Goal: Information Seeking & Learning: Compare options

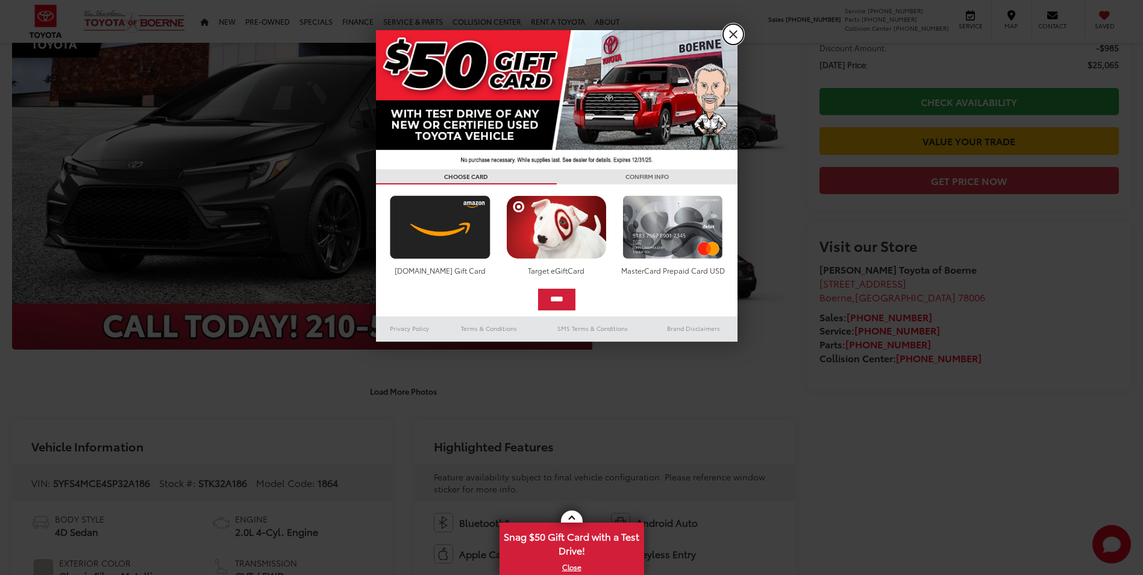
click at [736, 36] on link "X" at bounding box center [733, 34] width 20 height 20
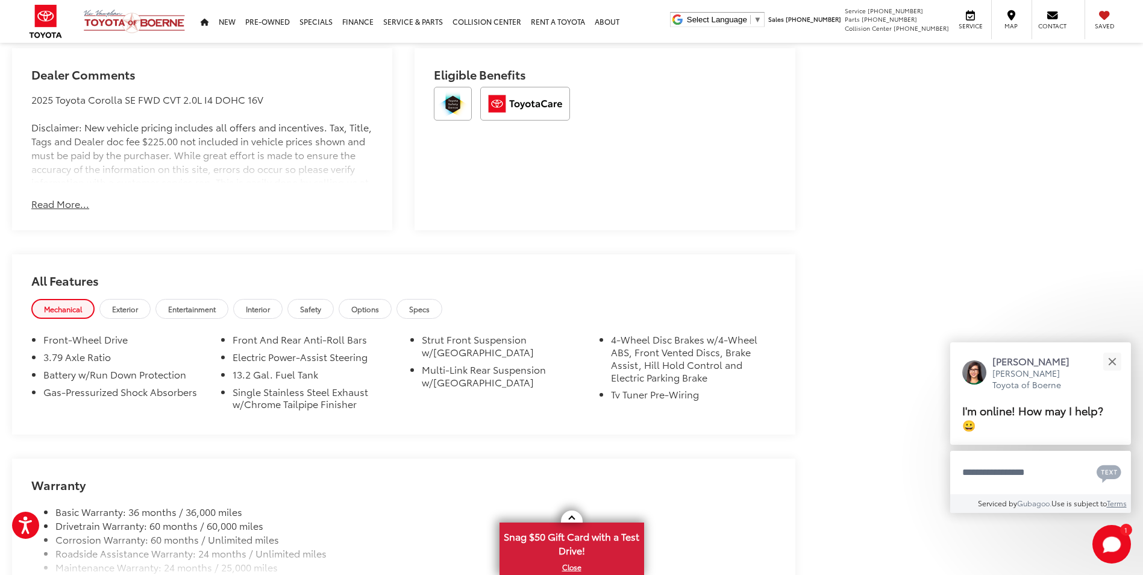
scroll to position [865, 0]
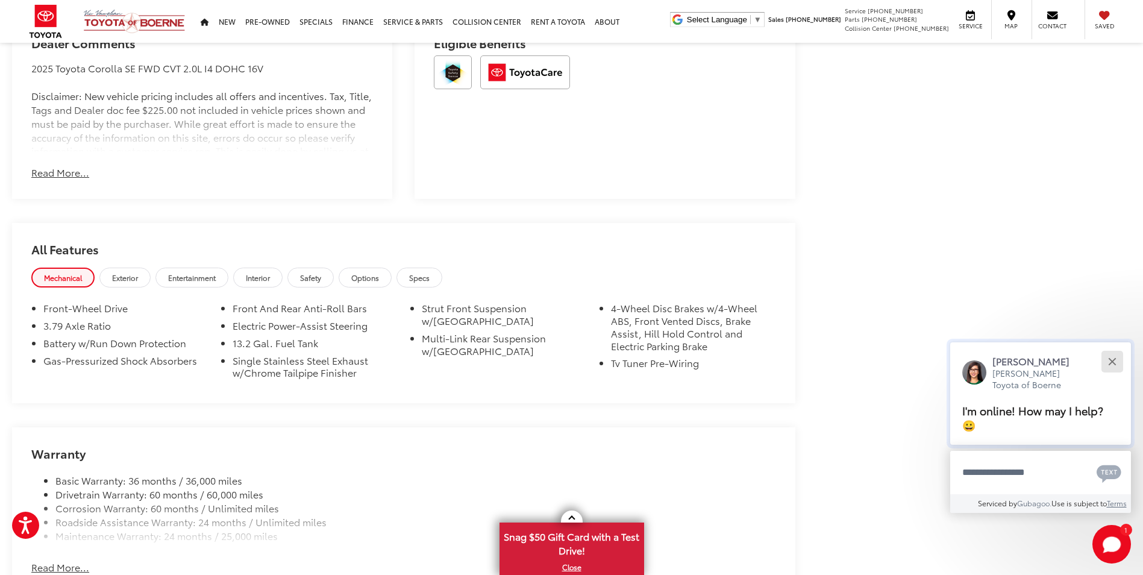
click at [1109, 355] on button "Close" at bounding box center [1112, 361] width 26 height 26
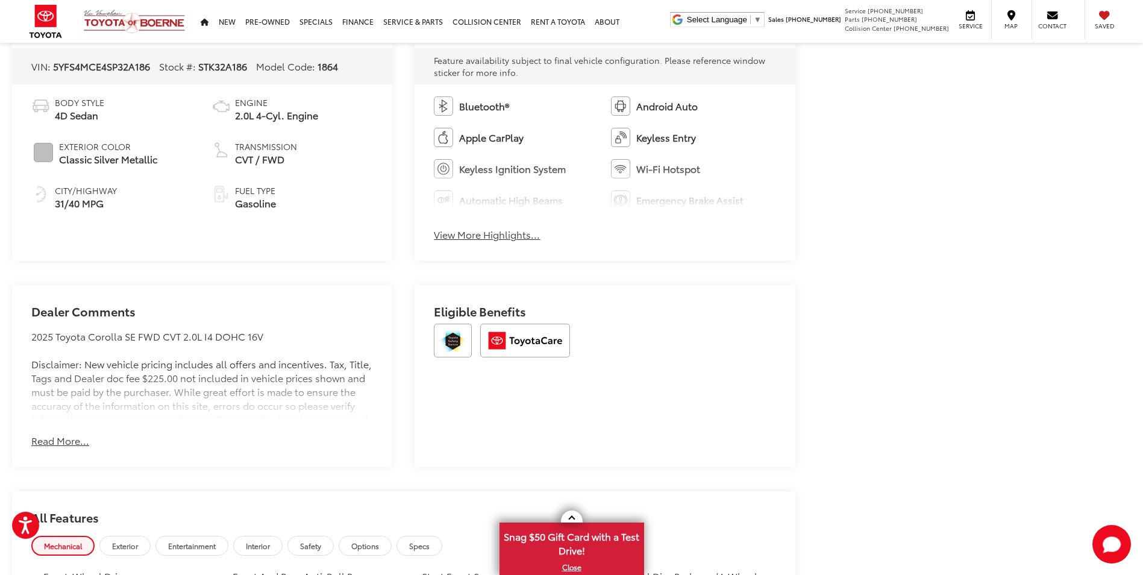
scroll to position [723, 0]
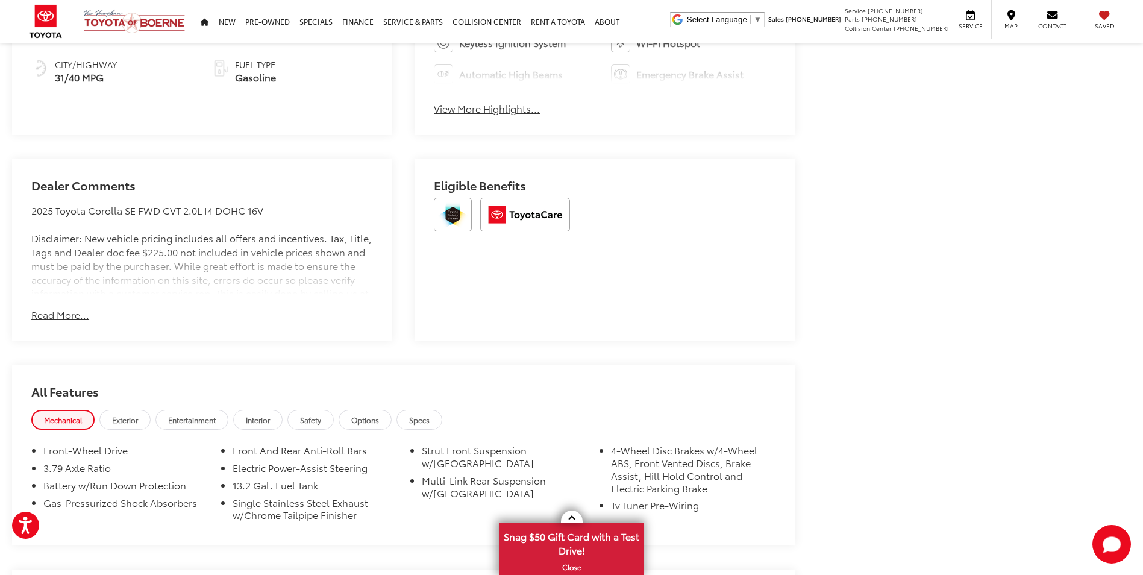
drag, startPoint x: 424, startPoint y: 278, endPoint x: 455, endPoint y: 275, distance: 30.9
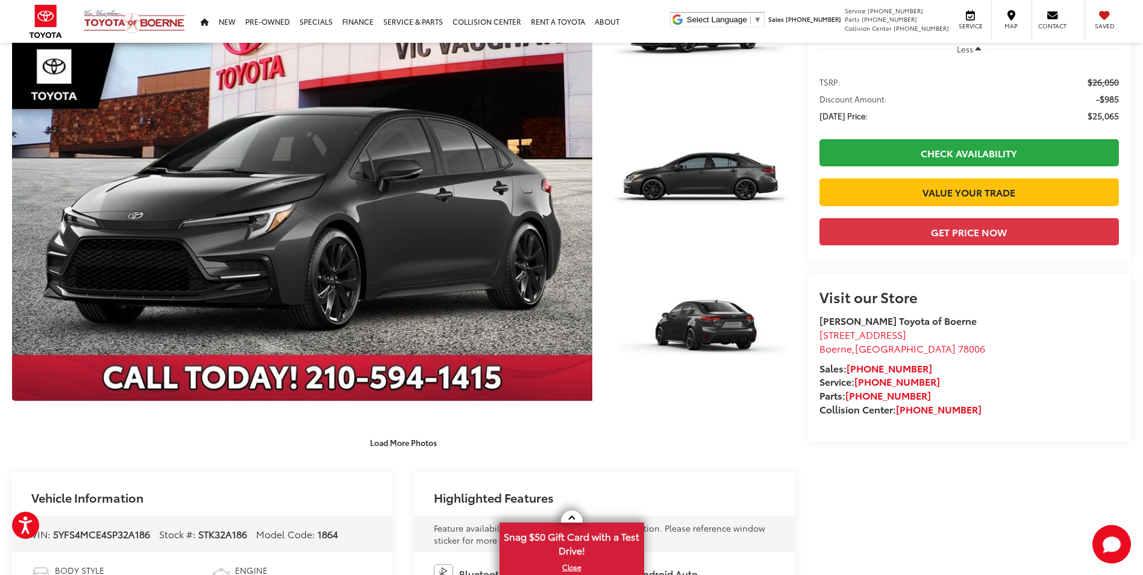
scroll to position [113, 0]
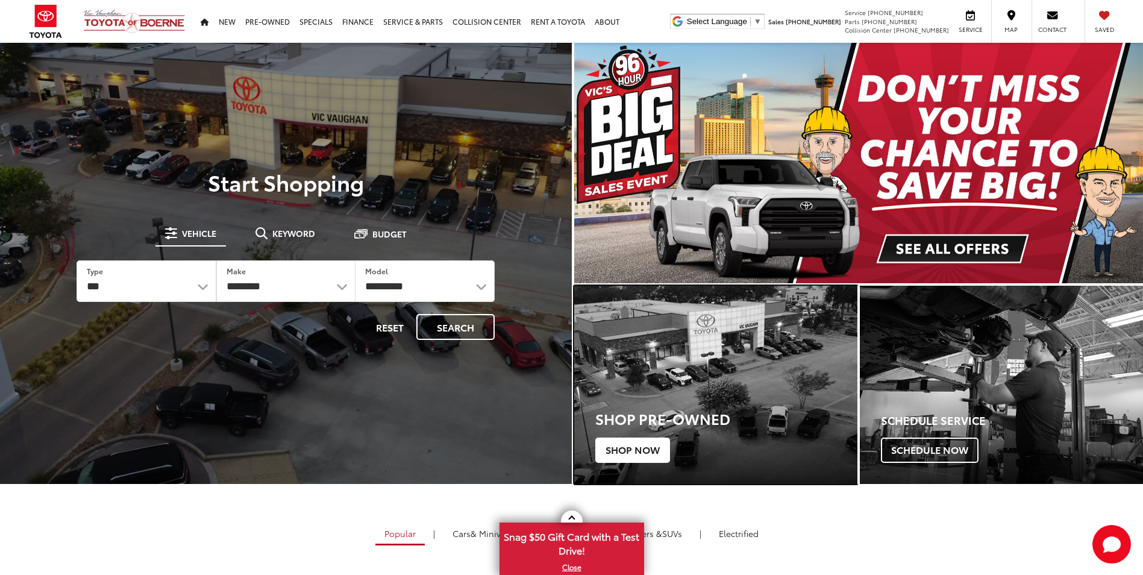
click at [653, 444] on span "Shop Now" at bounding box center [632, 449] width 75 height 25
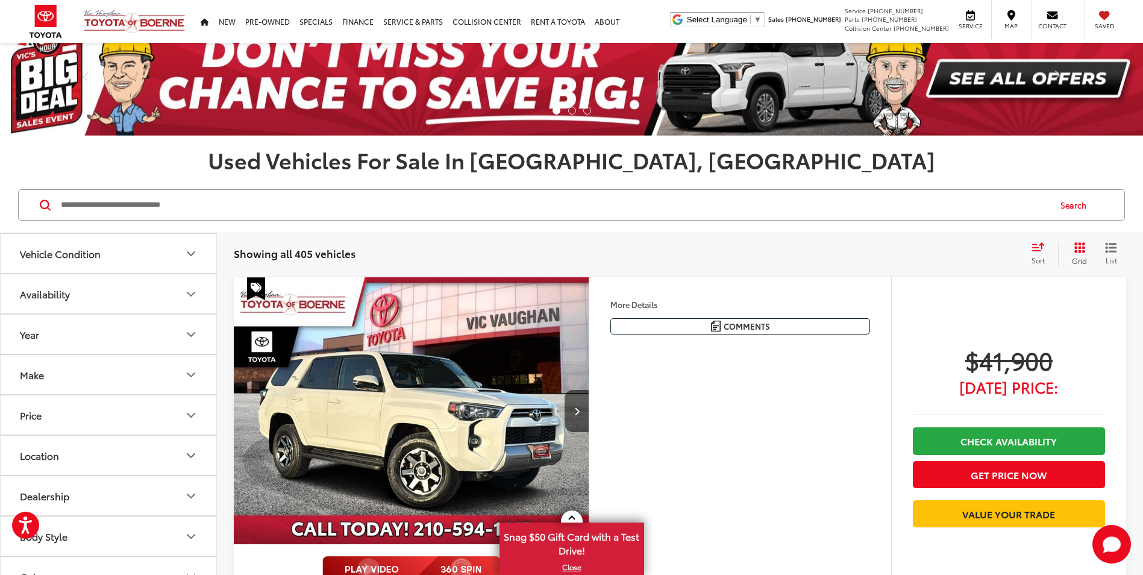
scroll to position [101, 0]
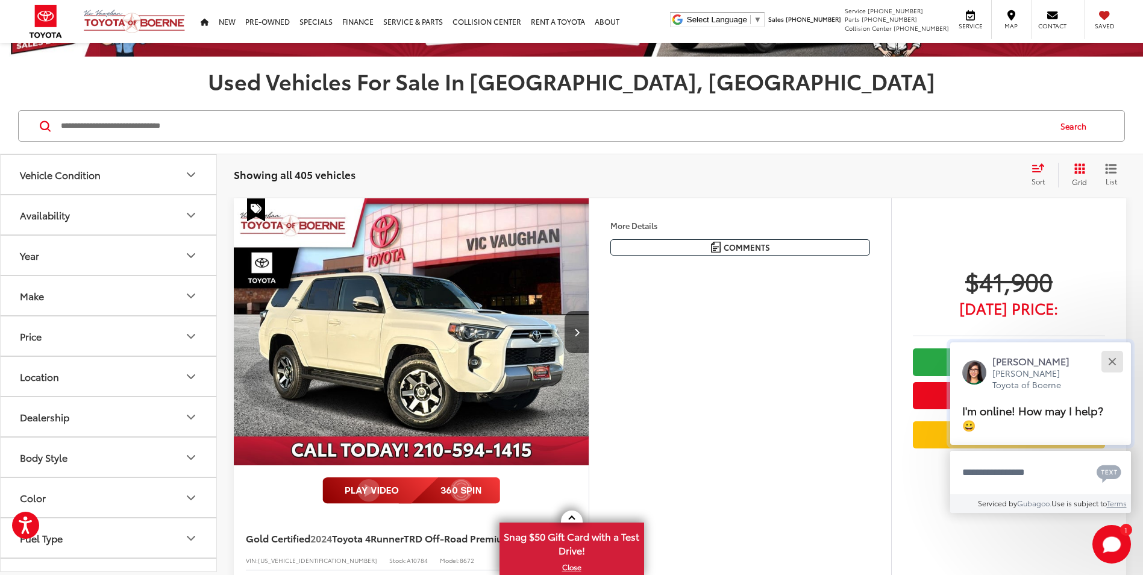
click at [1120, 366] on button "Close" at bounding box center [1112, 361] width 26 height 26
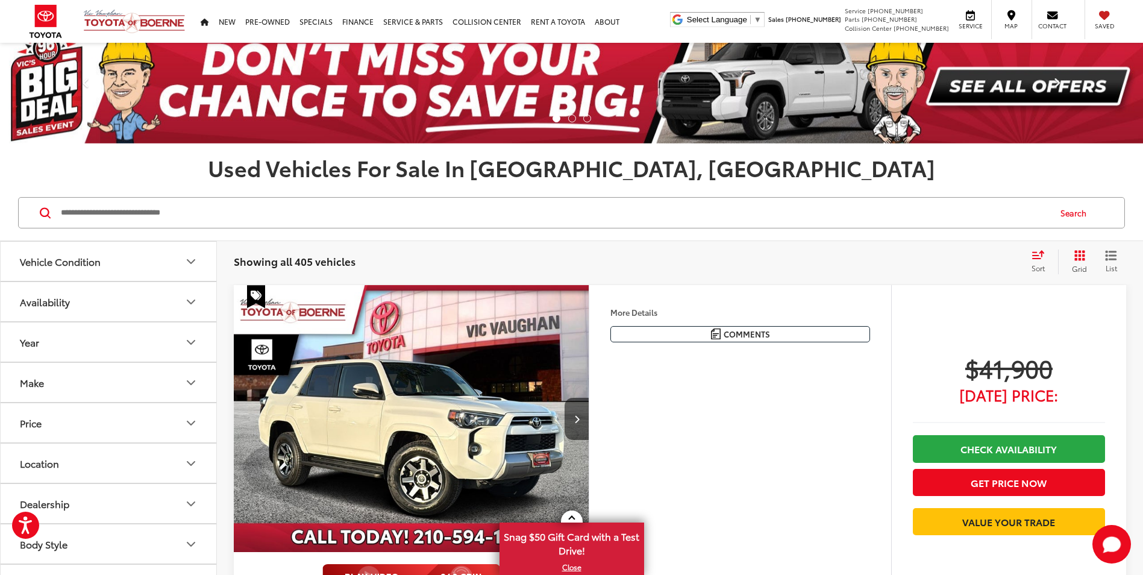
scroll to position [0, 0]
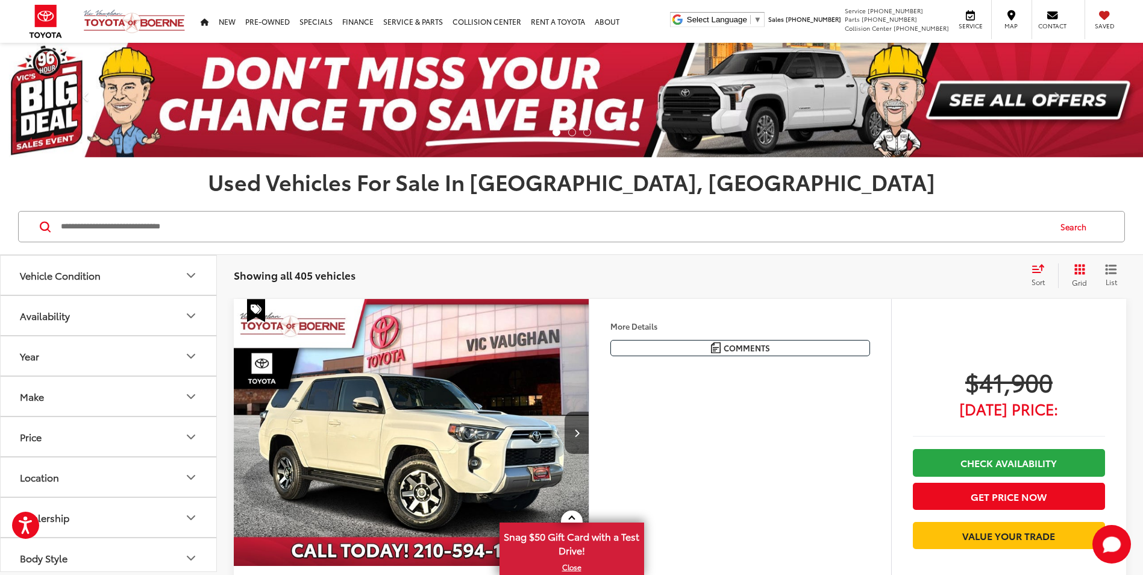
click at [1045, 268] on div "Sort" at bounding box center [1042, 275] width 33 height 24
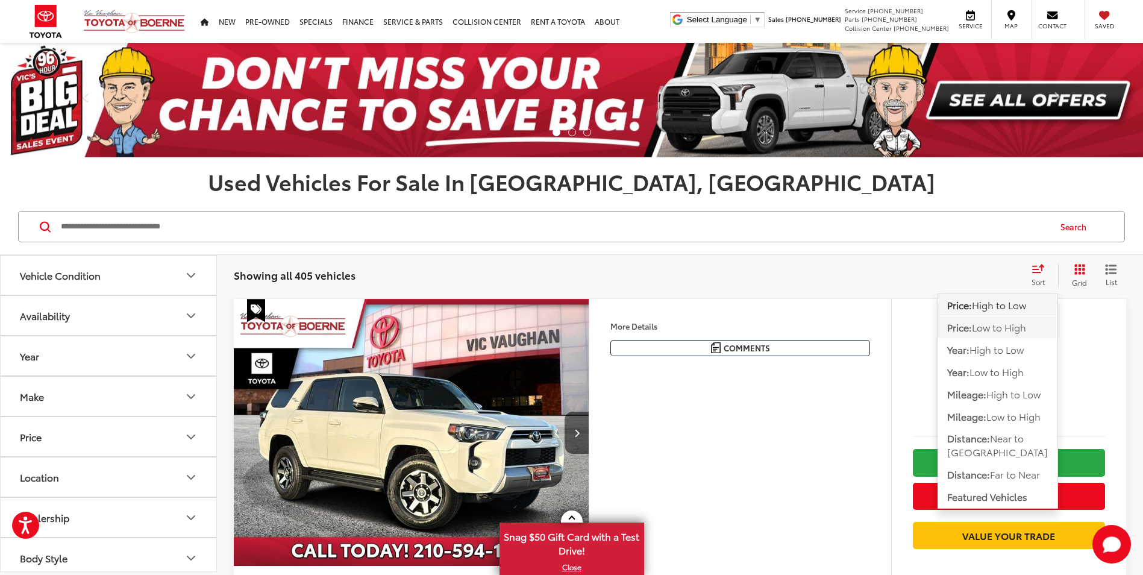
click at [1010, 335] on button "Price: Low to High" at bounding box center [997, 327] width 119 height 22
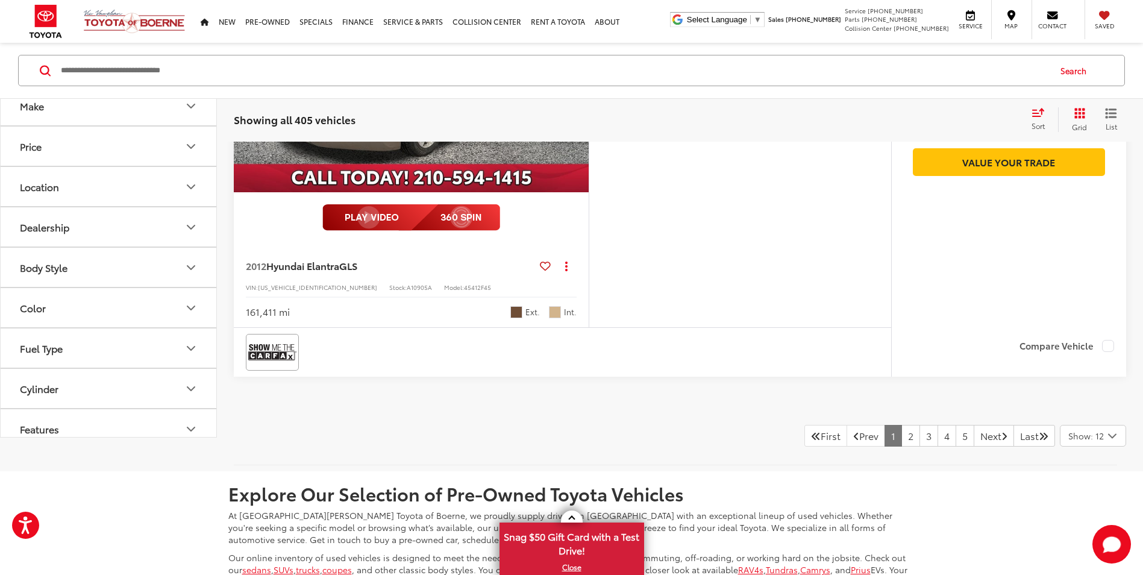
scroll to position [5607, 0]
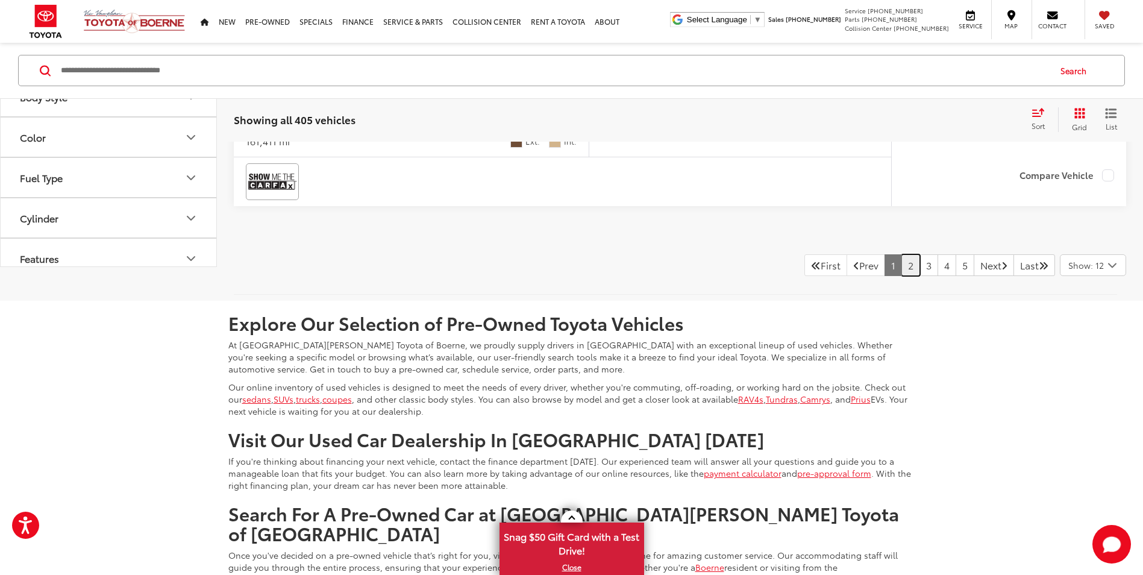
click at [901, 263] on link "2" at bounding box center [910, 265] width 19 height 22
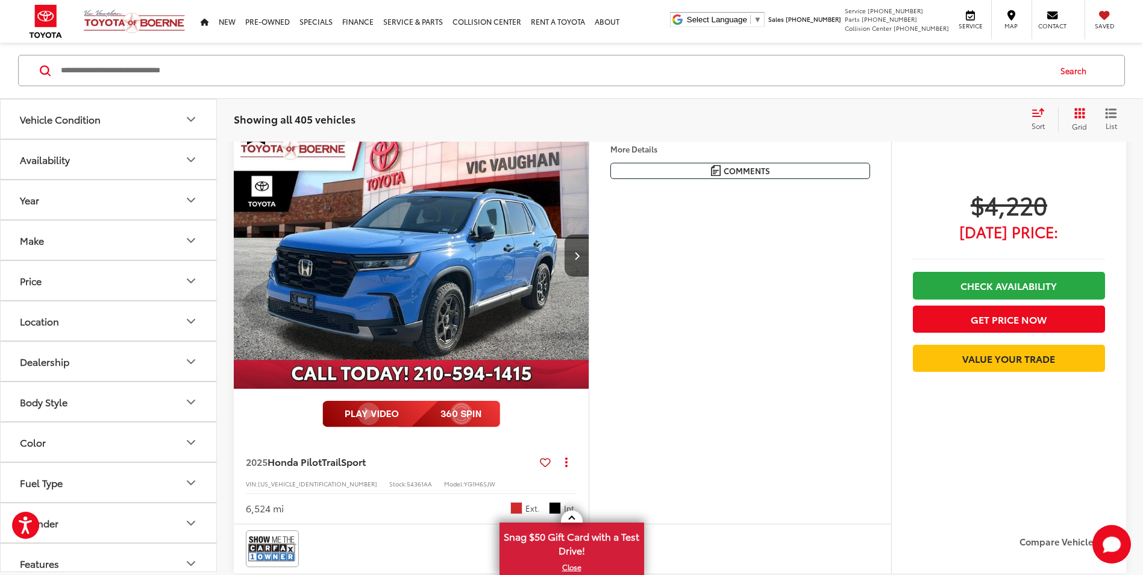
scroll to position [156, 0]
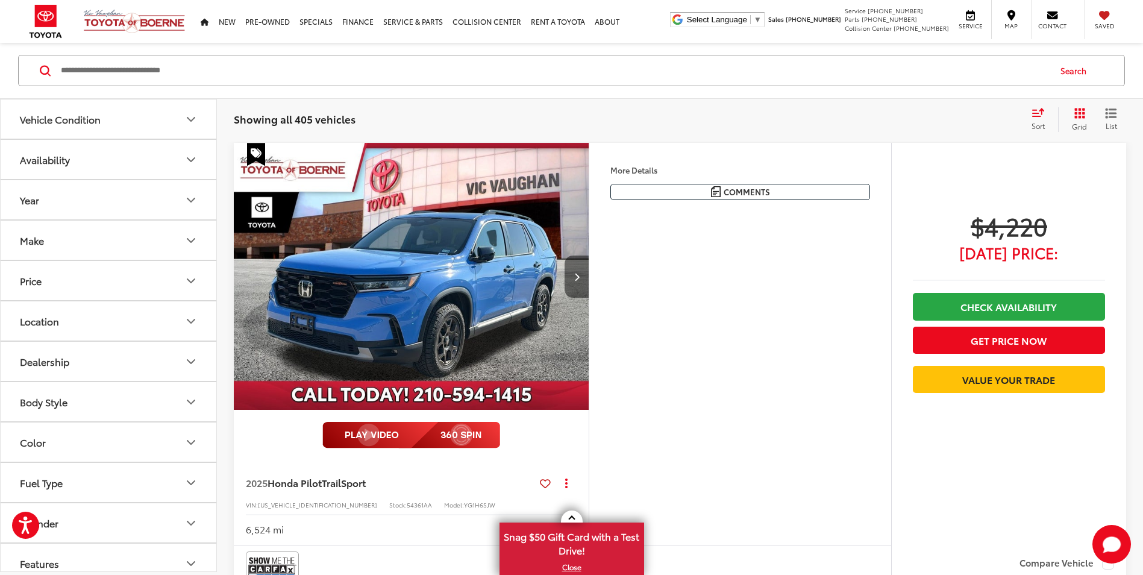
click at [575, 271] on button "Next image" at bounding box center [577, 276] width 24 height 42
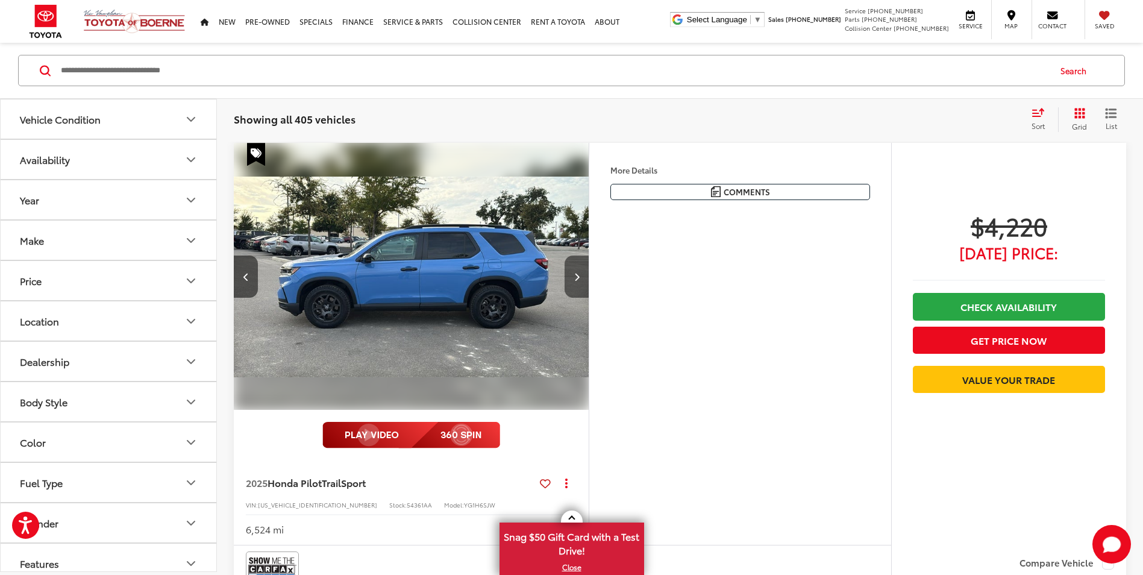
click at [574, 273] on icon "Next image" at bounding box center [576, 276] width 5 height 8
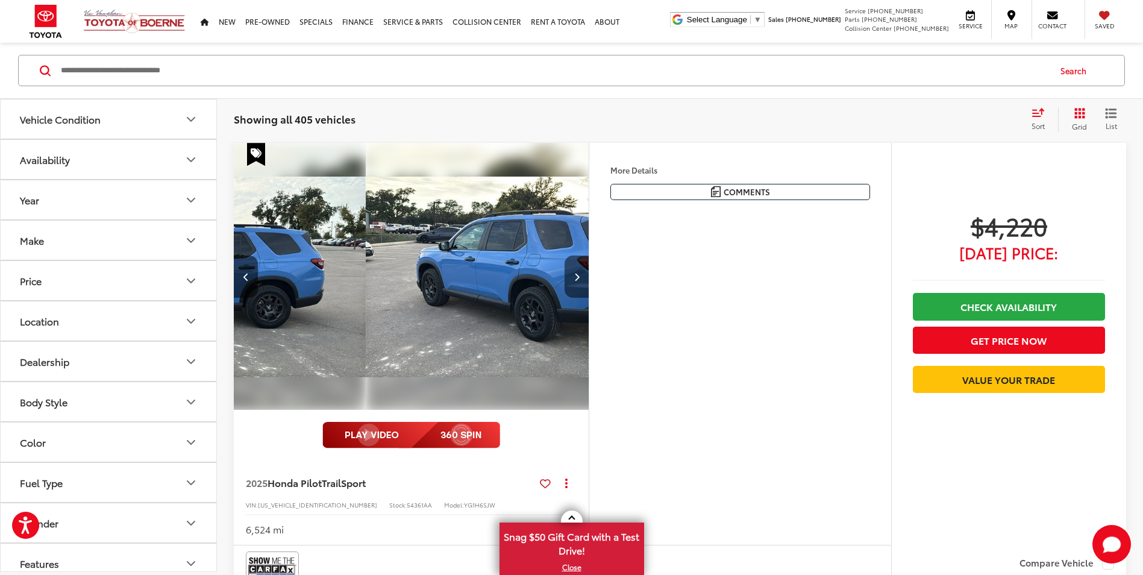
scroll to position [0, 713]
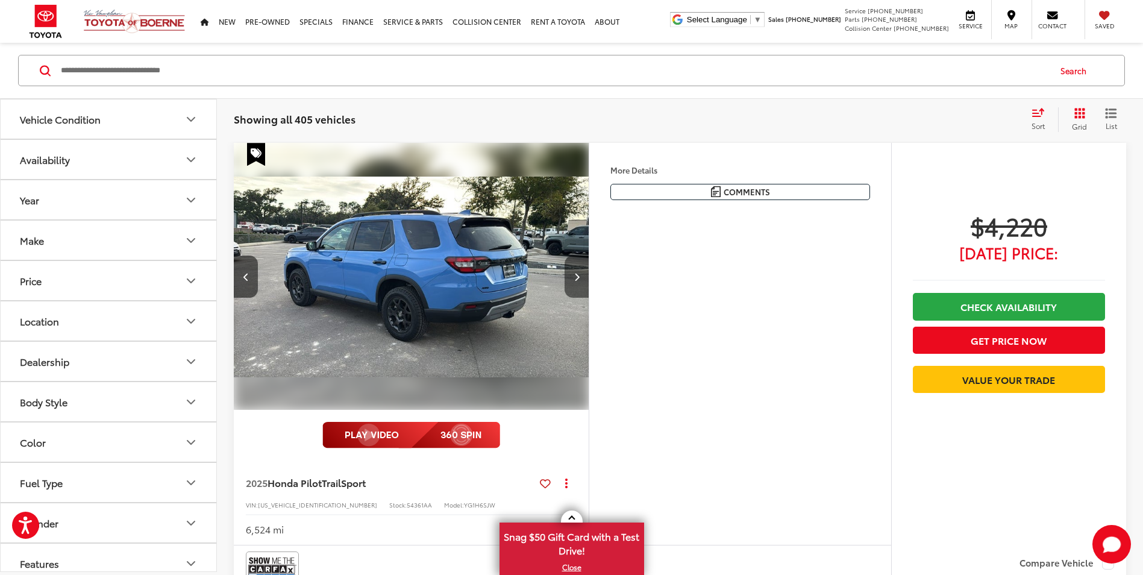
click at [574, 273] on icon "Next image" at bounding box center [576, 276] width 5 height 8
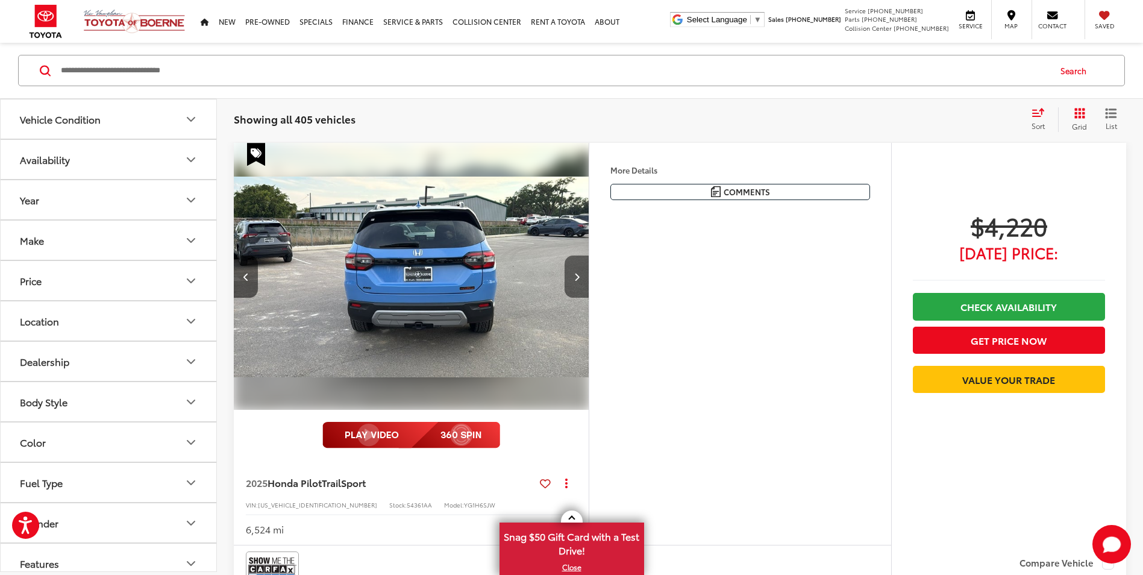
click at [574, 272] on icon "Next image" at bounding box center [576, 276] width 5 height 8
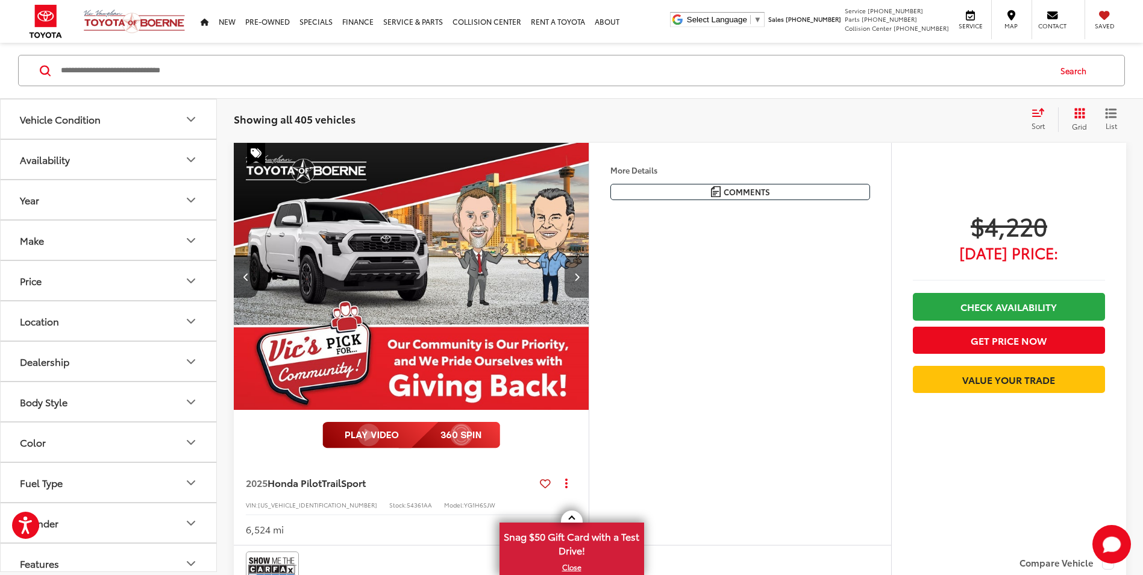
click at [578, 272] on icon "Next image" at bounding box center [576, 276] width 5 height 8
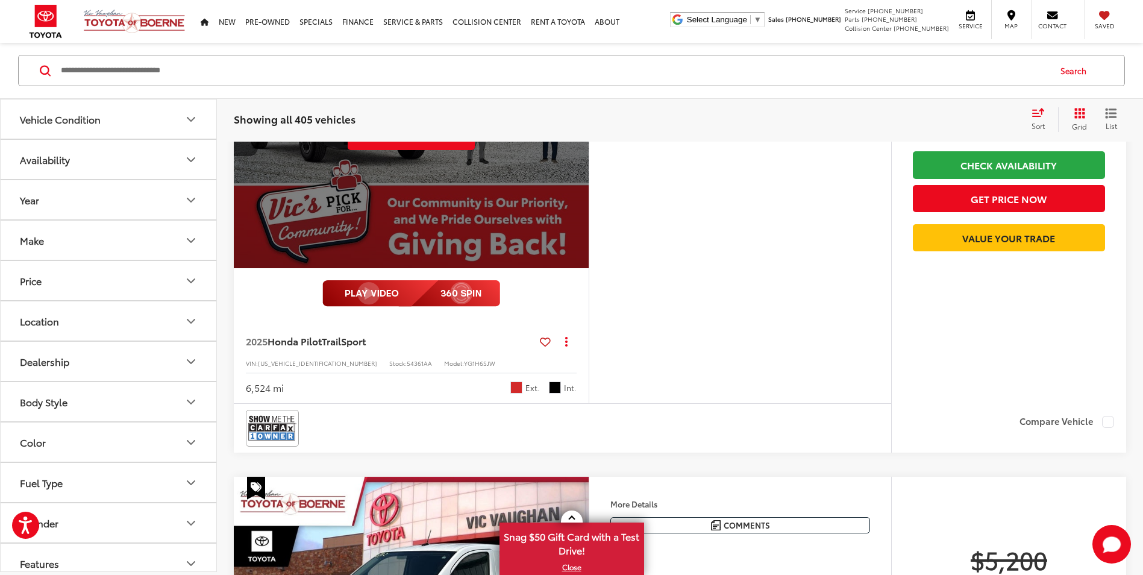
scroll to position [277, 0]
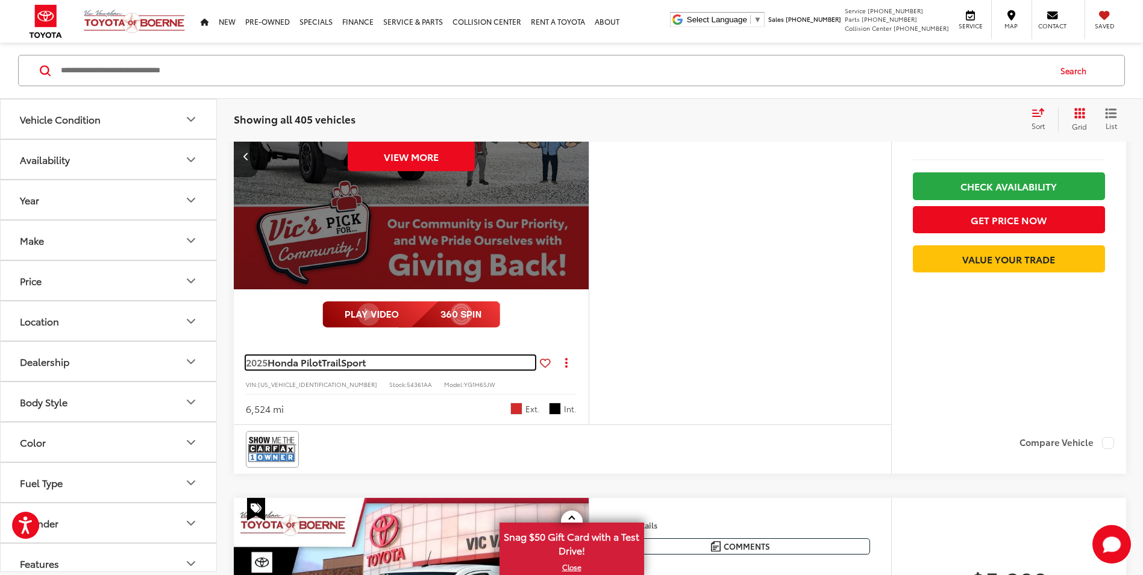
click at [322, 363] on span "Honda Pilot" at bounding box center [295, 362] width 54 height 14
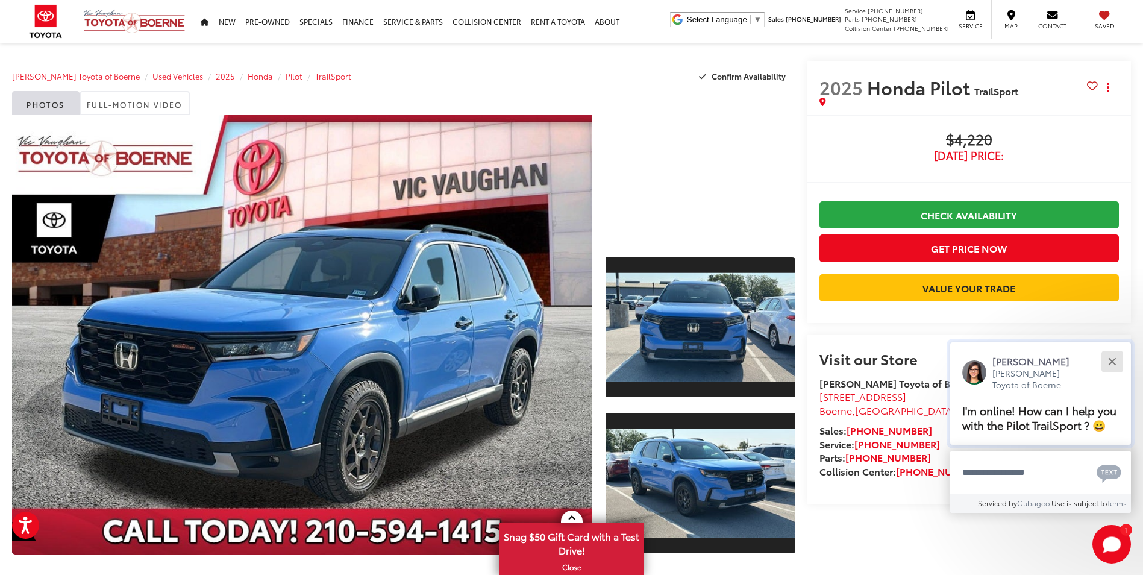
click at [1123, 362] on button "Close" at bounding box center [1112, 361] width 26 height 26
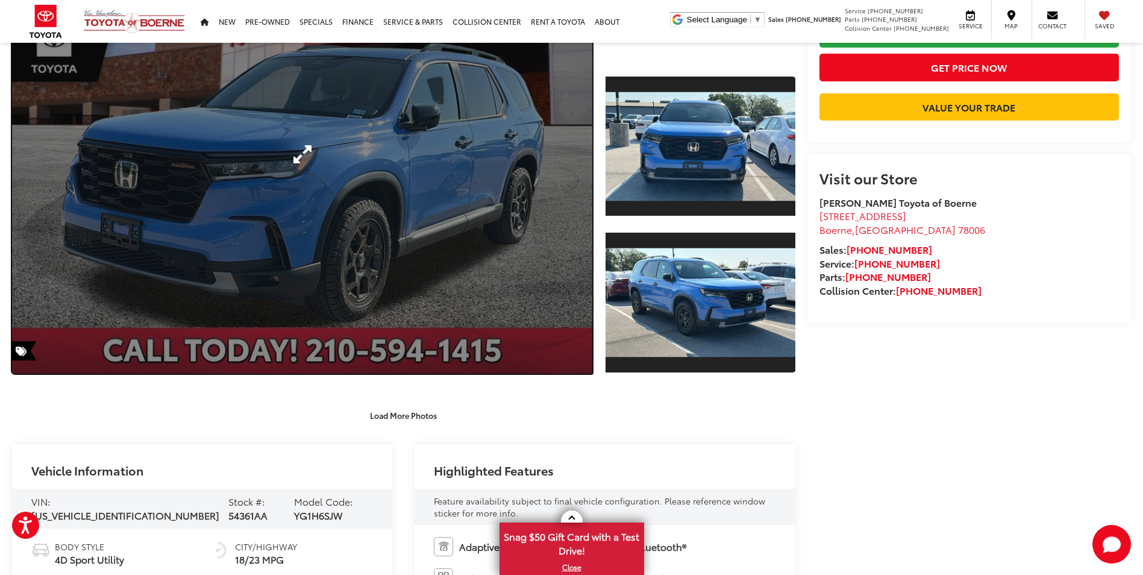
click at [449, 259] on link "Expand Photo 0" at bounding box center [302, 153] width 580 height 439
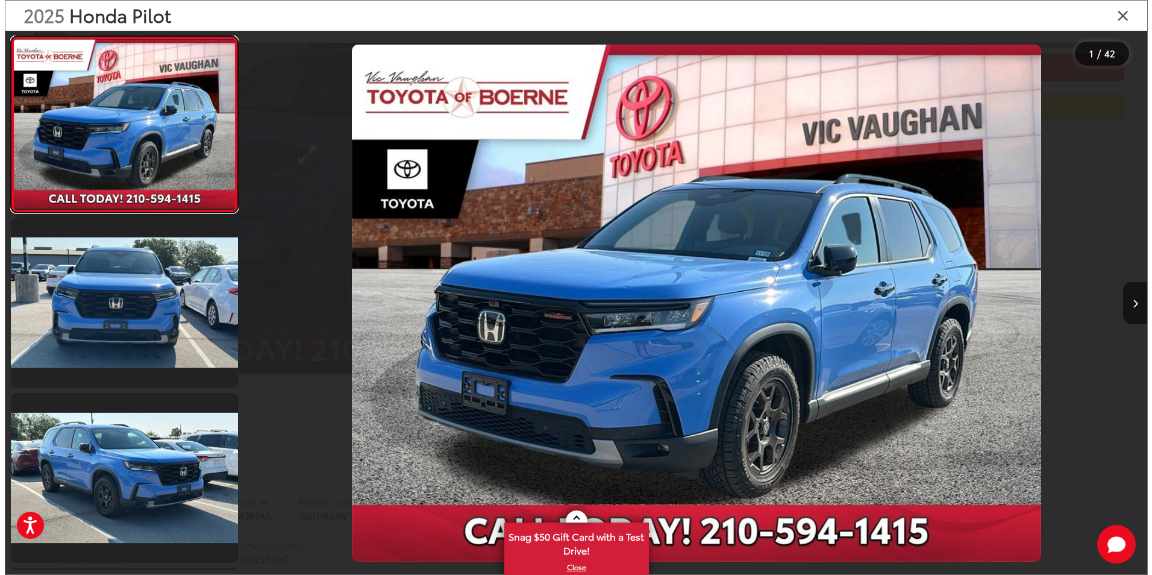
scroll to position [184, 0]
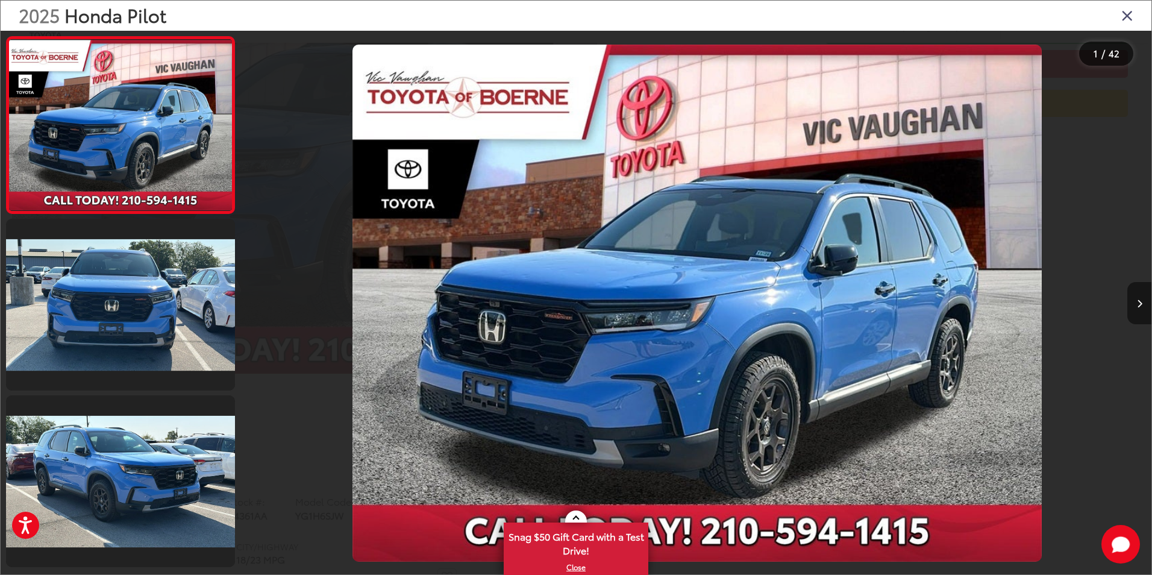
click at [1140, 303] on icon "Next image" at bounding box center [1139, 303] width 5 height 8
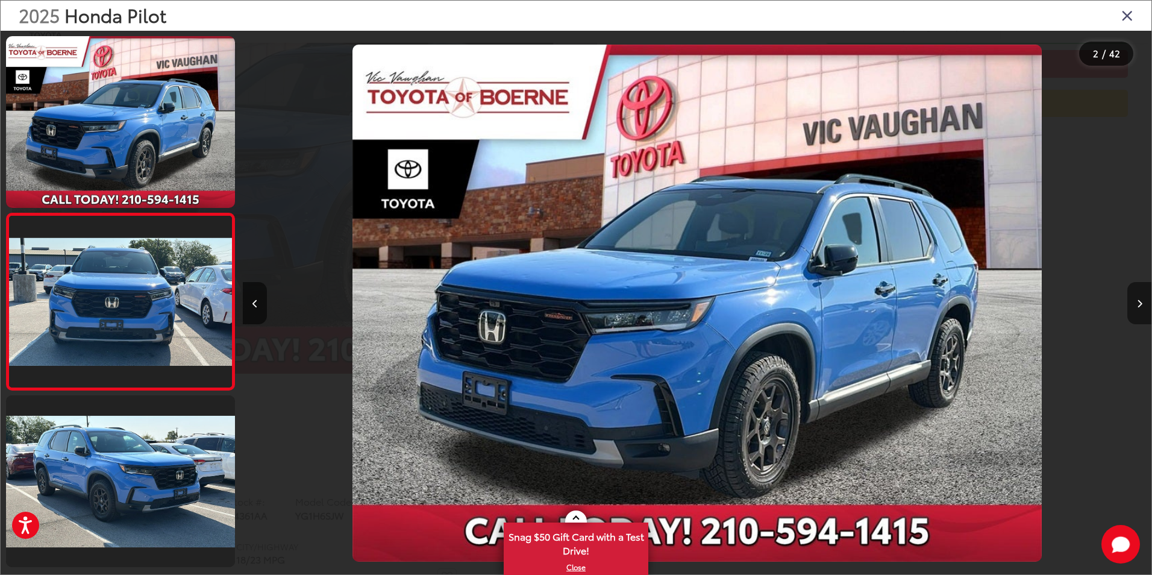
scroll to position [34, 0]
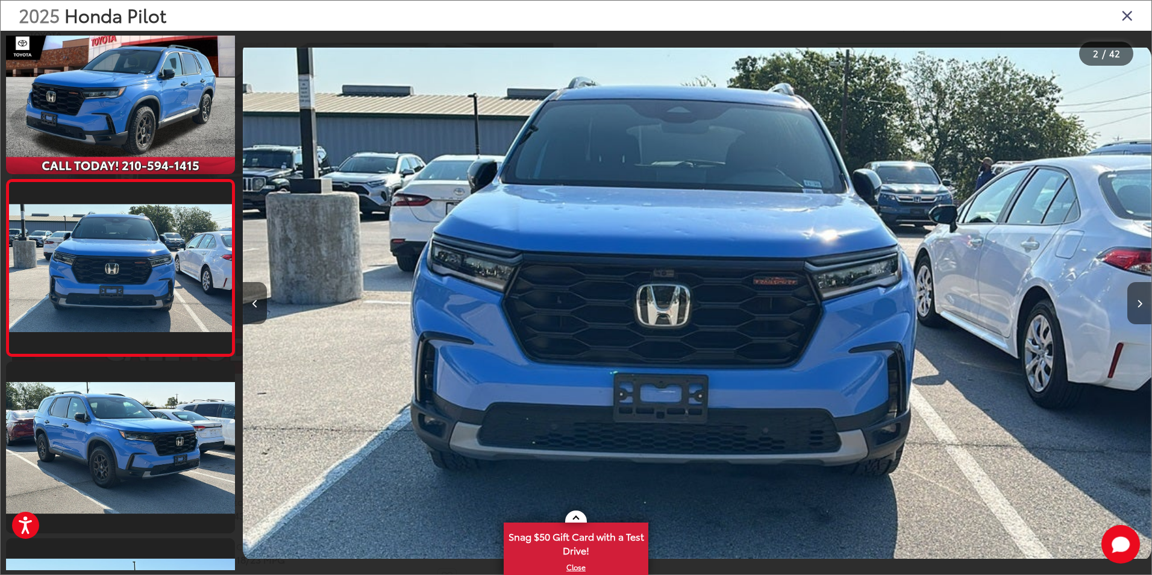
click at [1140, 303] on icon "Next image" at bounding box center [1139, 303] width 5 height 8
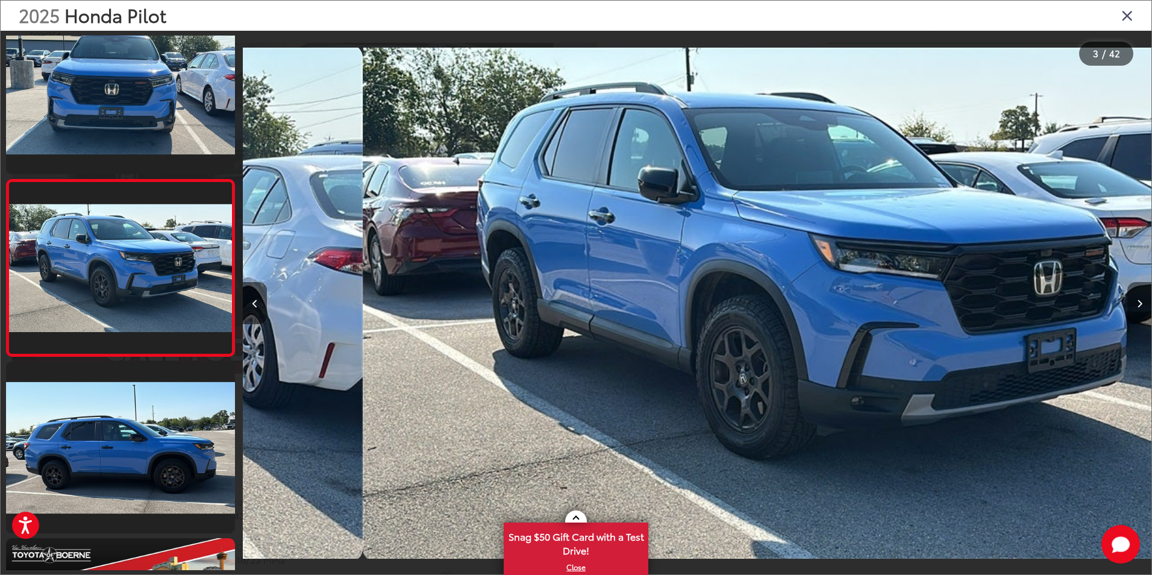
scroll to position [0, 1817]
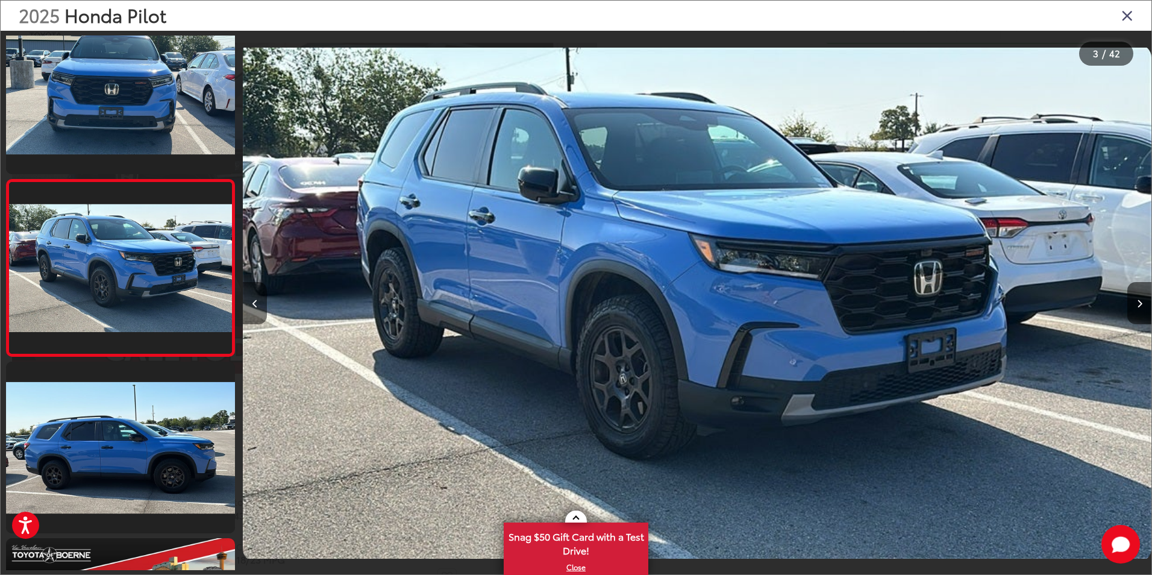
click at [250, 306] on button "Previous image" at bounding box center [255, 303] width 24 height 42
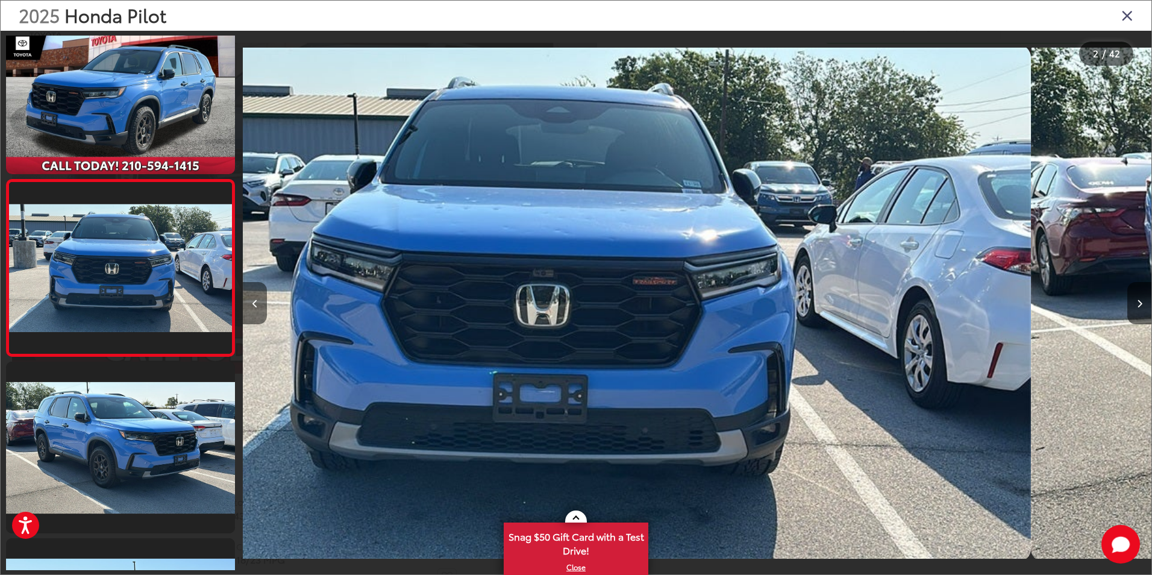
scroll to position [0, 909]
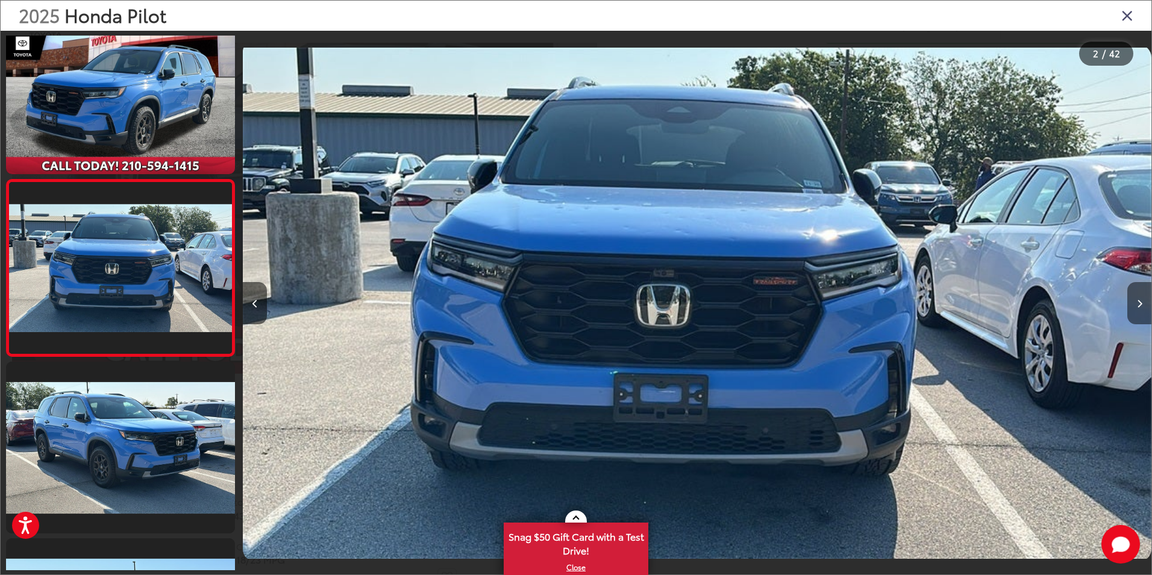
click at [1134, 304] on button "Next image" at bounding box center [1139, 303] width 24 height 42
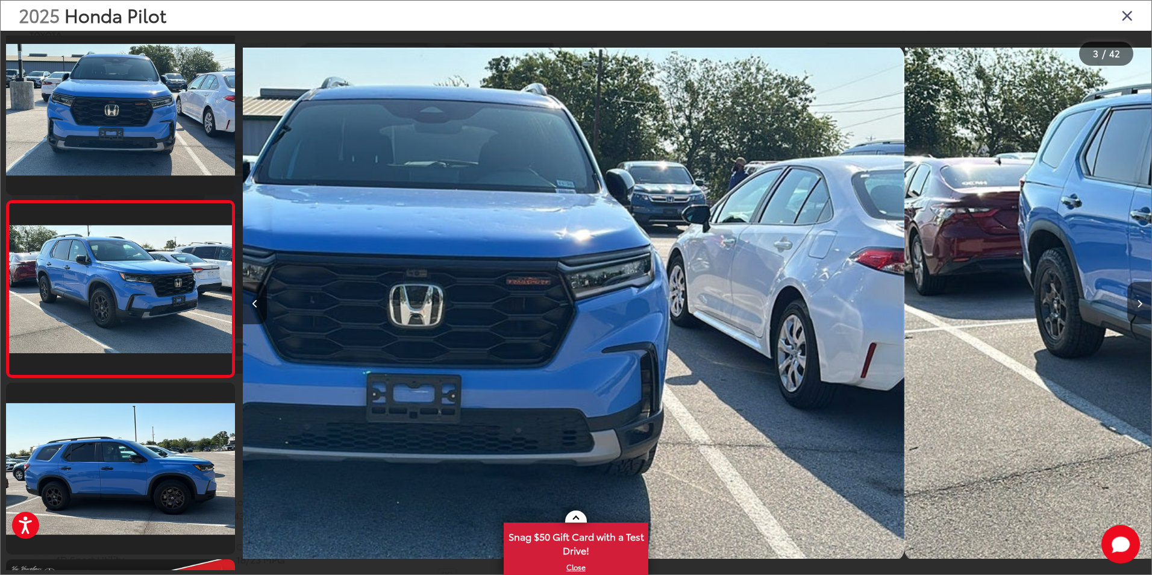
scroll to position [210, 0]
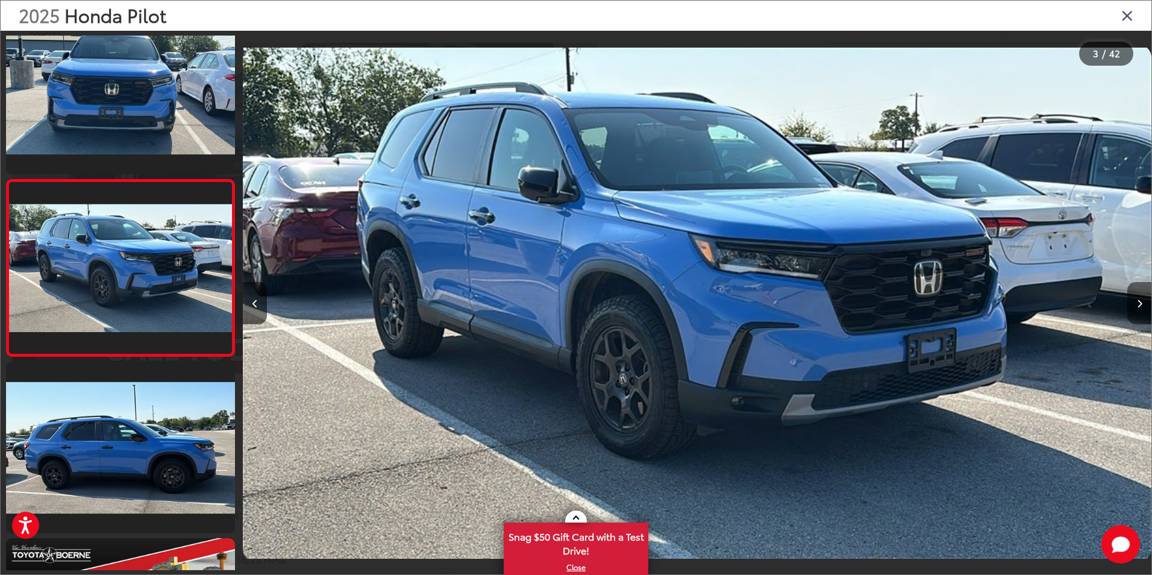
click at [1139, 304] on icon "Next image" at bounding box center [1139, 303] width 5 height 8
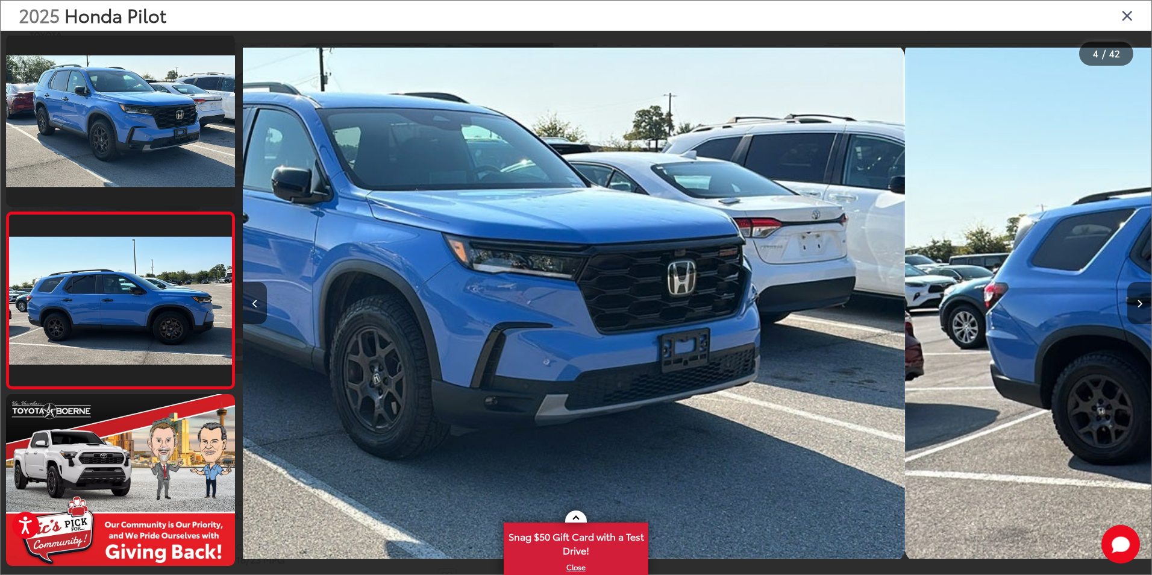
scroll to position [387, 0]
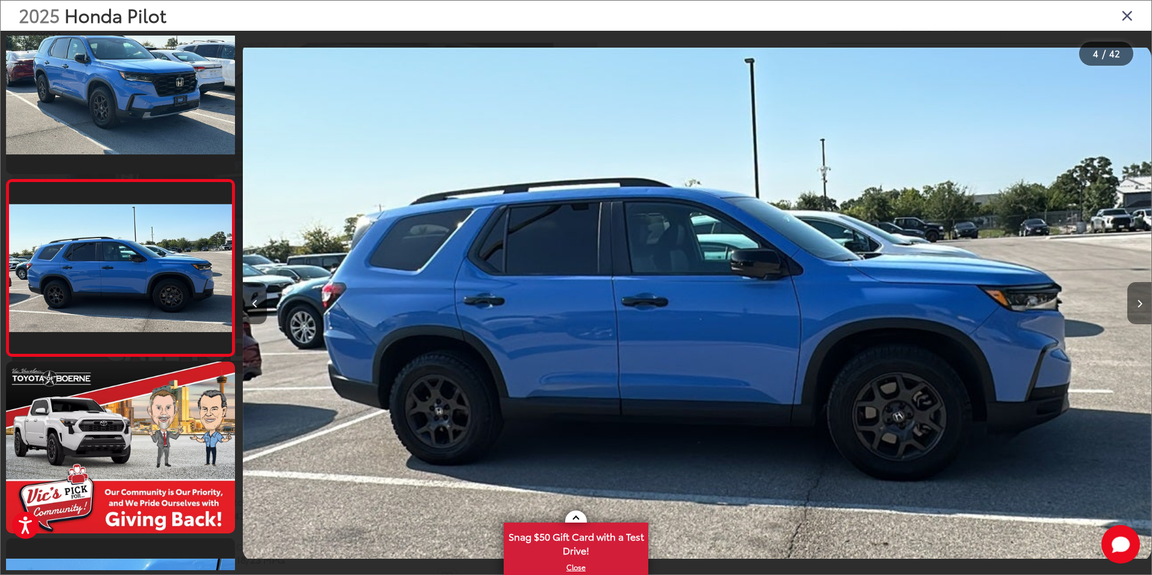
click at [1140, 304] on icon "Next image" at bounding box center [1139, 303] width 5 height 8
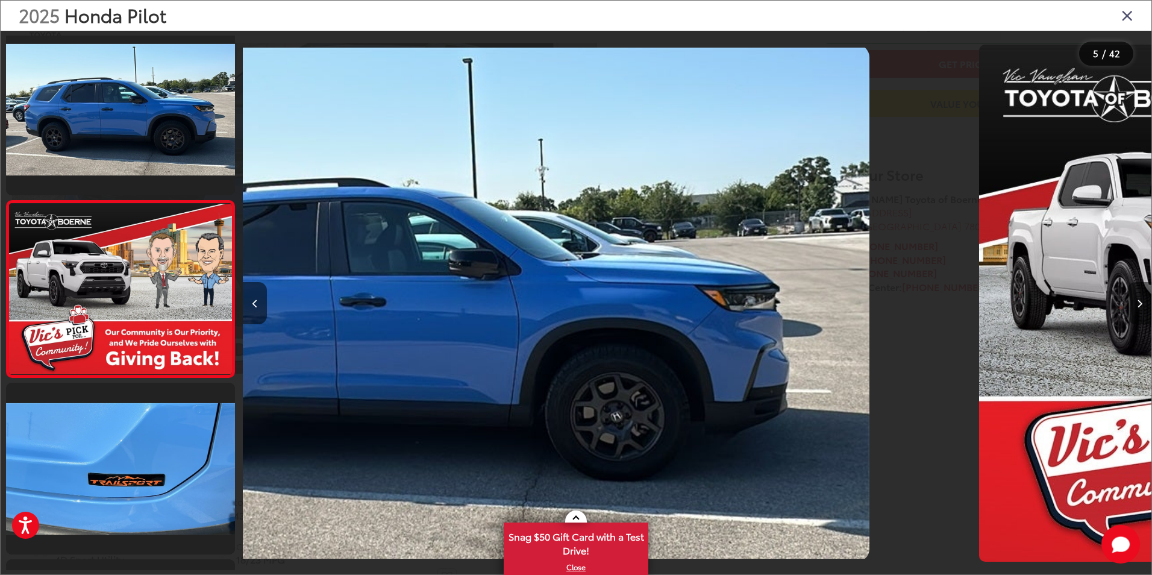
scroll to position [563, 0]
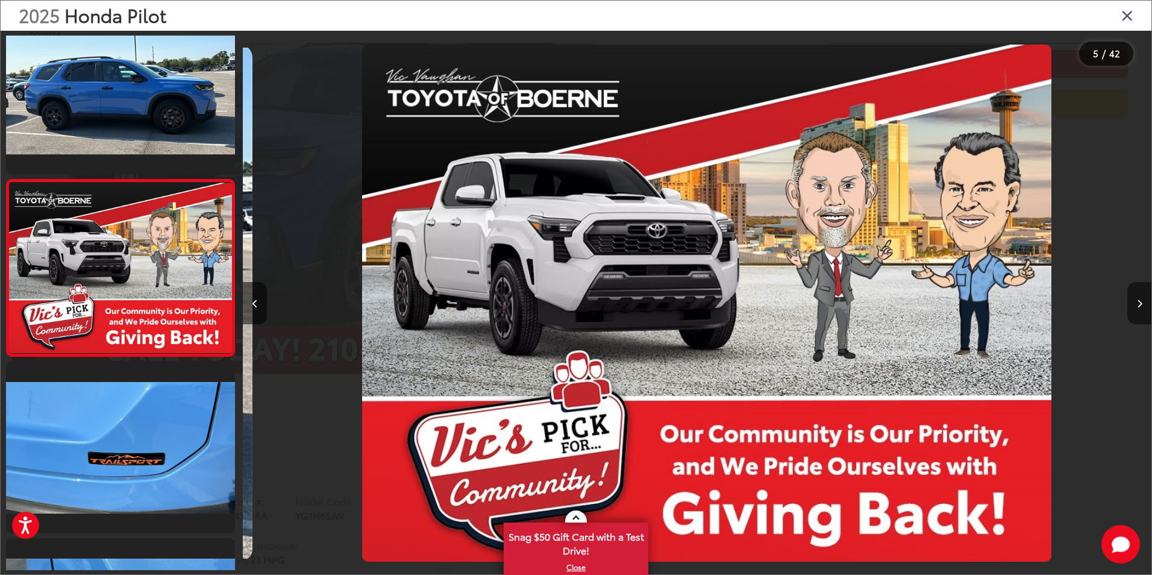
click at [1141, 304] on icon "Next image" at bounding box center [1139, 303] width 5 height 8
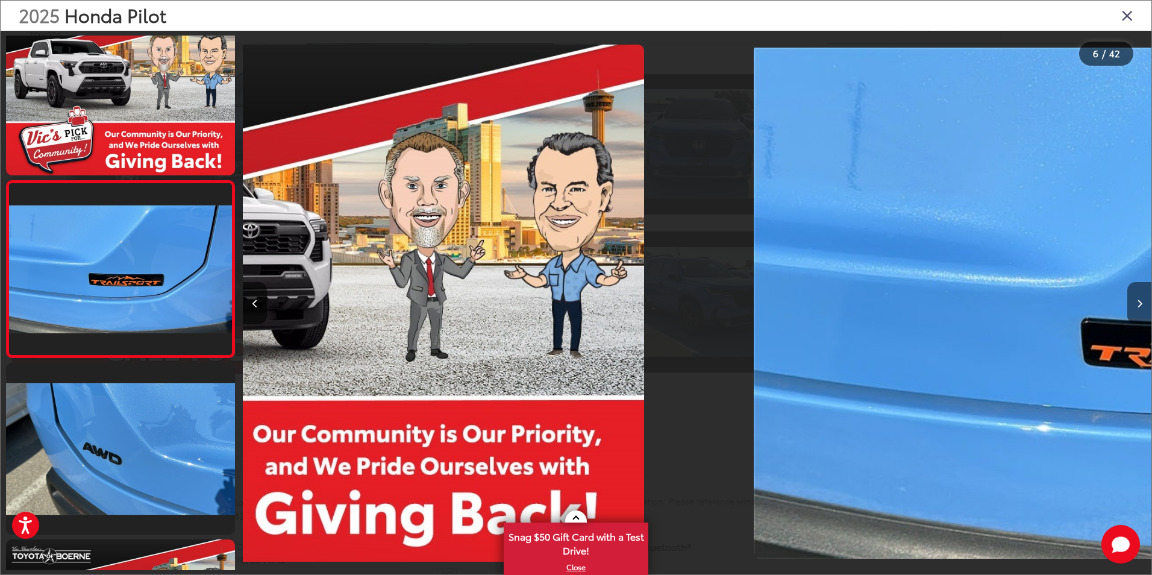
scroll to position [0, 0]
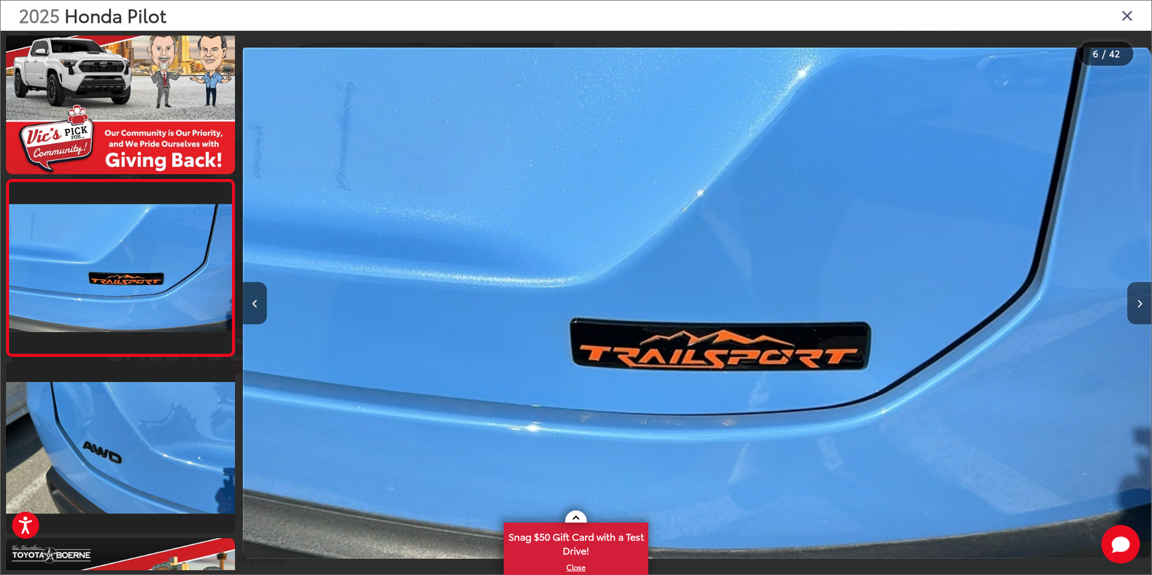
click at [1142, 303] on button "Next image" at bounding box center [1139, 303] width 24 height 42
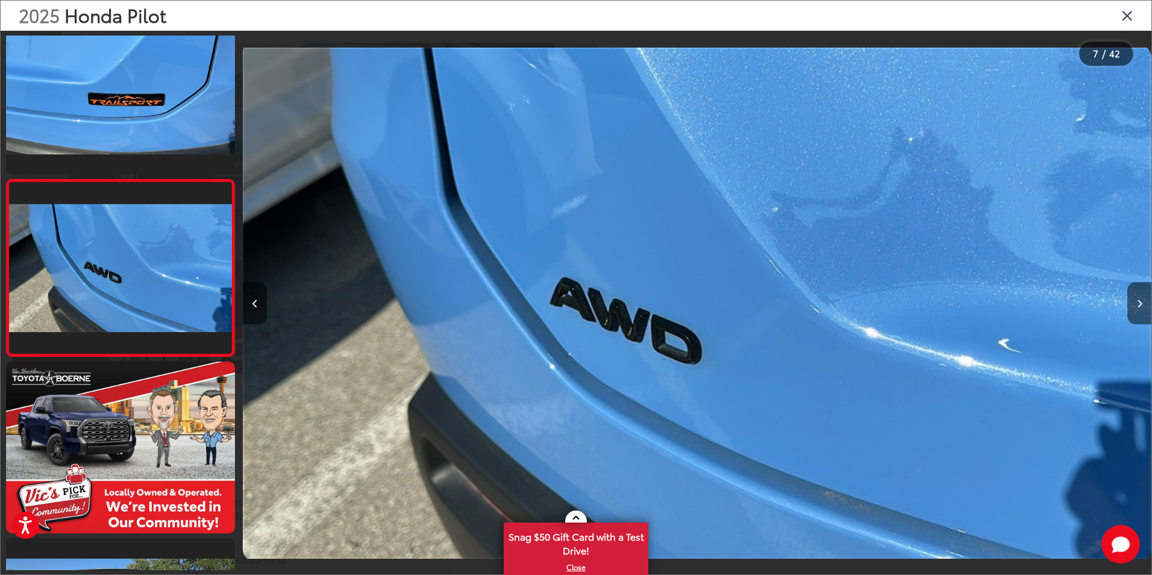
click at [1137, 303] on icon "Next image" at bounding box center [1139, 303] width 5 height 8
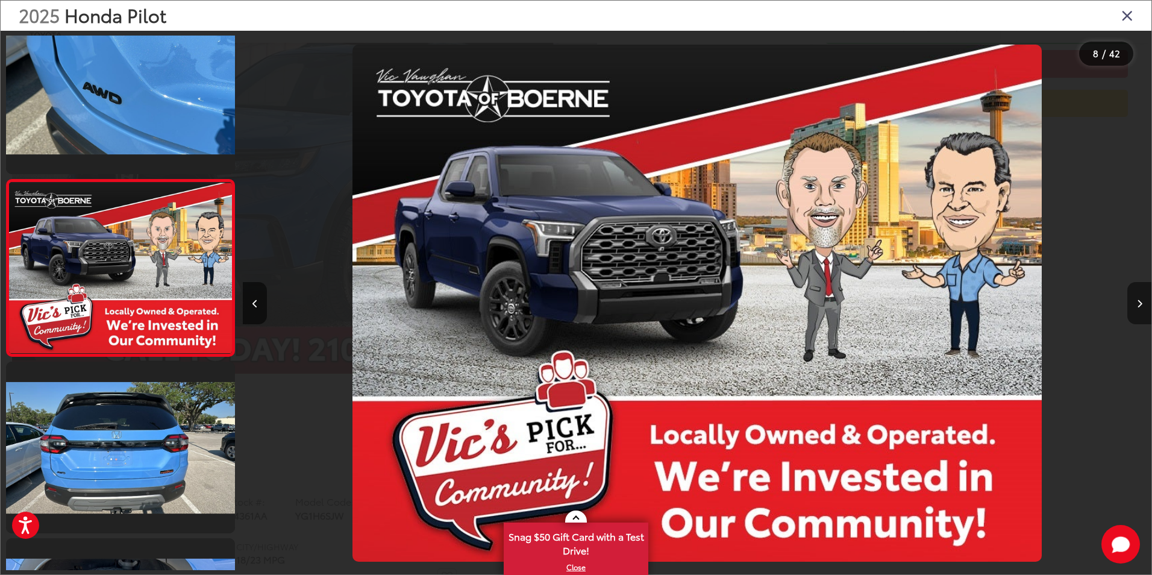
click at [1139, 303] on icon "Next image" at bounding box center [1139, 303] width 5 height 8
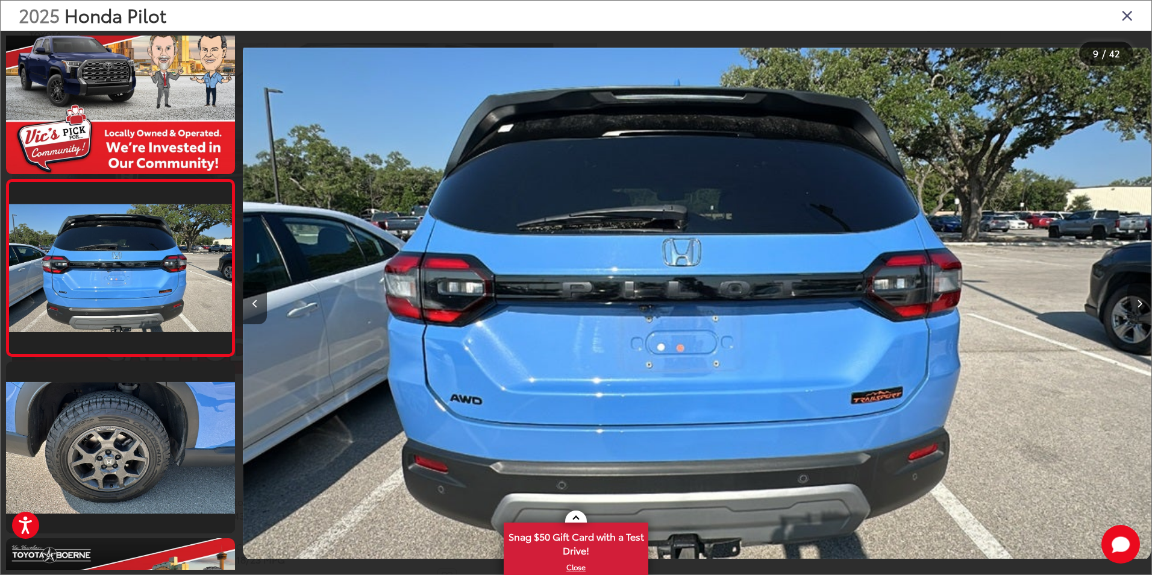
click at [1139, 303] on icon "Next image" at bounding box center [1139, 303] width 5 height 8
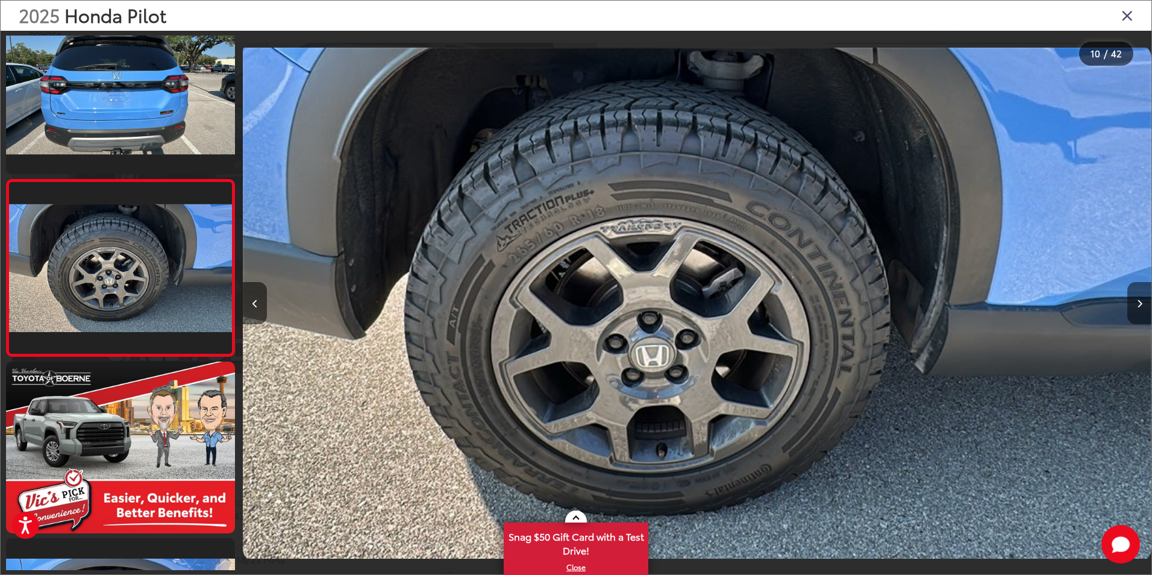
click at [1142, 302] on button "Next image" at bounding box center [1139, 303] width 24 height 42
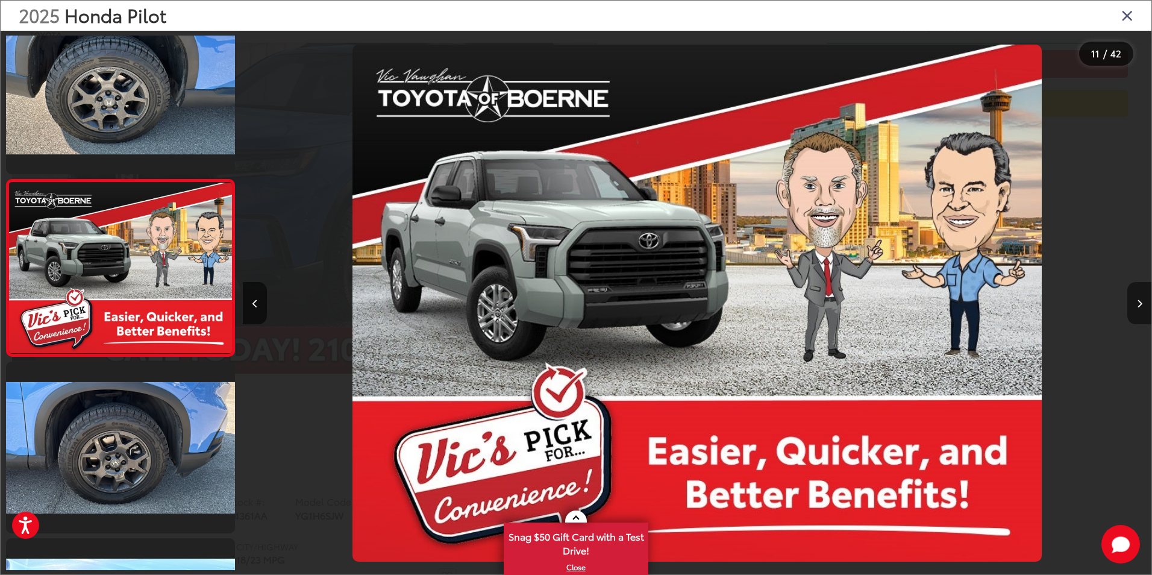
click at [1142, 302] on button "Next image" at bounding box center [1139, 303] width 24 height 42
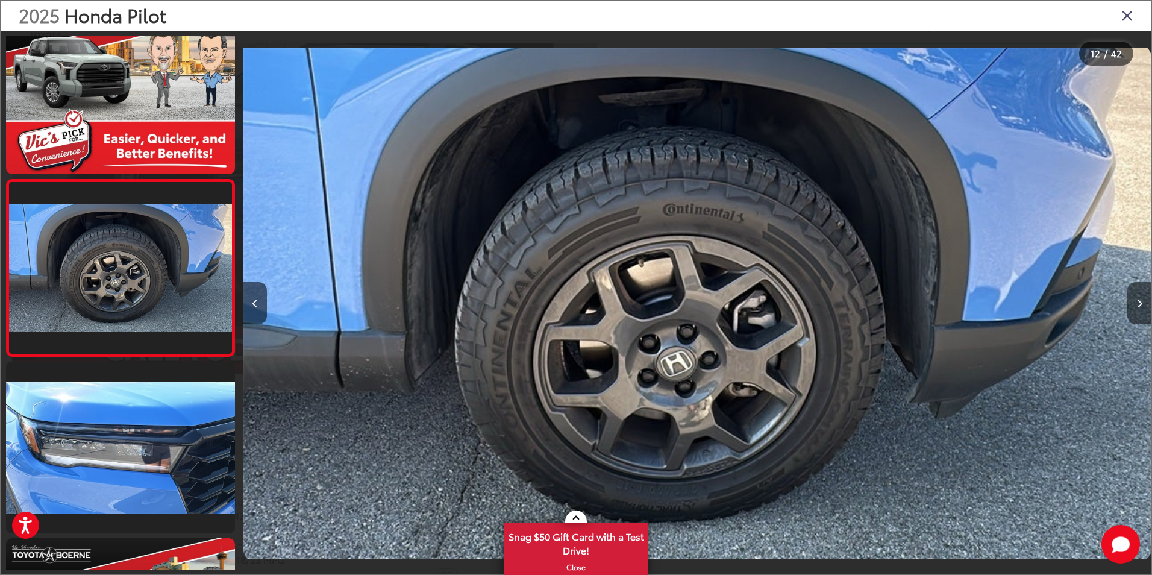
click at [1142, 302] on button "Next image" at bounding box center [1139, 303] width 24 height 42
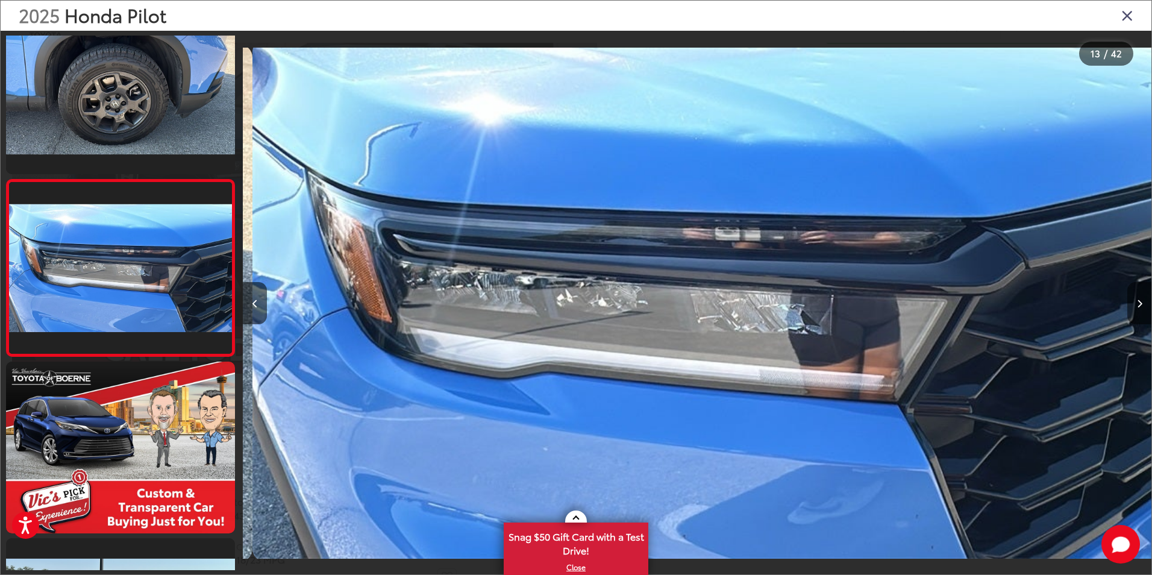
click at [1142, 302] on button "Next image" at bounding box center [1139, 303] width 24 height 42
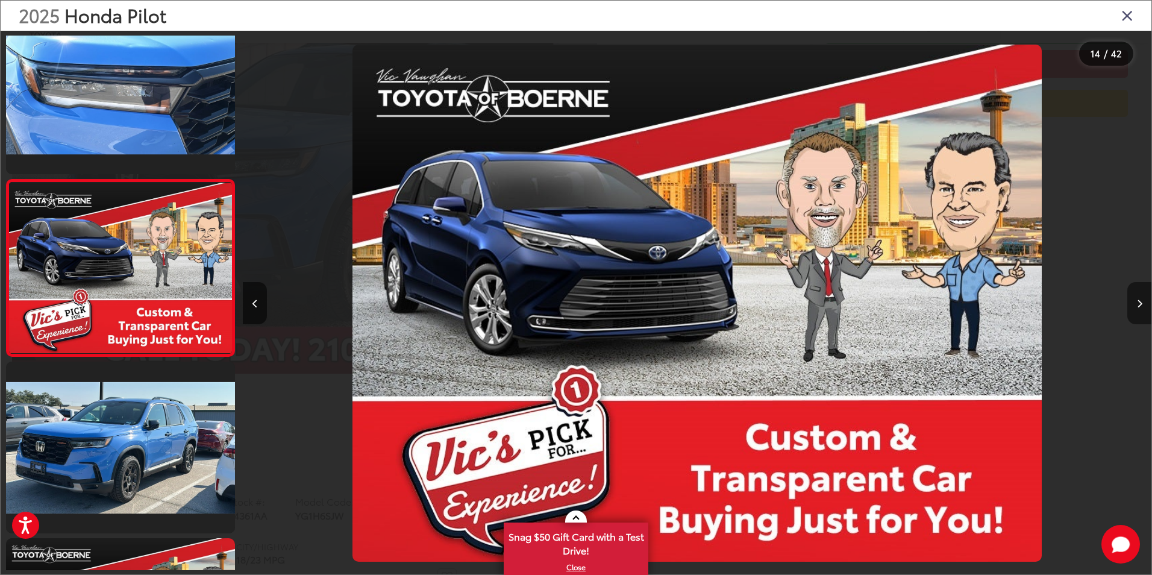
click at [1142, 302] on button "Next image" at bounding box center [1139, 303] width 24 height 42
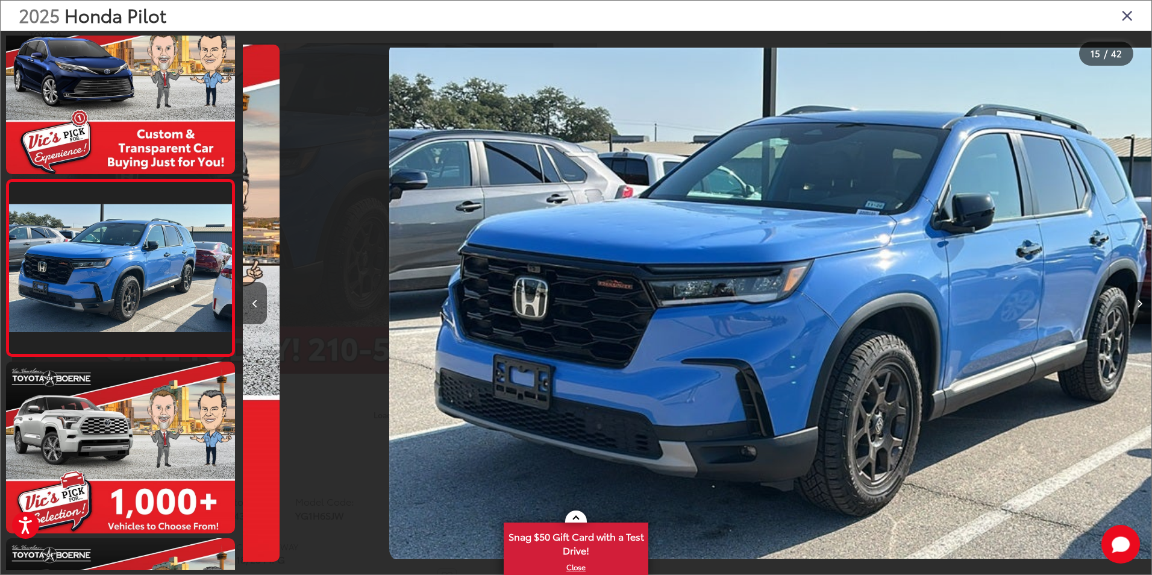
click at [1142, 302] on button "Next image" at bounding box center [1139, 303] width 24 height 42
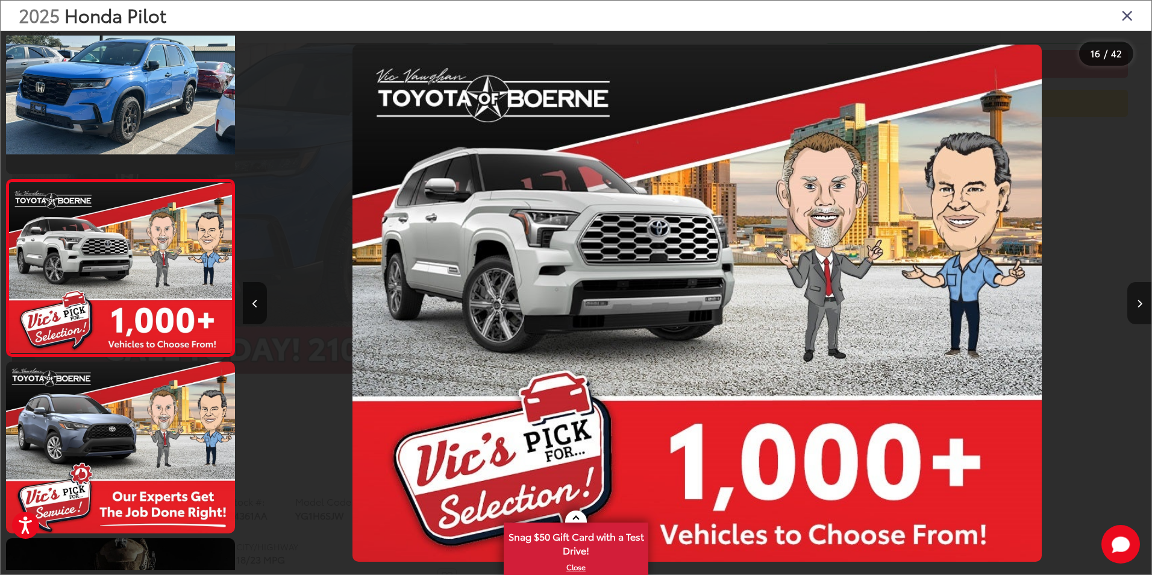
click at [1142, 302] on button "Next image" at bounding box center [1139, 303] width 24 height 42
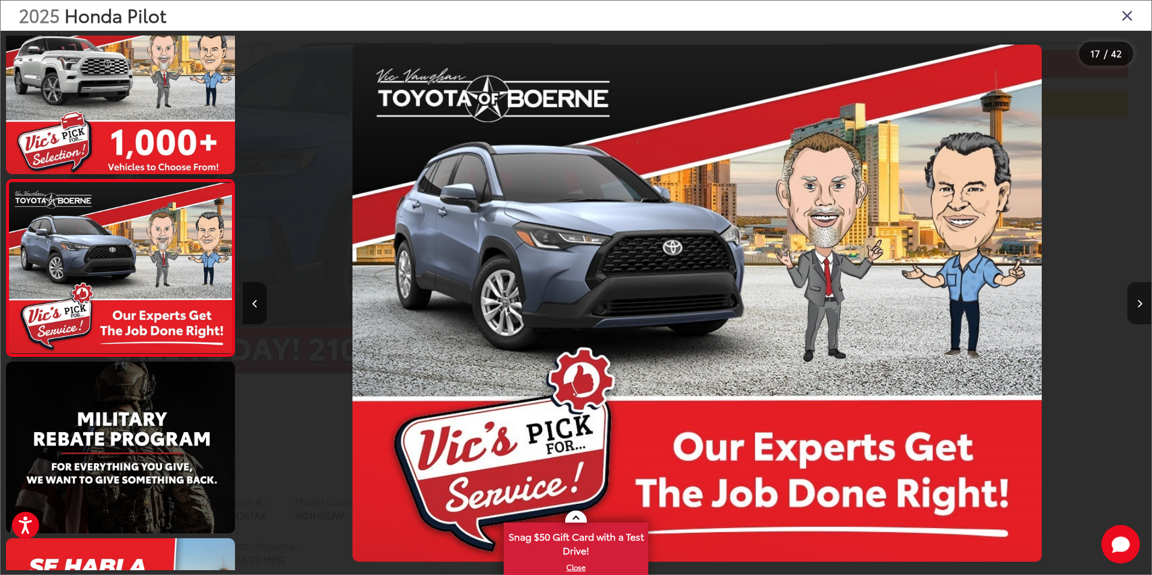
click at [1142, 302] on button "Next image" at bounding box center [1139, 303] width 24 height 42
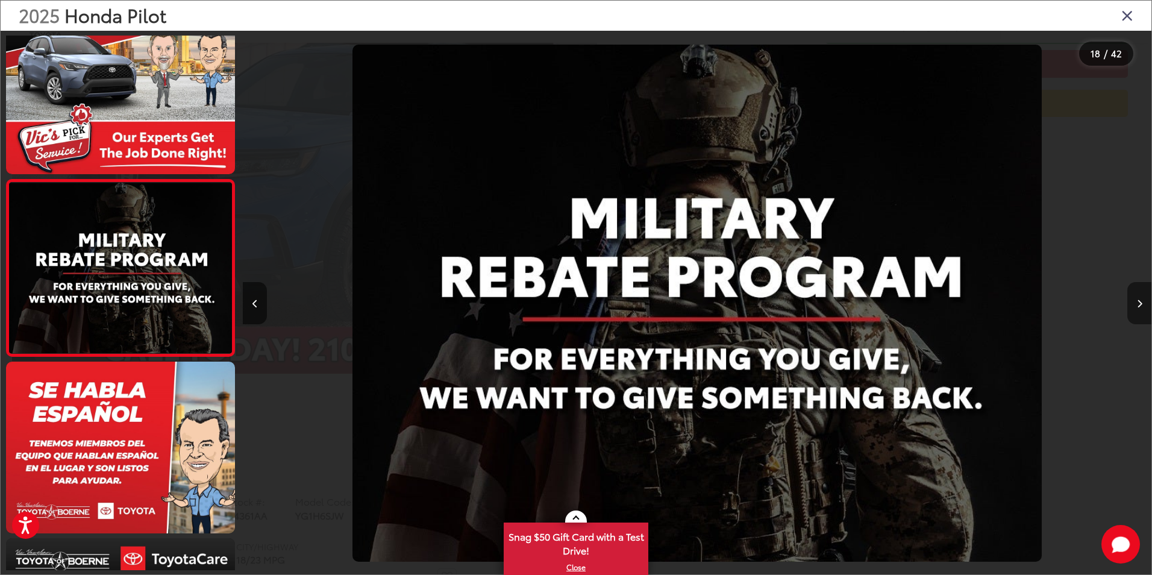
click at [1142, 302] on button "Next image" at bounding box center [1139, 303] width 24 height 42
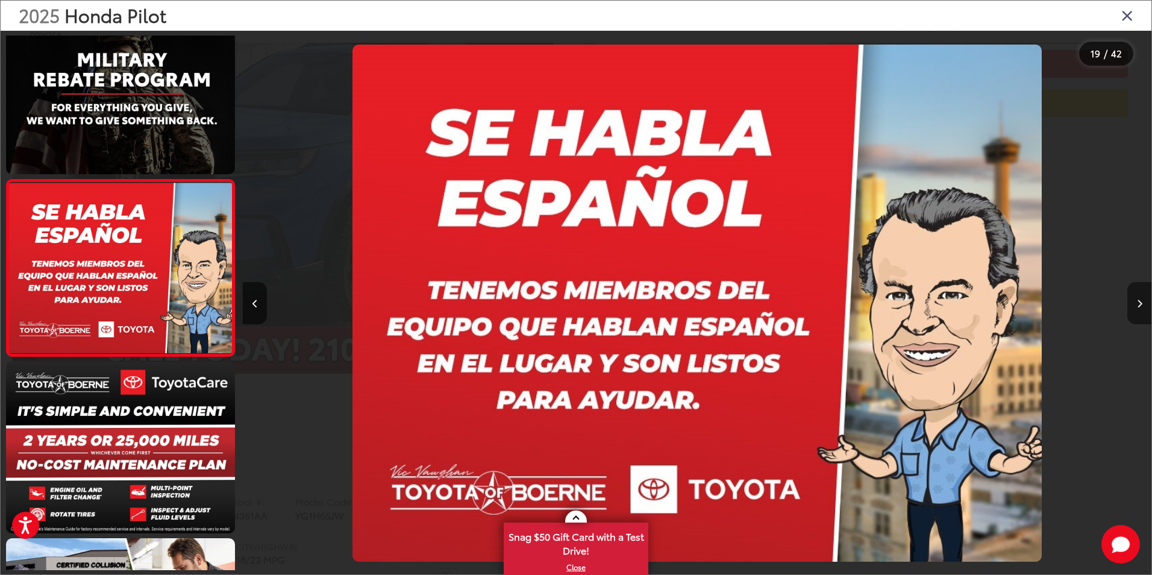
click at [1142, 302] on button "Next image" at bounding box center [1139, 303] width 24 height 42
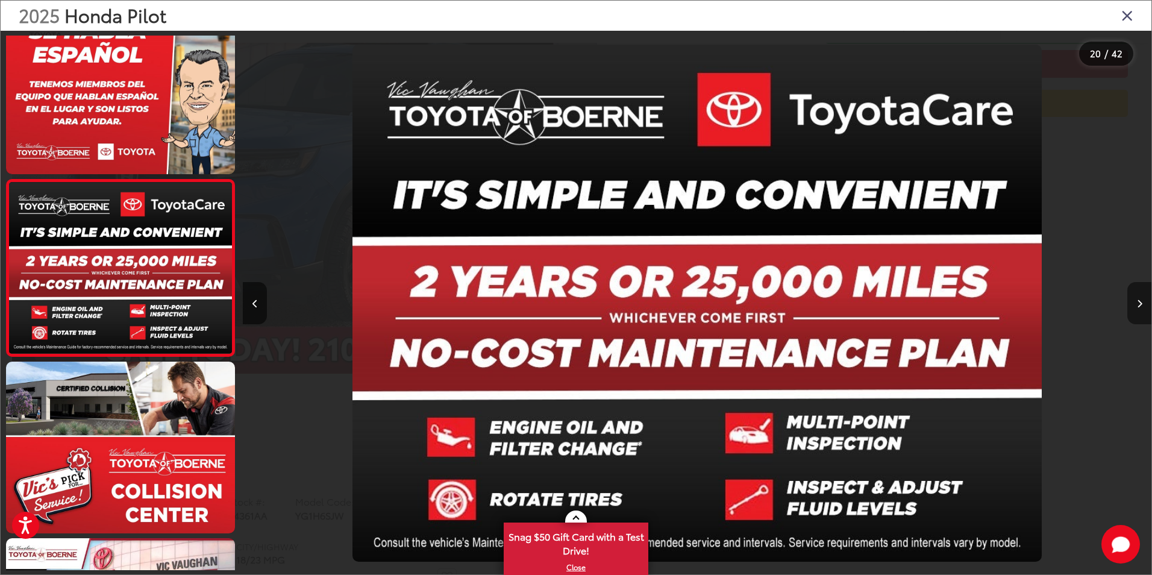
click at [1142, 302] on button "Next image" at bounding box center [1139, 303] width 24 height 42
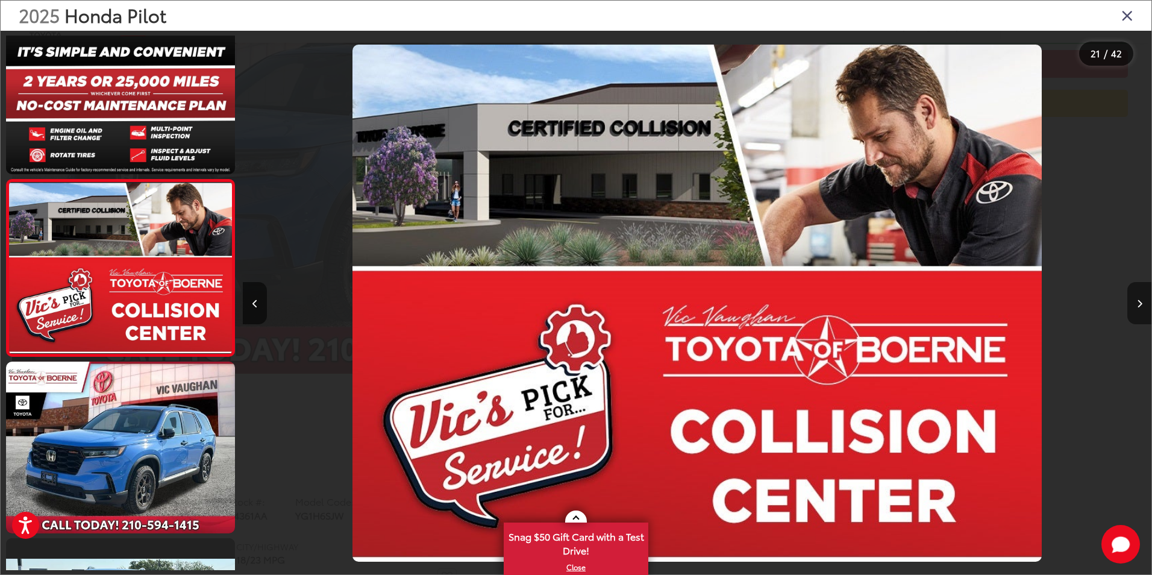
click at [1140, 300] on icon "Next image" at bounding box center [1139, 303] width 5 height 8
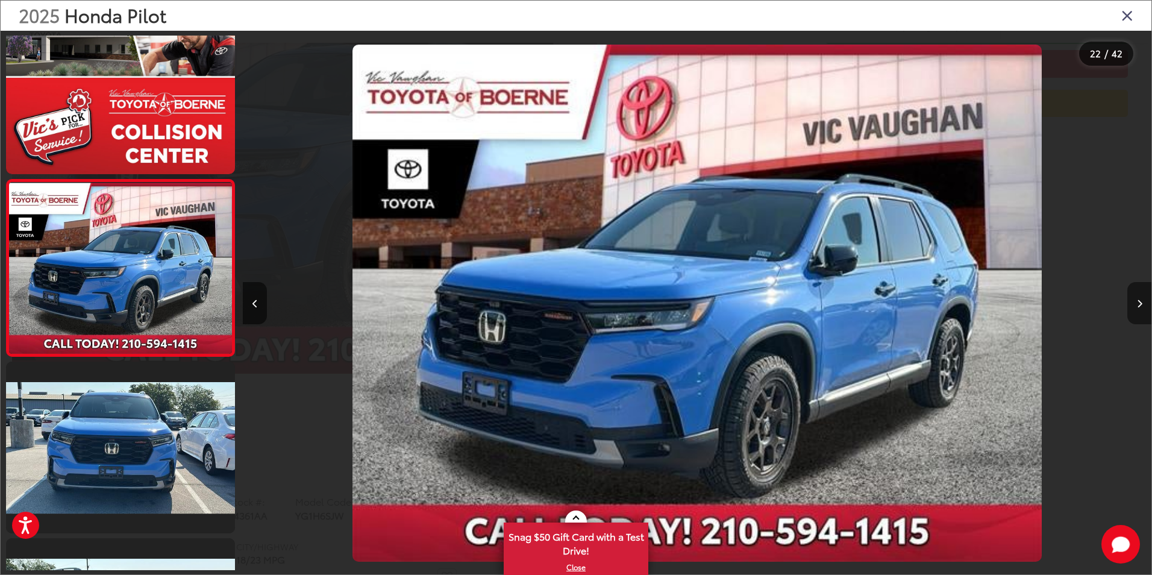
click at [1140, 300] on icon "Next image" at bounding box center [1139, 303] width 5 height 8
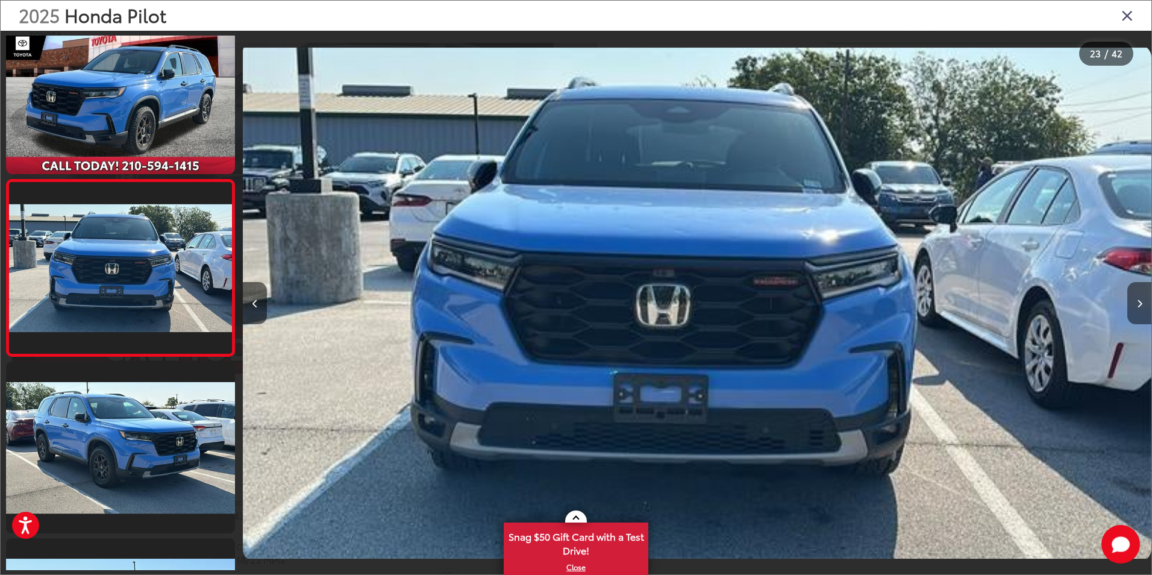
click at [1140, 300] on icon "Next image" at bounding box center [1139, 303] width 5 height 8
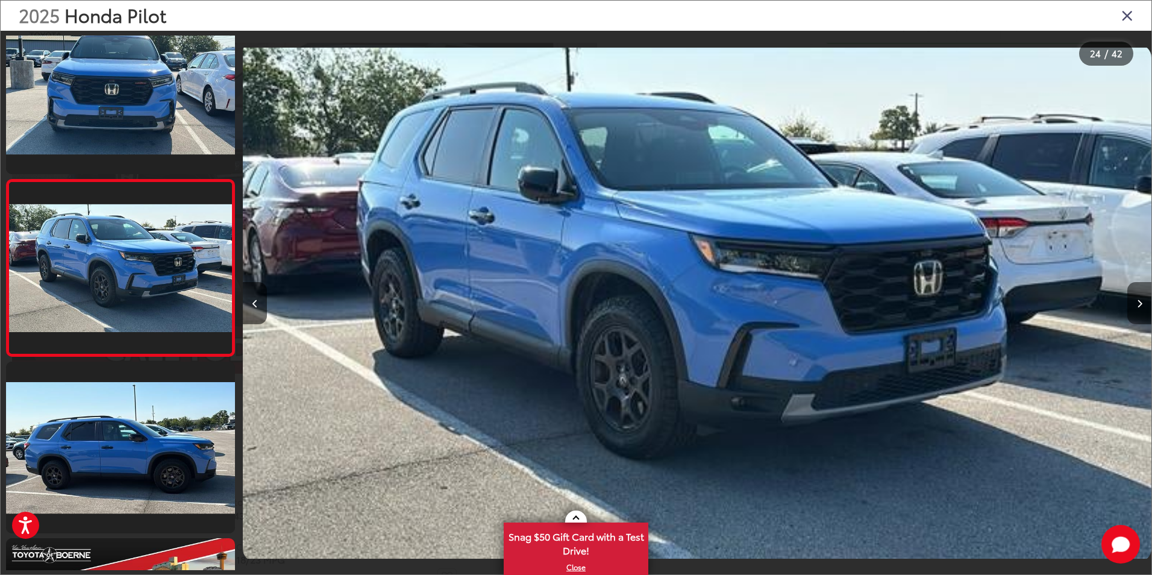
click at [1140, 300] on icon "Next image" at bounding box center [1139, 303] width 5 height 8
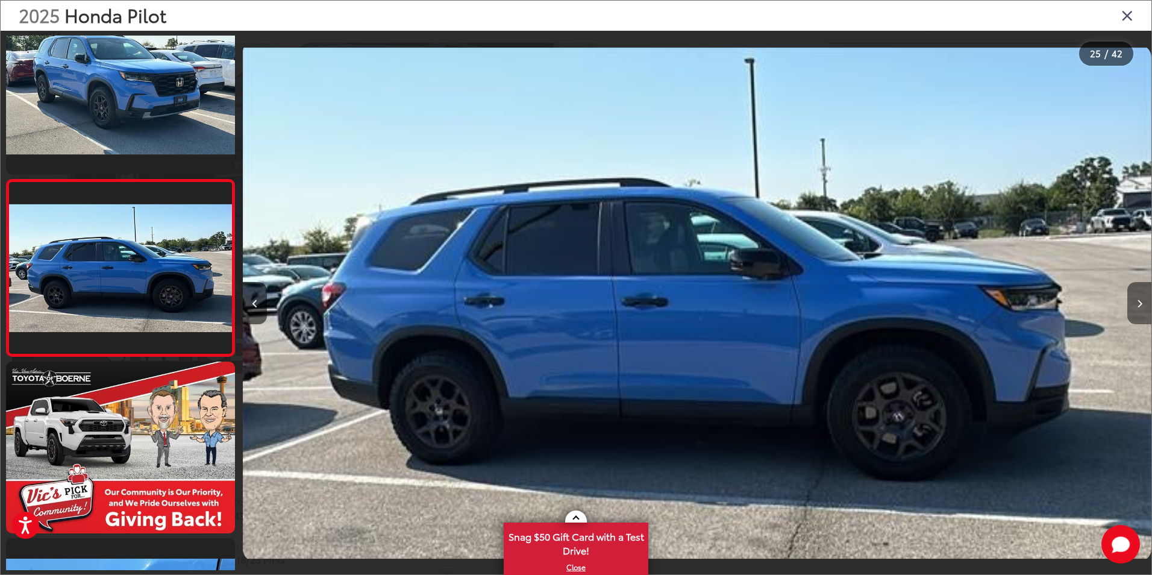
click at [1142, 300] on icon "Next image" at bounding box center [1139, 303] width 5 height 8
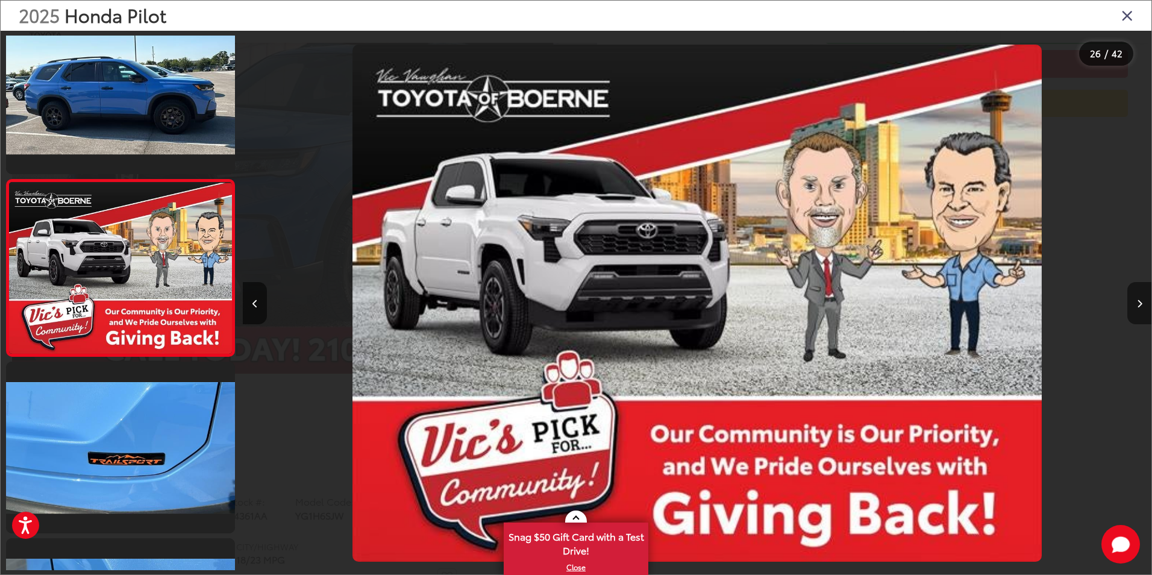
click at [1142, 300] on icon "Next image" at bounding box center [1139, 303] width 5 height 8
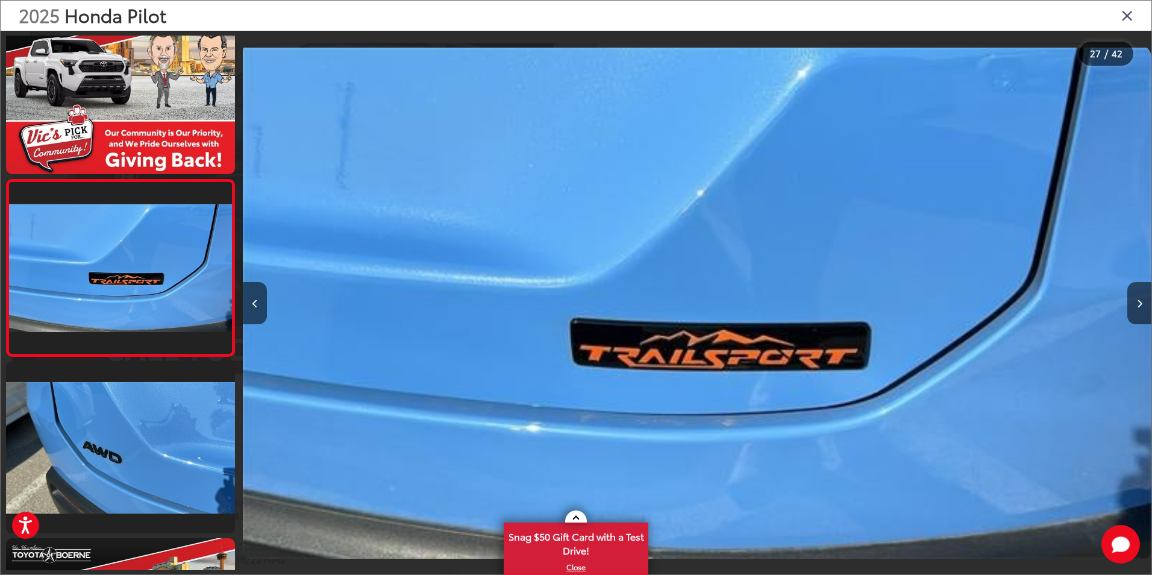
click at [1126, 14] on icon "Close gallery" at bounding box center [1127, 15] width 12 height 16
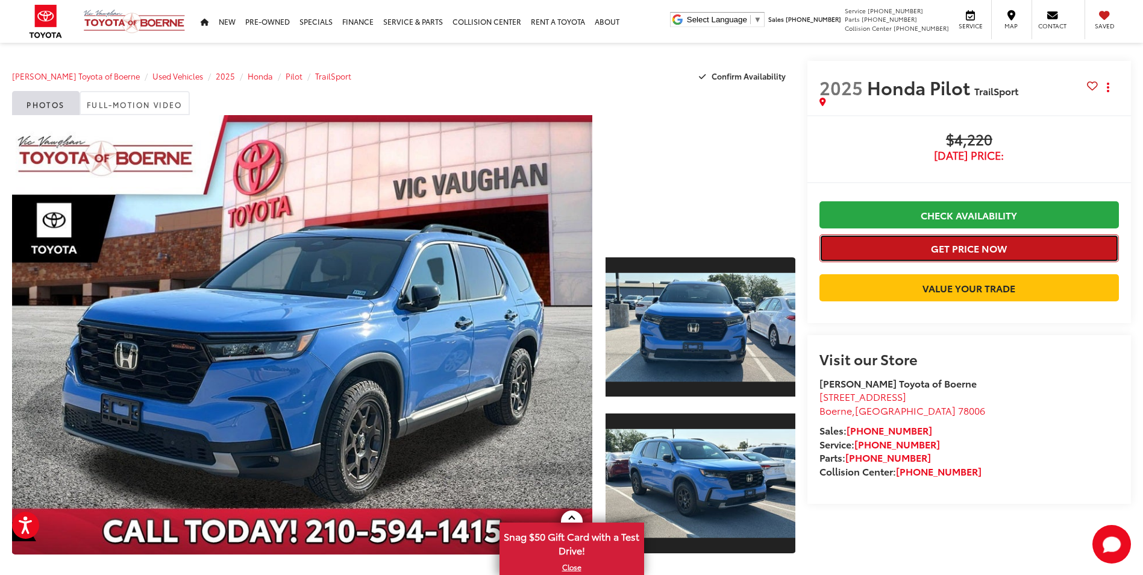
click at [977, 249] on button "Get Price Now" at bounding box center [969, 247] width 299 height 27
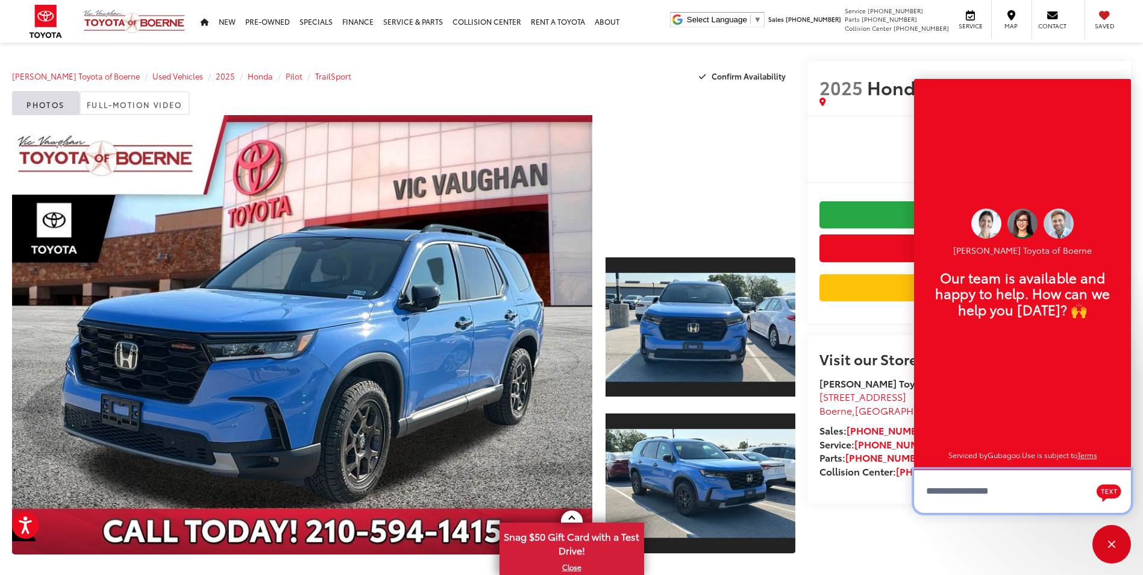
click at [988, 492] on textarea "Type your message" at bounding box center [1022, 490] width 217 height 43
type textarea "**********"
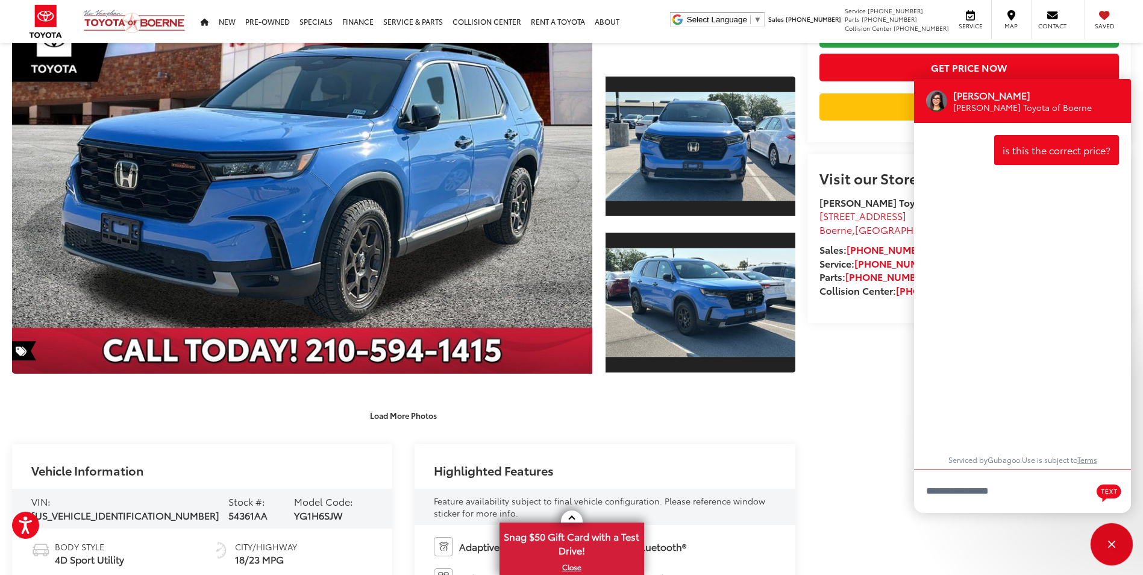
click at [1124, 545] on div "Close" at bounding box center [1111, 544] width 39 height 39
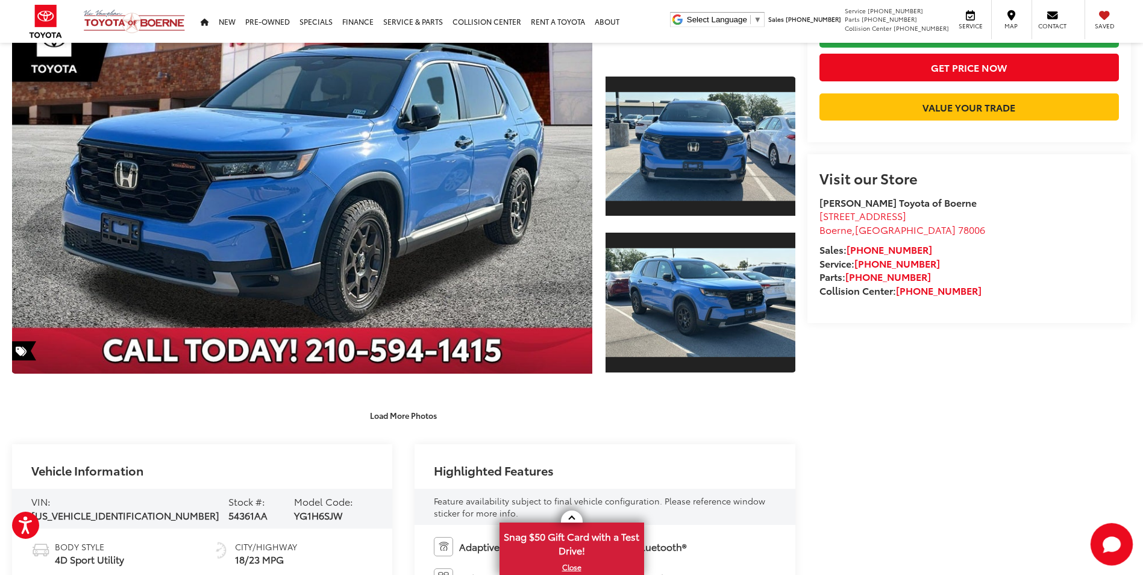
click at [1114, 547] on icon "Start Chat" at bounding box center [1112, 543] width 18 height 15
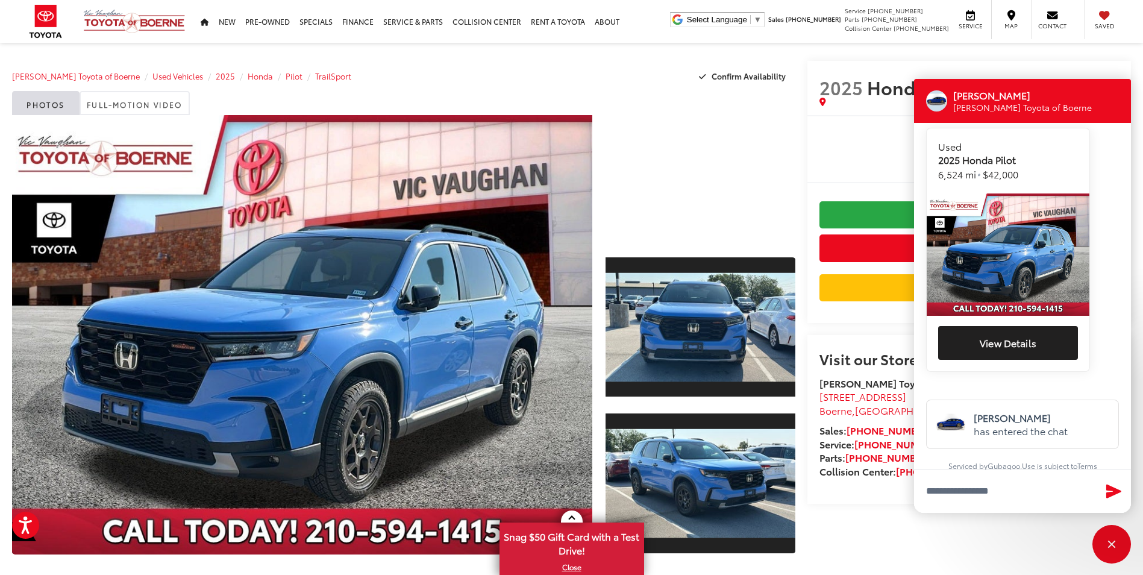
click at [852, 136] on span "$4,220" at bounding box center [969, 140] width 299 height 18
click at [1114, 544] on div "Close" at bounding box center [1111, 544] width 39 height 39
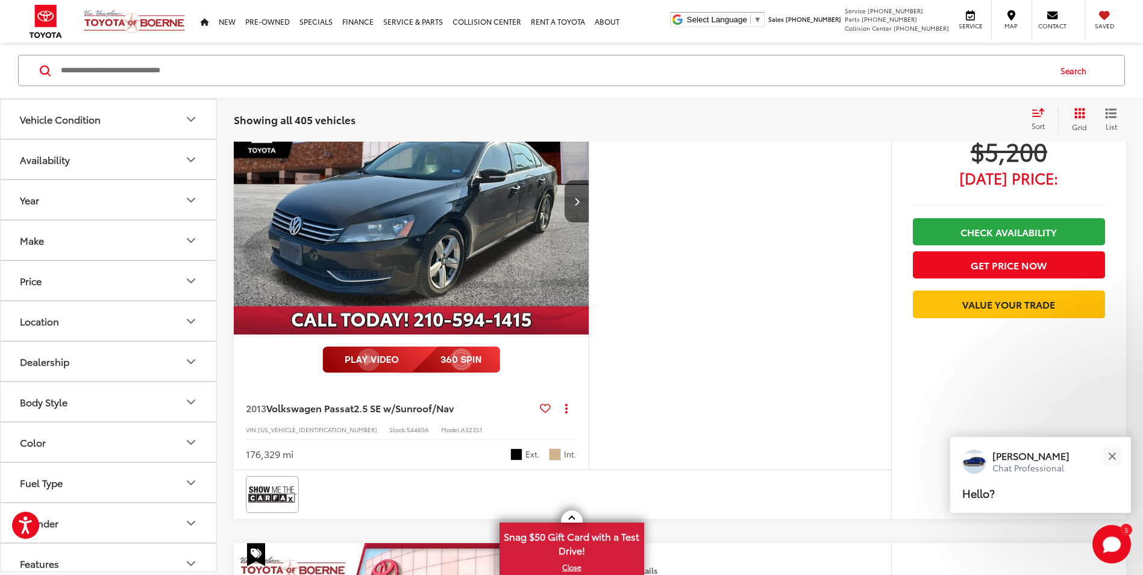
scroll to position [3530, 0]
click at [581, 207] on button "Next image" at bounding box center [577, 202] width 24 height 42
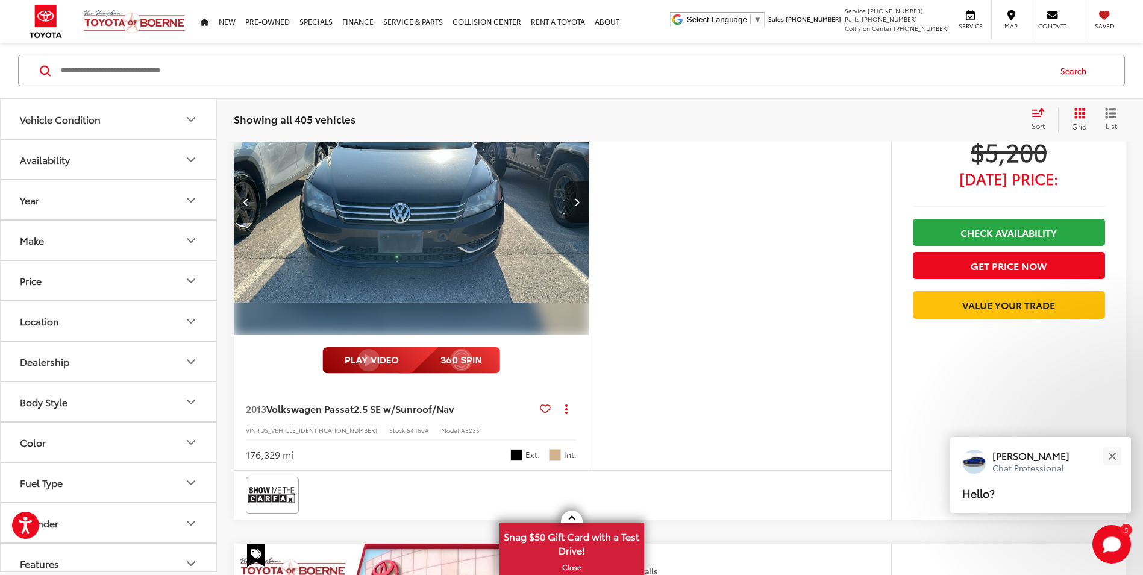
click at [576, 204] on icon "Next image" at bounding box center [576, 202] width 5 height 8
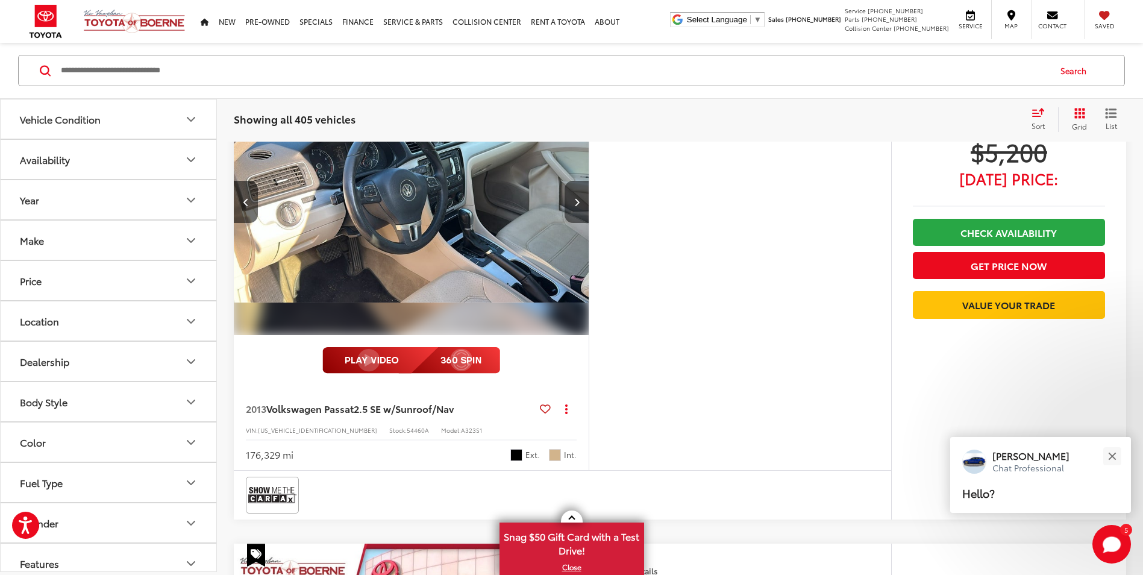
click at [574, 199] on icon "Next image" at bounding box center [576, 202] width 5 height 8
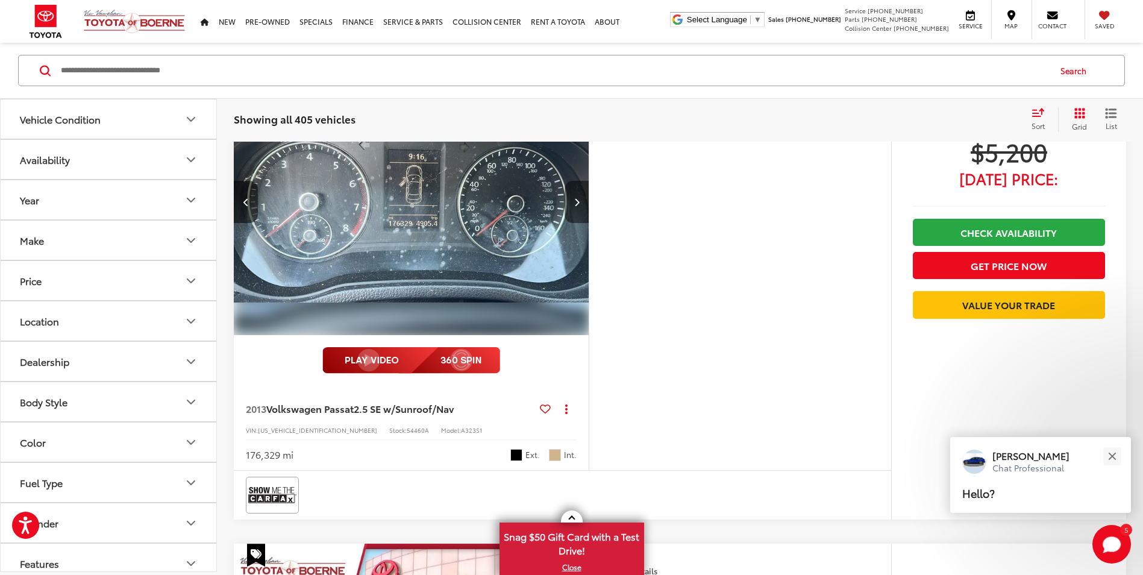
click at [578, 202] on icon "Next image" at bounding box center [576, 202] width 5 height 8
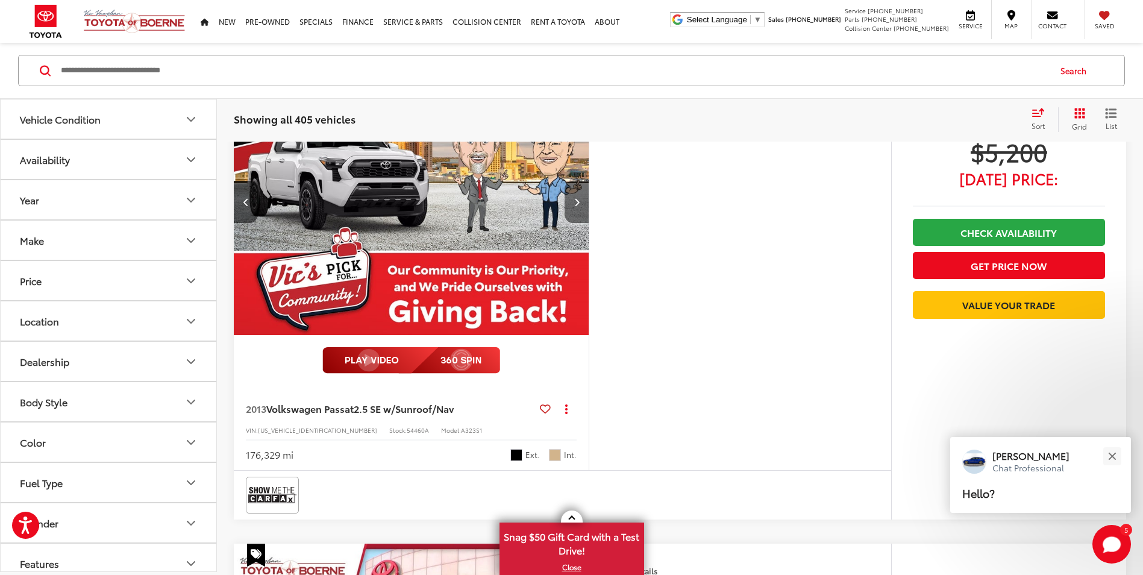
scroll to position [3473, 0]
click at [578, 202] on icon "Next image" at bounding box center [576, 201] width 5 height 8
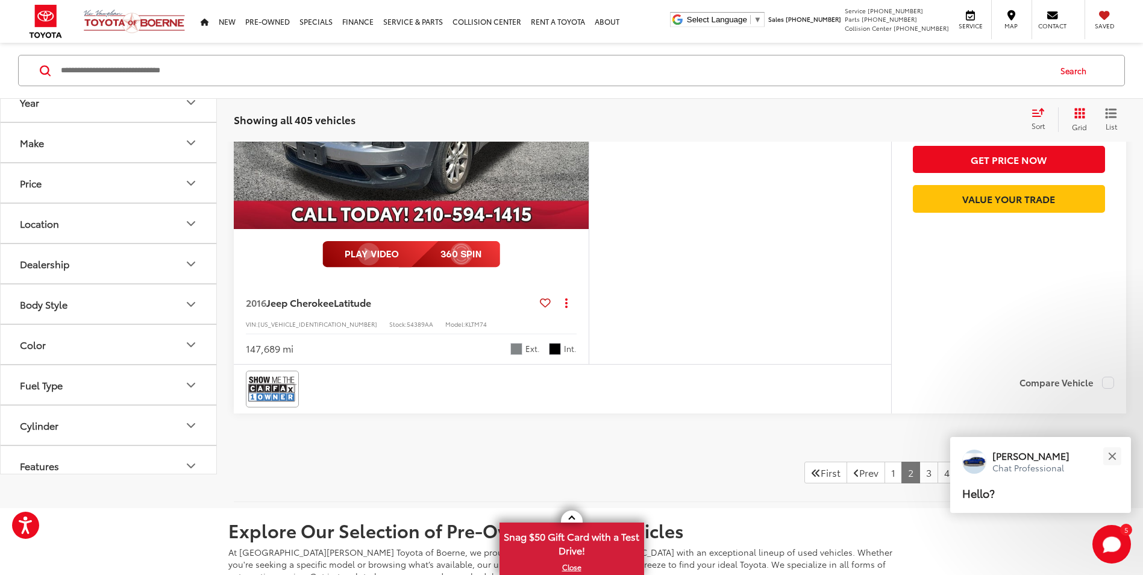
scroll to position [5643, 0]
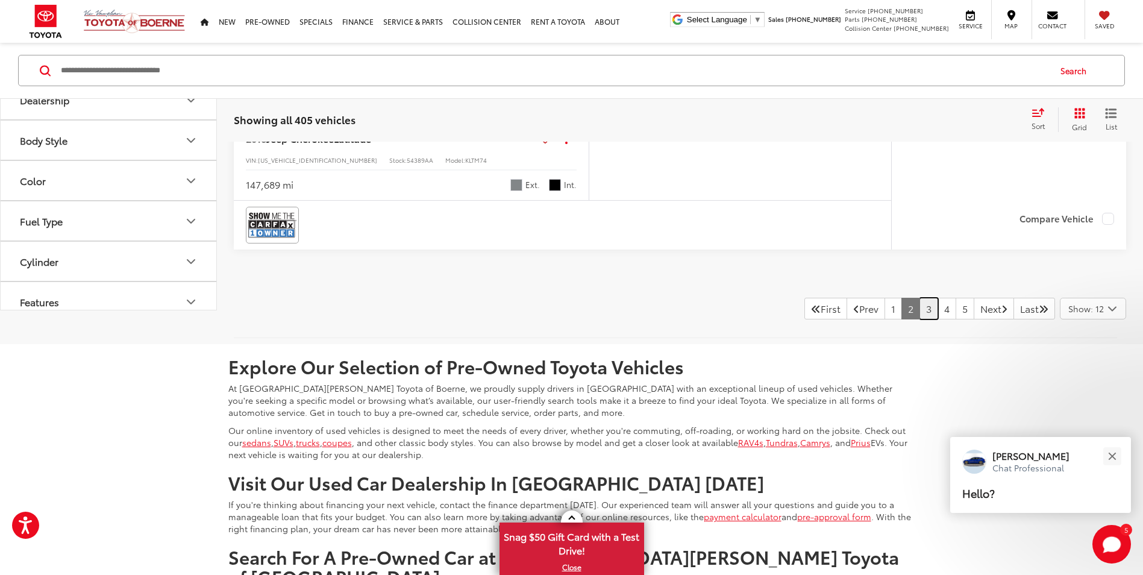
click at [920, 312] on link "3" at bounding box center [929, 309] width 19 height 22
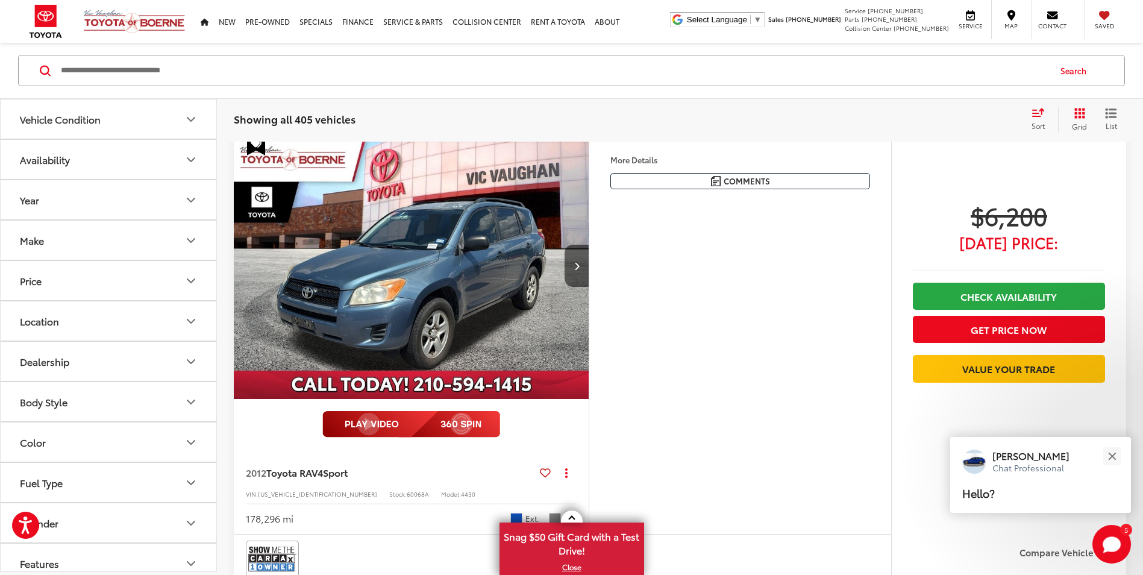
scroll to position [638, 0]
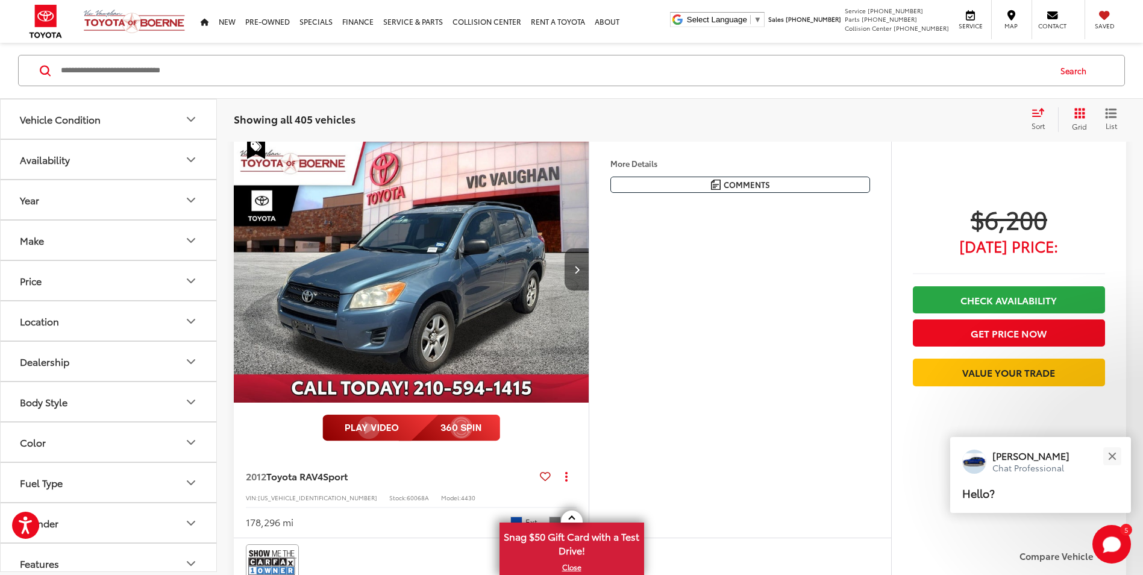
click at [571, 260] on button "Next image" at bounding box center [577, 269] width 24 height 42
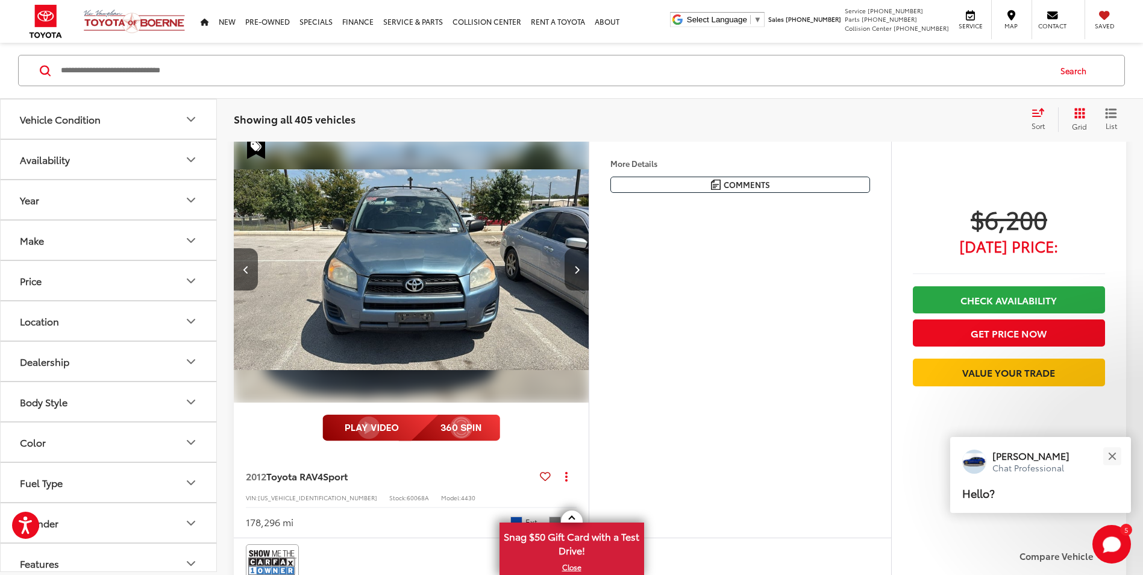
click at [572, 267] on button "Next image" at bounding box center [577, 269] width 24 height 42
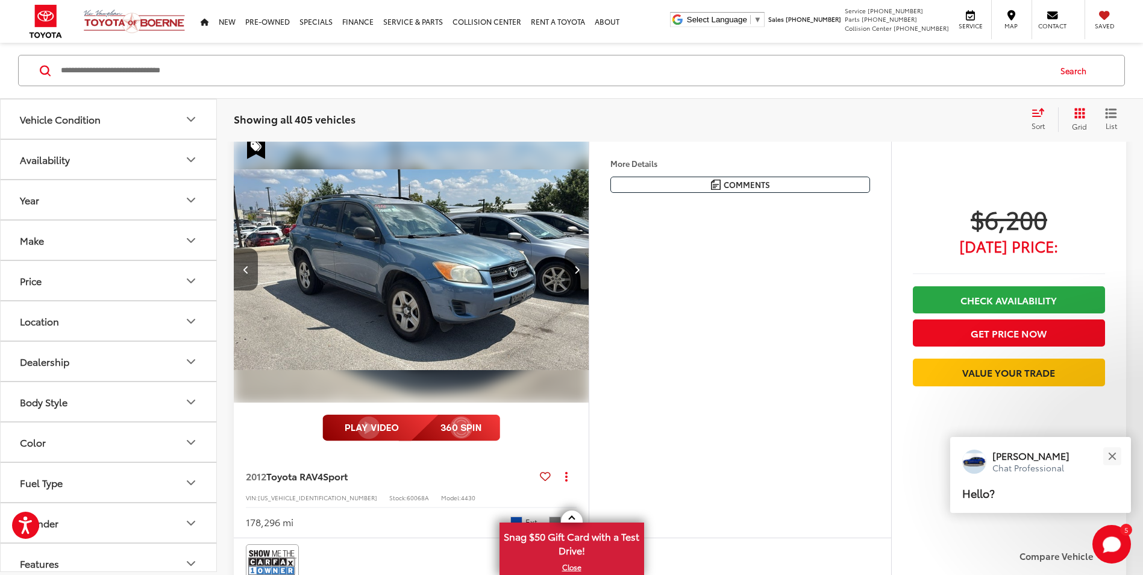
click at [571, 270] on button "Next image" at bounding box center [577, 269] width 24 height 42
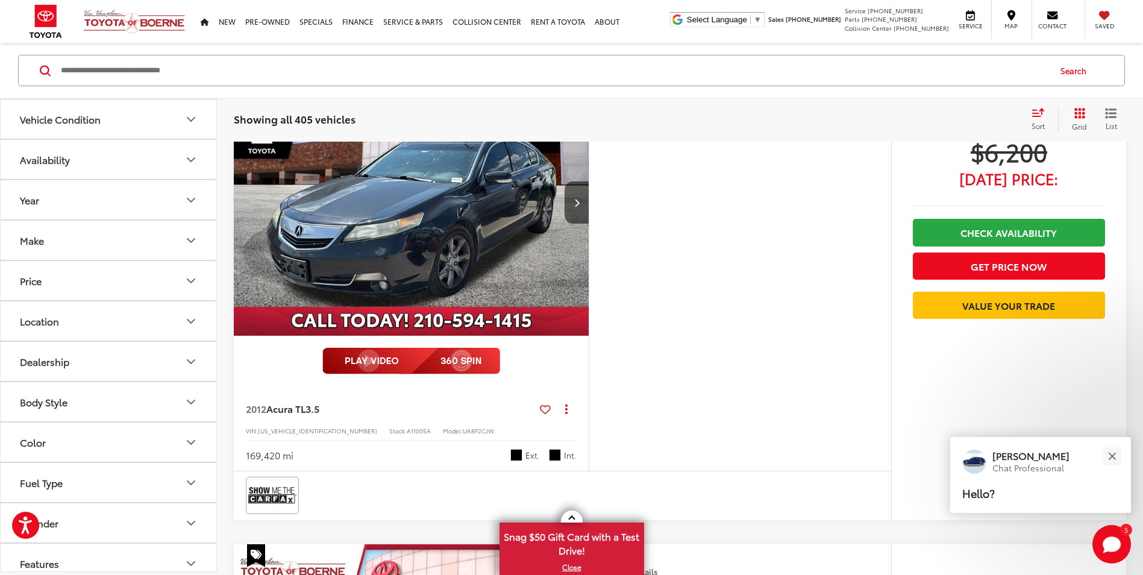
scroll to position [1120, 0]
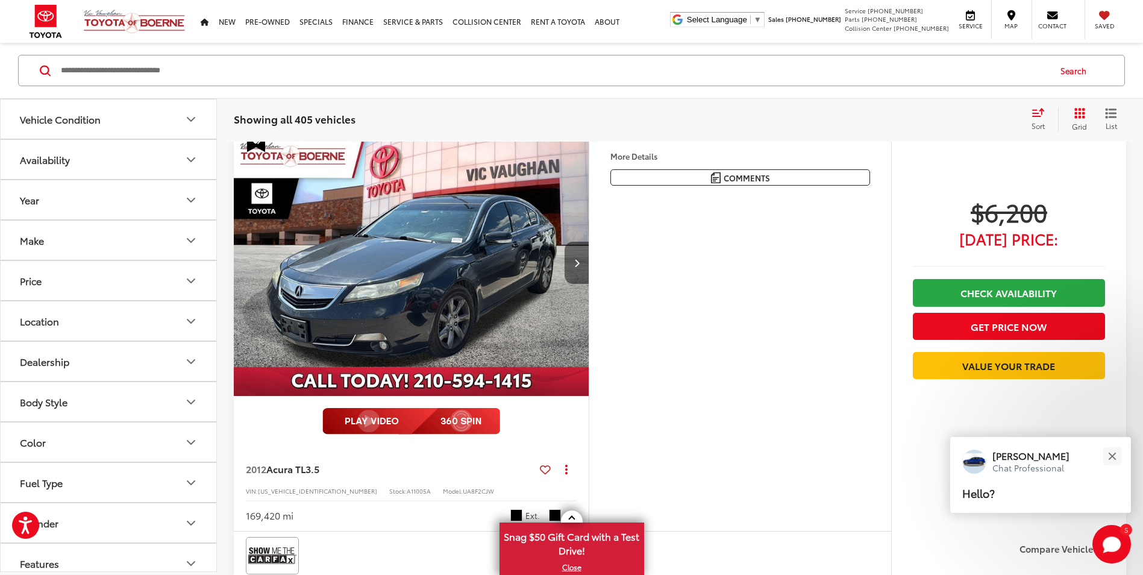
click at [586, 268] on button "Next image" at bounding box center [577, 263] width 24 height 42
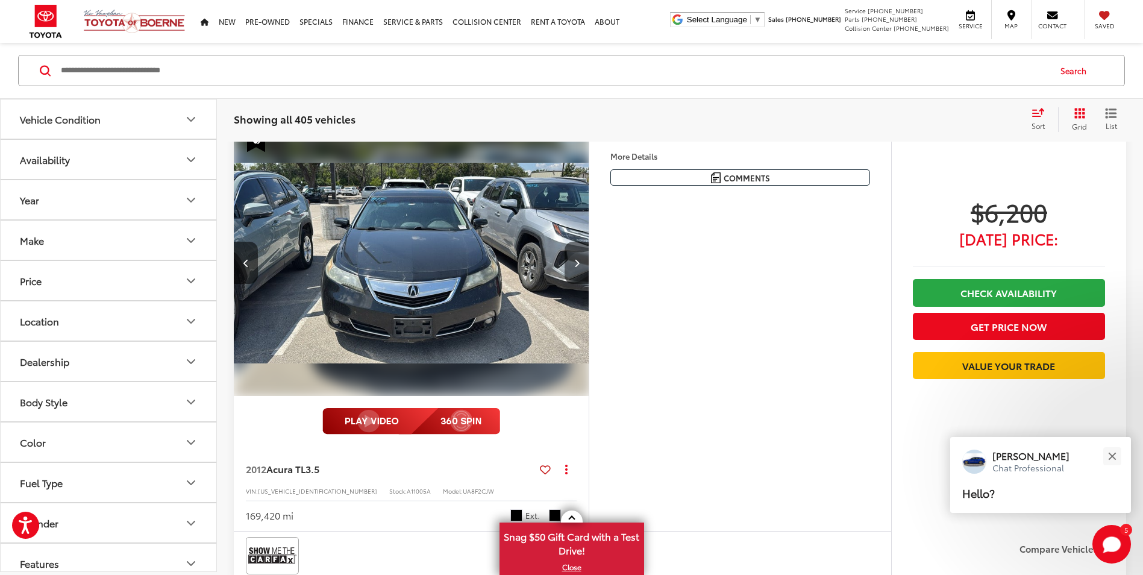
click at [584, 267] on button "Next image" at bounding box center [577, 263] width 24 height 42
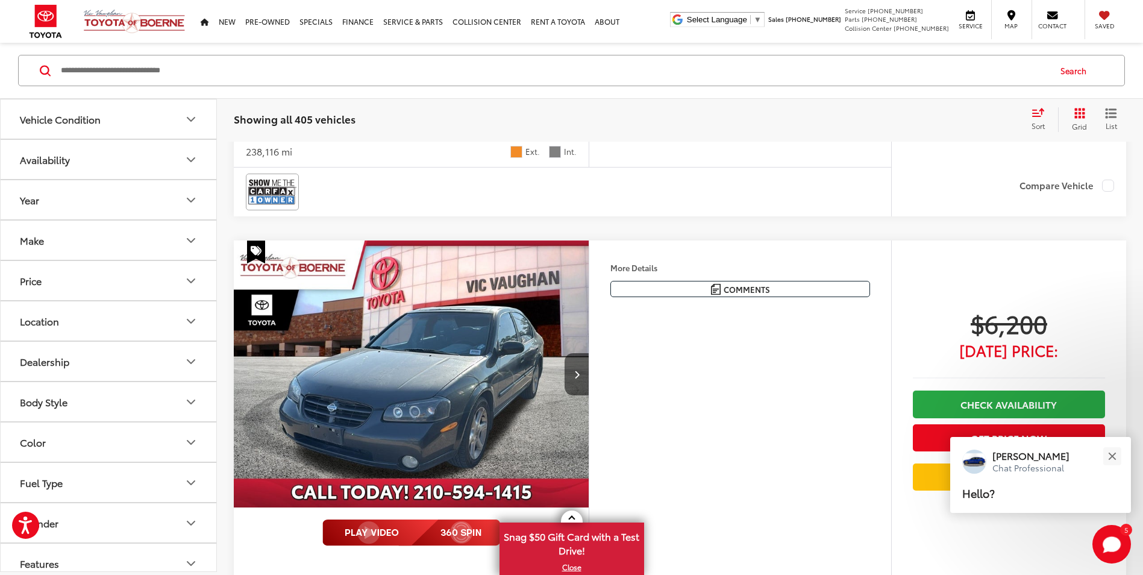
scroll to position [1964, 0]
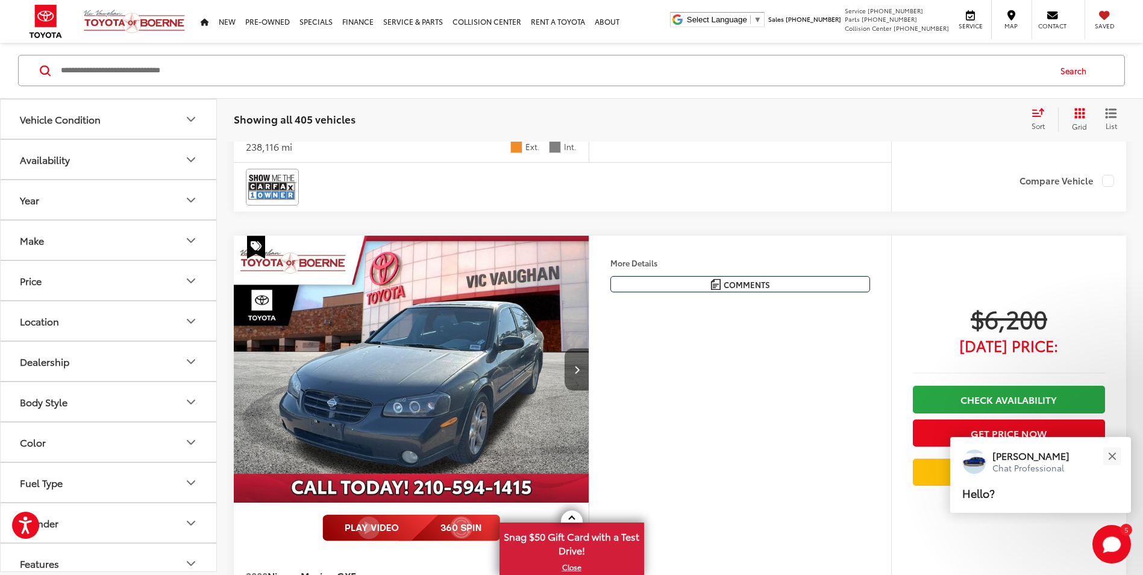
click at [583, 376] on button "Next image" at bounding box center [577, 369] width 24 height 42
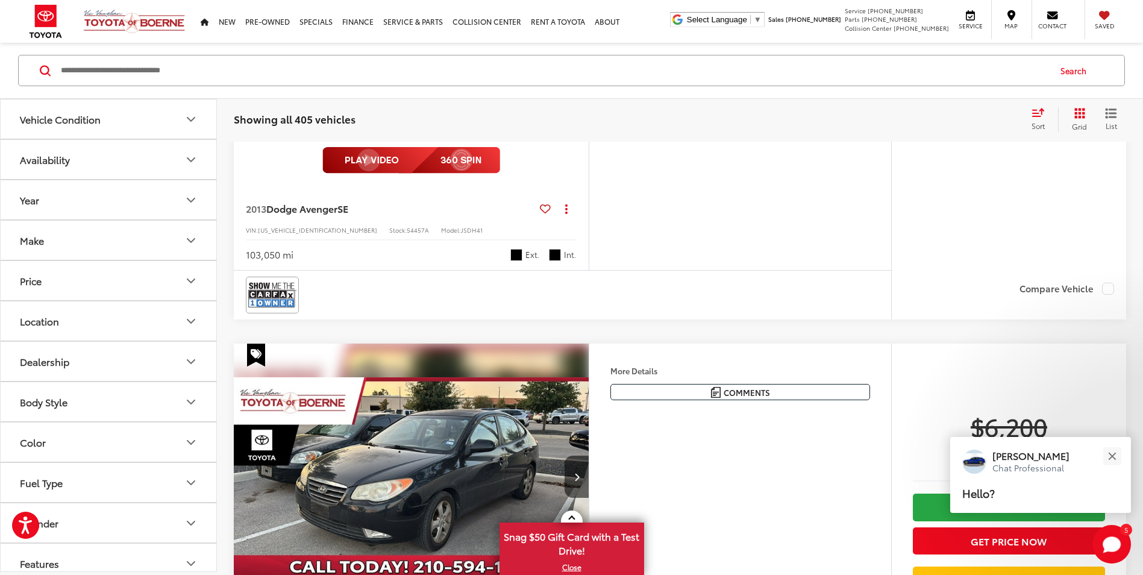
scroll to position [2988, 0]
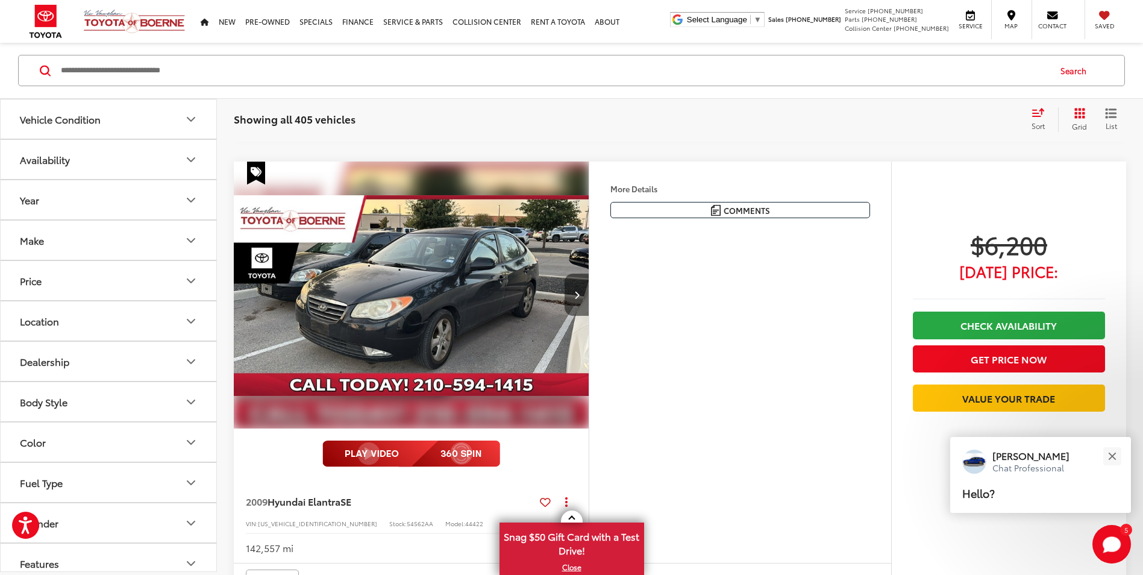
click at [580, 313] on button "Next image" at bounding box center [577, 295] width 24 height 42
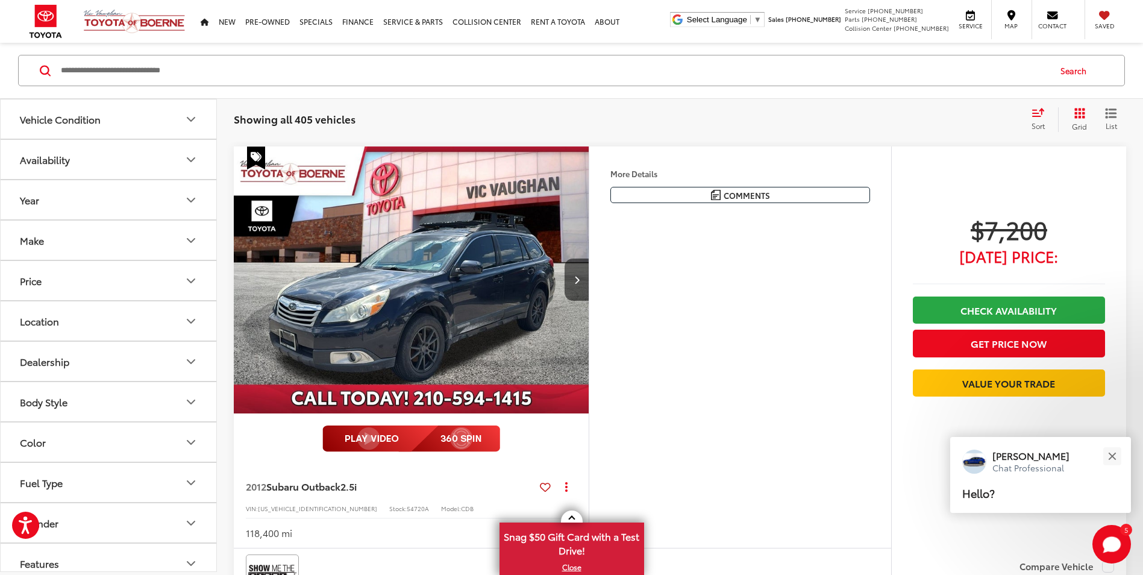
scroll to position [3952, 0]
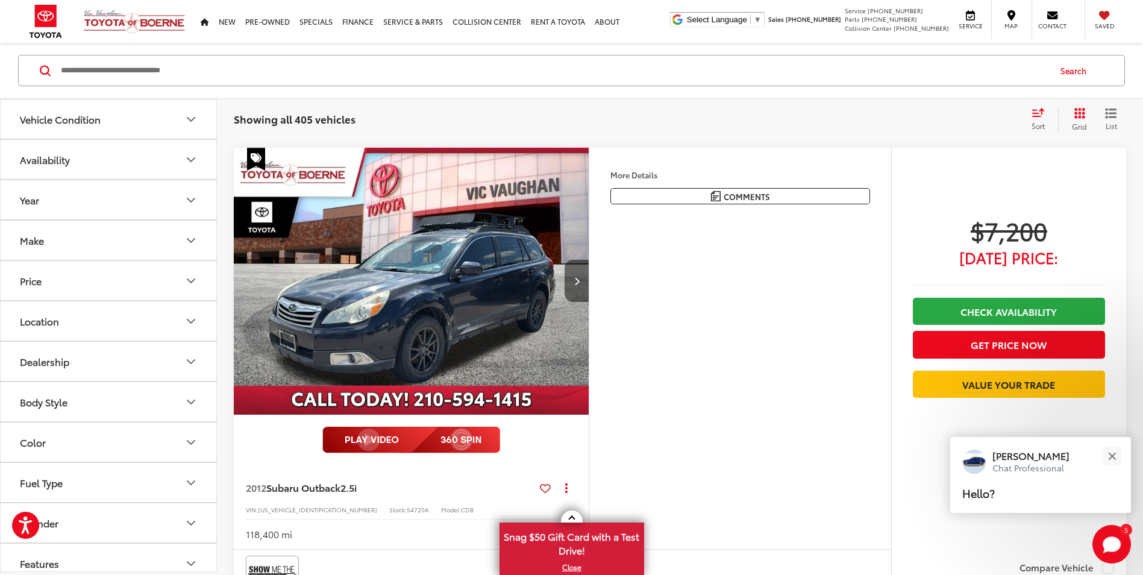
click at [577, 281] on icon "Next image" at bounding box center [576, 281] width 5 height 8
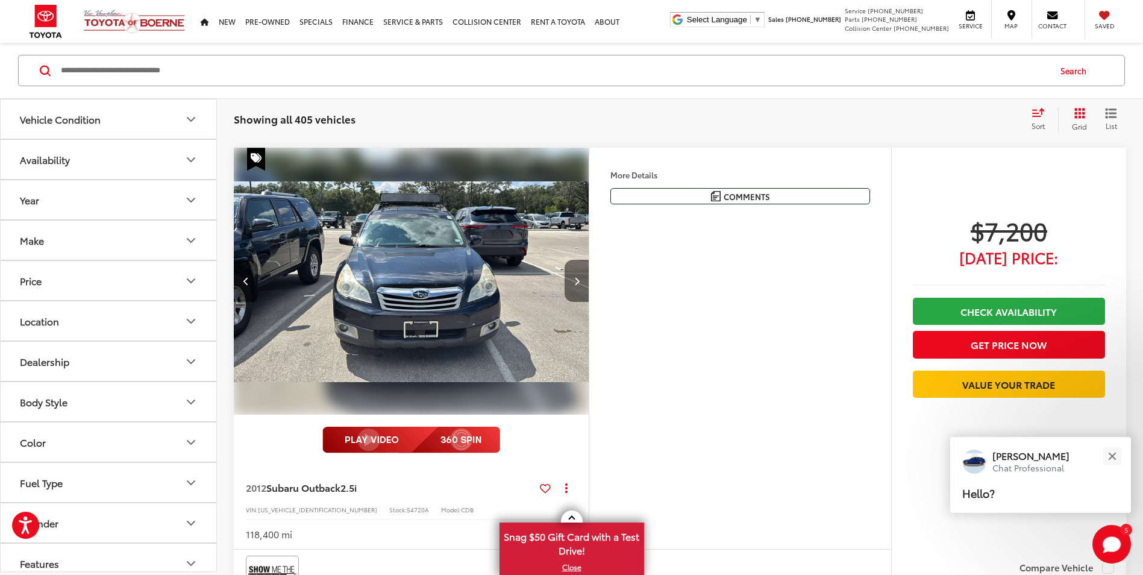
click at [577, 281] on icon "Next image" at bounding box center [576, 281] width 5 height 8
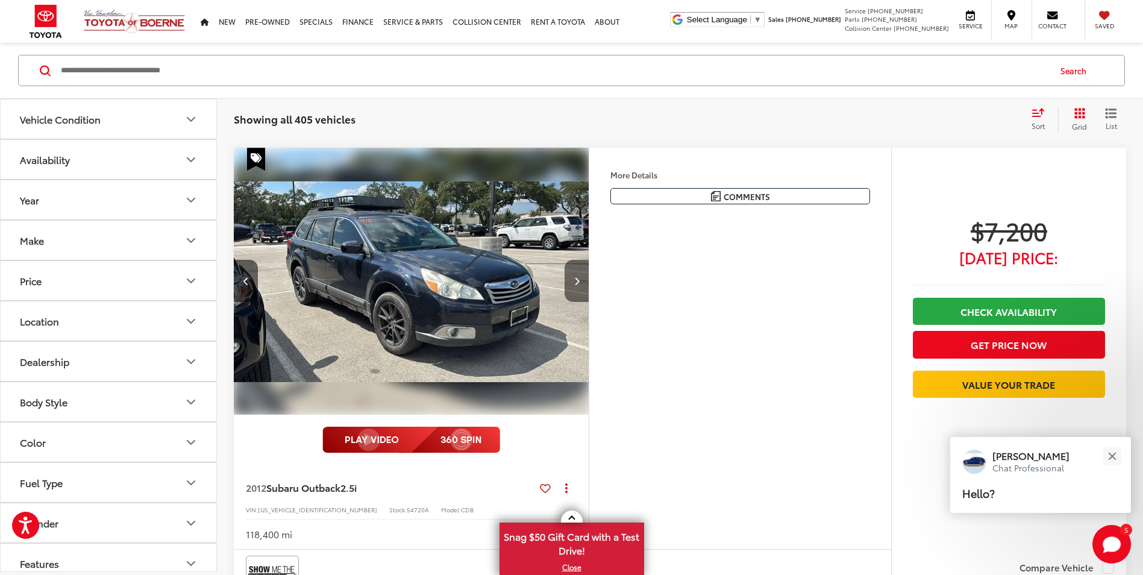
click at [577, 281] on icon "Next image" at bounding box center [576, 281] width 5 height 8
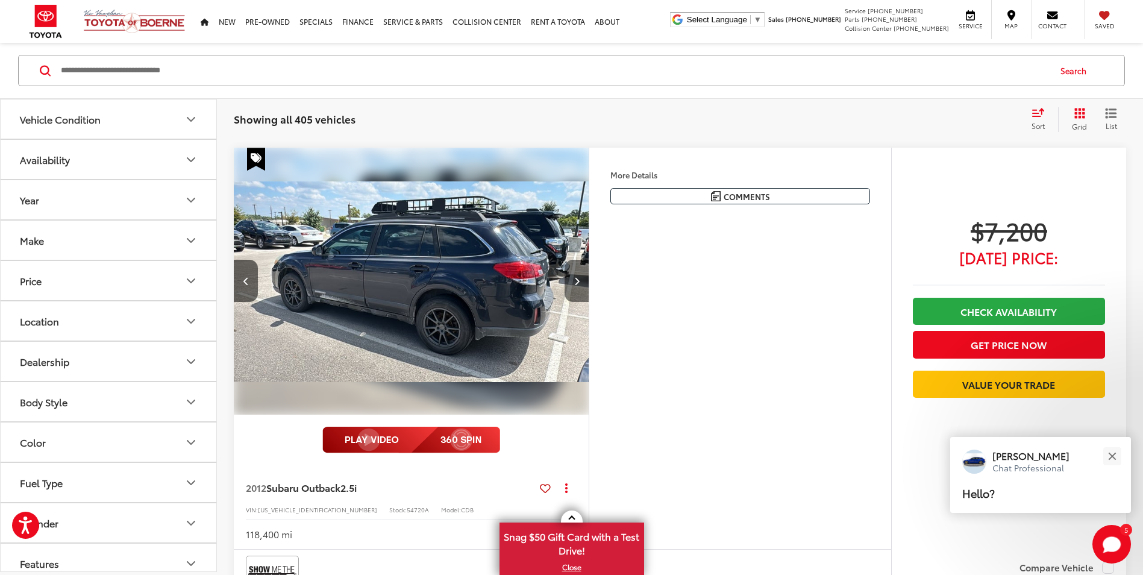
click at [577, 281] on icon "Next image" at bounding box center [576, 281] width 5 height 8
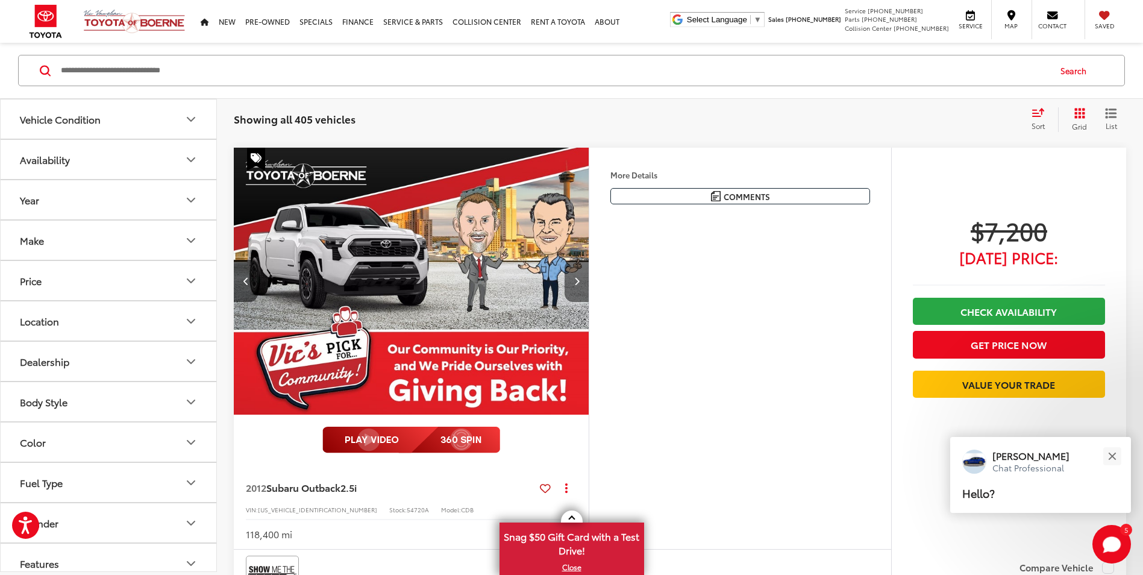
click at [577, 281] on icon "Next image" at bounding box center [576, 281] width 5 height 8
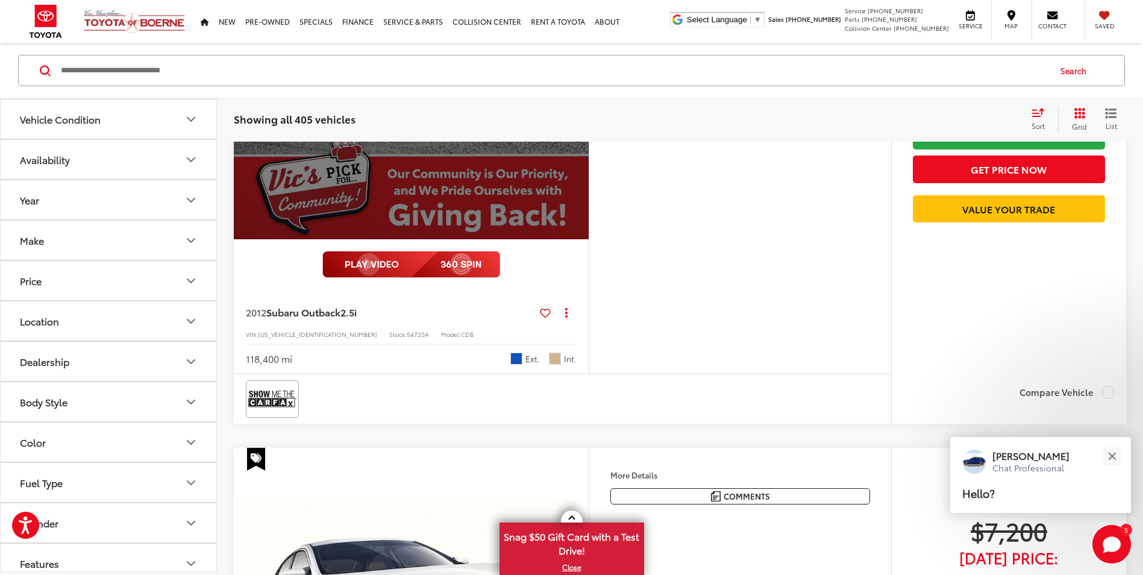
scroll to position [4133, 0]
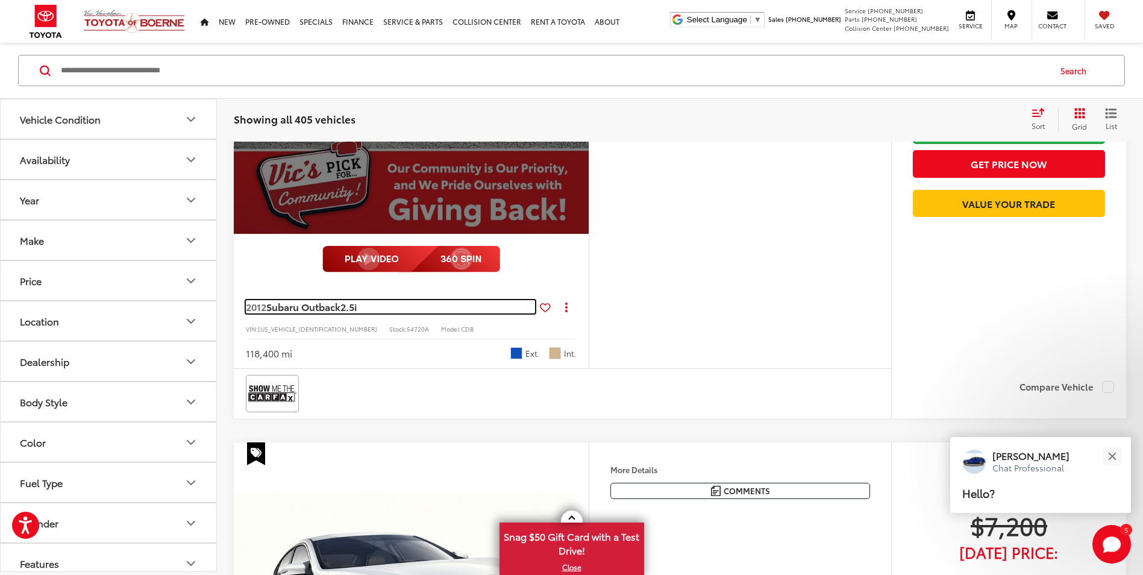
click at [316, 309] on span "Subaru Outback" at bounding box center [303, 306] width 74 height 14
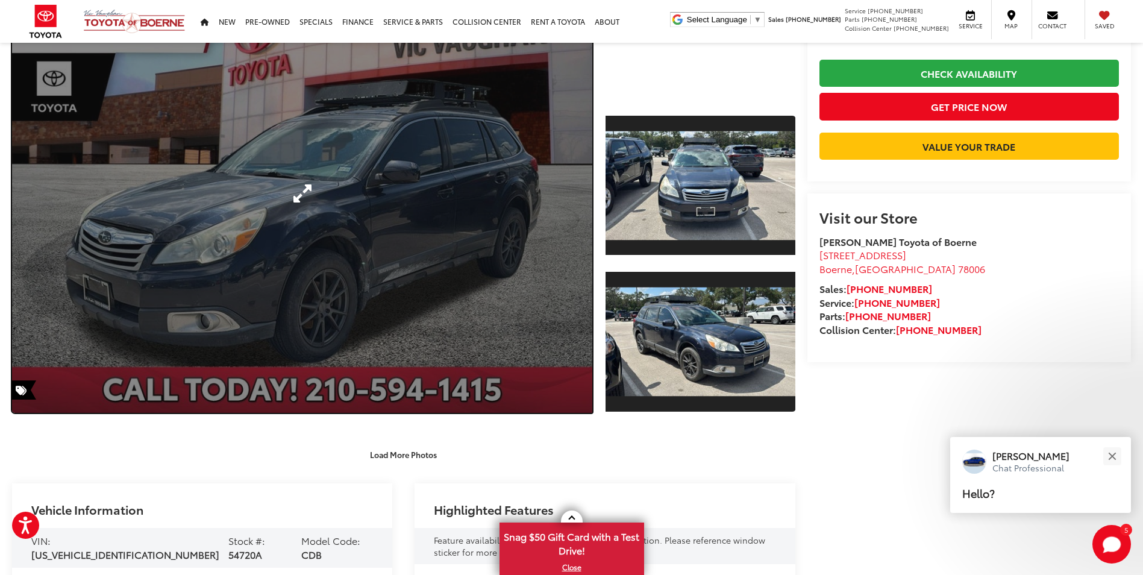
click at [426, 230] on link "Expand Photo 0" at bounding box center [302, 192] width 580 height 439
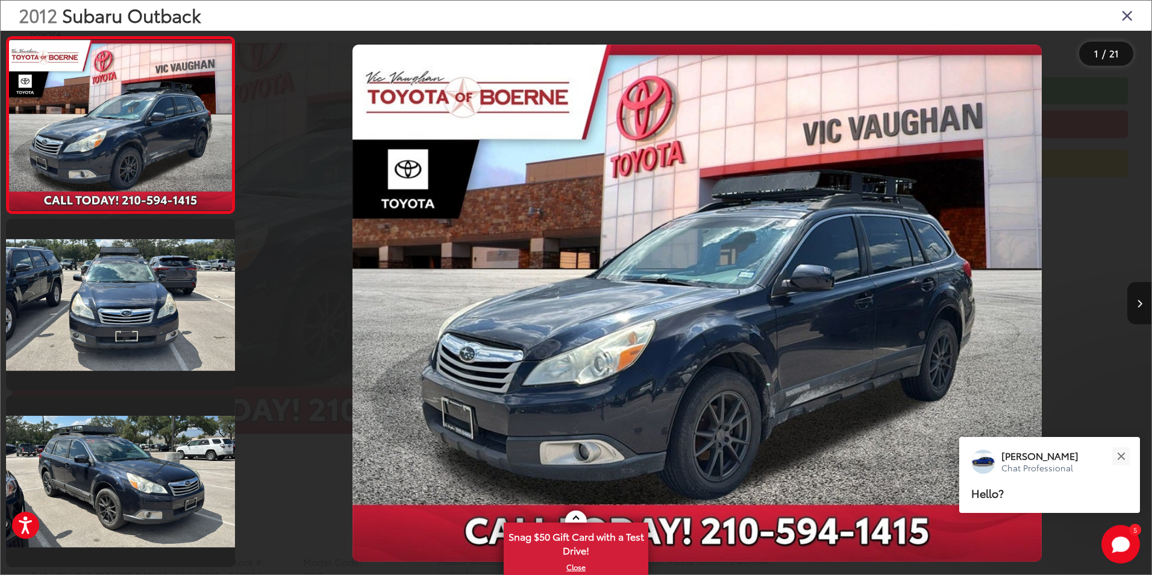
click at [1131, 312] on button "Next image" at bounding box center [1139, 303] width 24 height 42
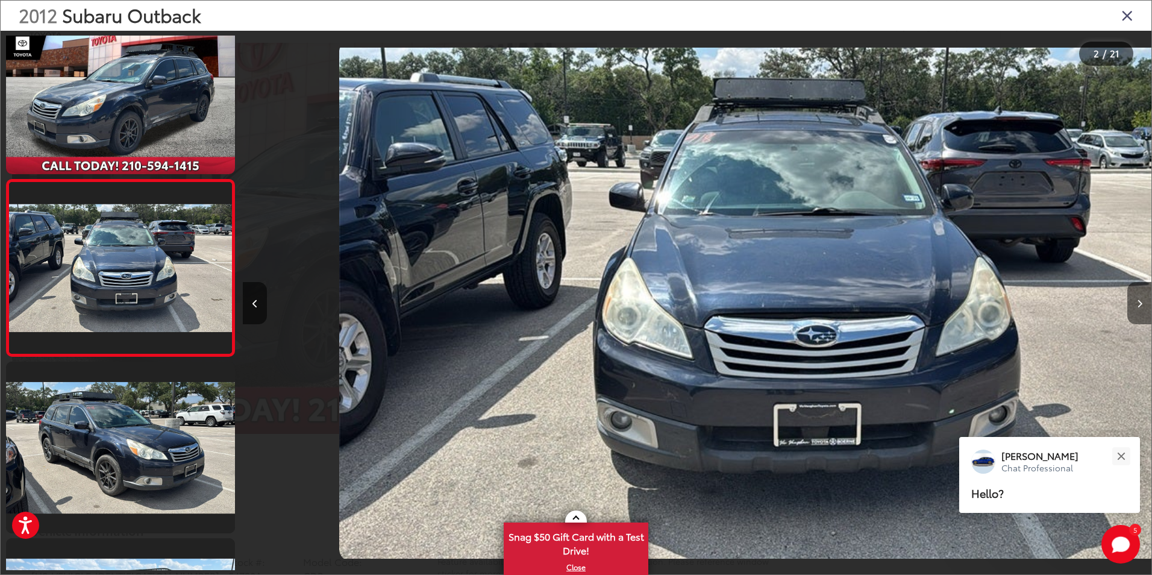
scroll to position [0, 909]
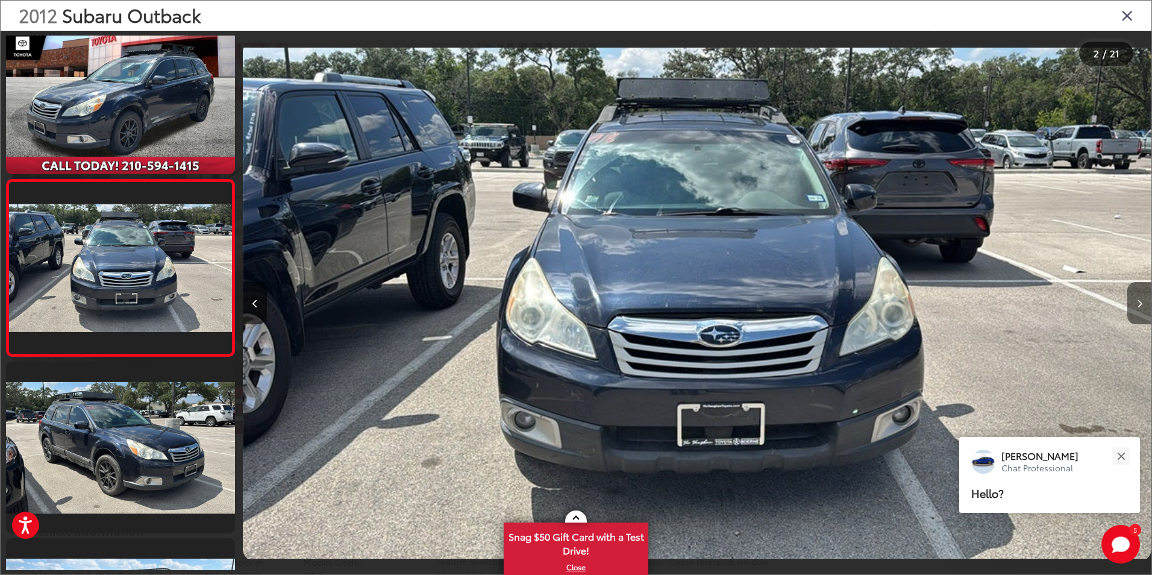
click at [1136, 307] on button "Next image" at bounding box center [1139, 303] width 24 height 42
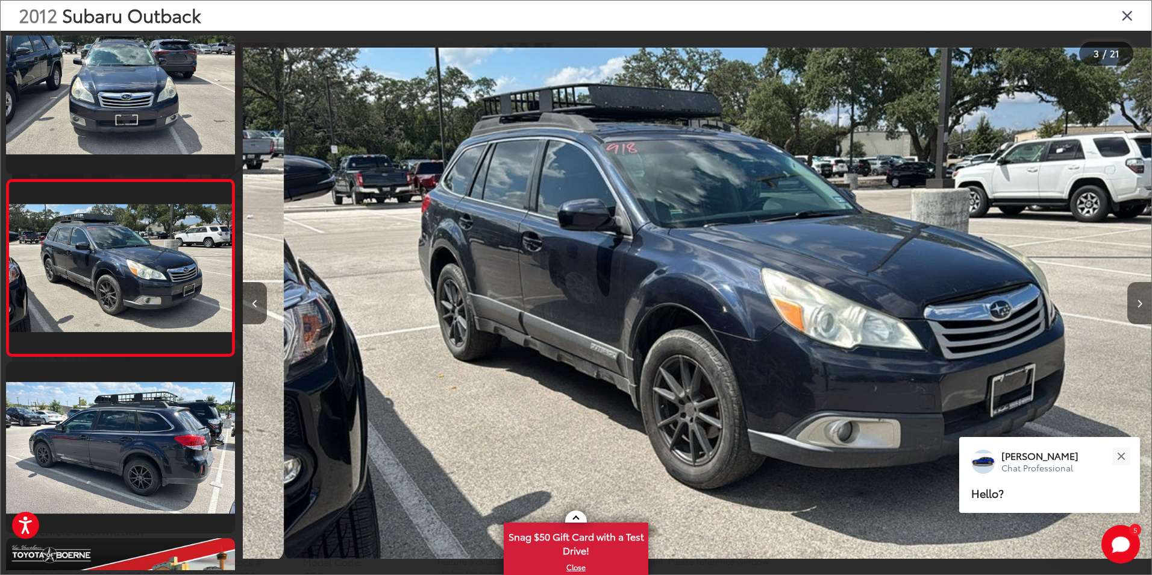
scroll to position [0, 1817]
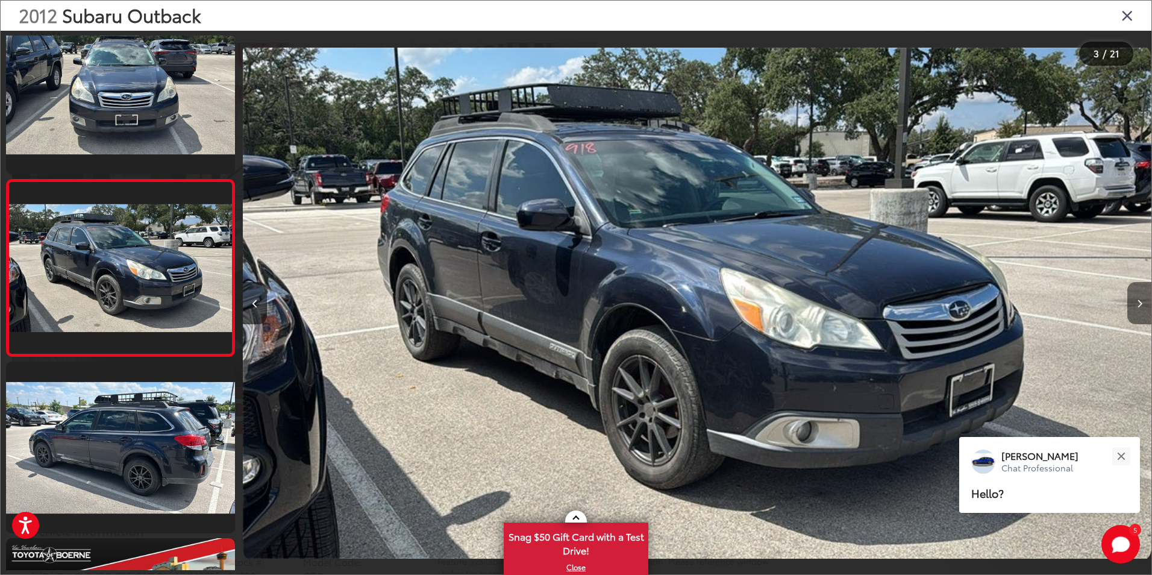
click at [1136, 307] on button "Next image" at bounding box center [1139, 303] width 24 height 42
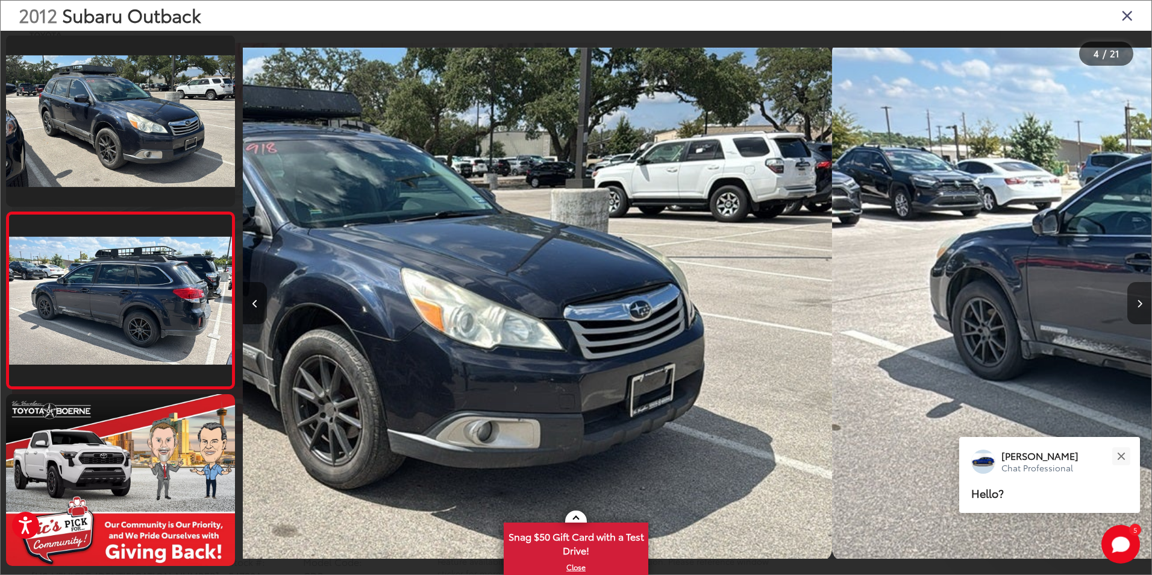
scroll to position [387, 0]
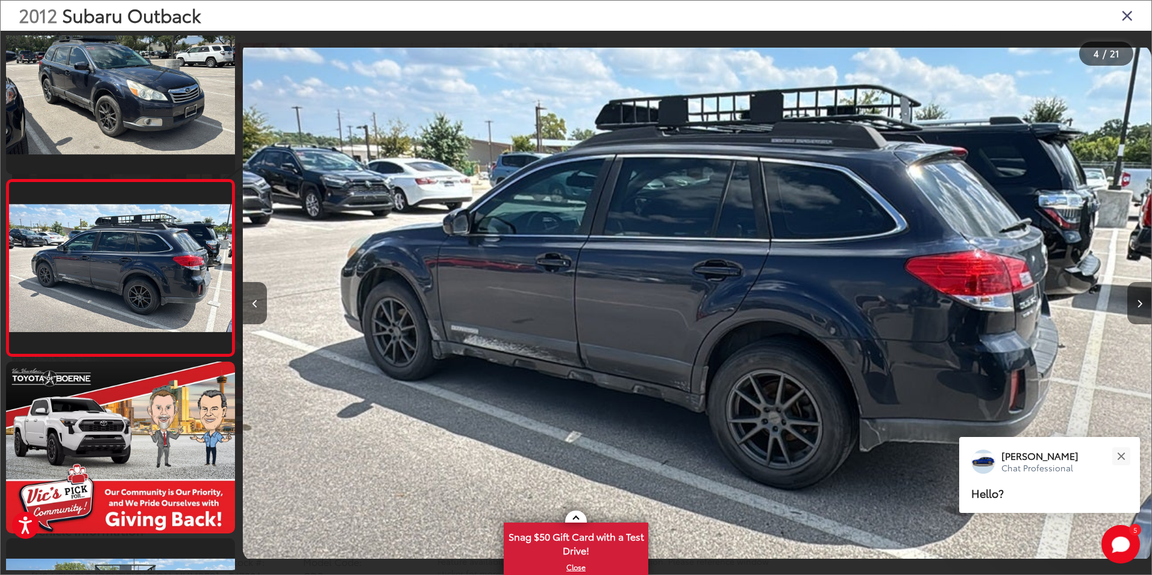
click at [1136, 307] on button "Next image" at bounding box center [1139, 303] width 24 height 42
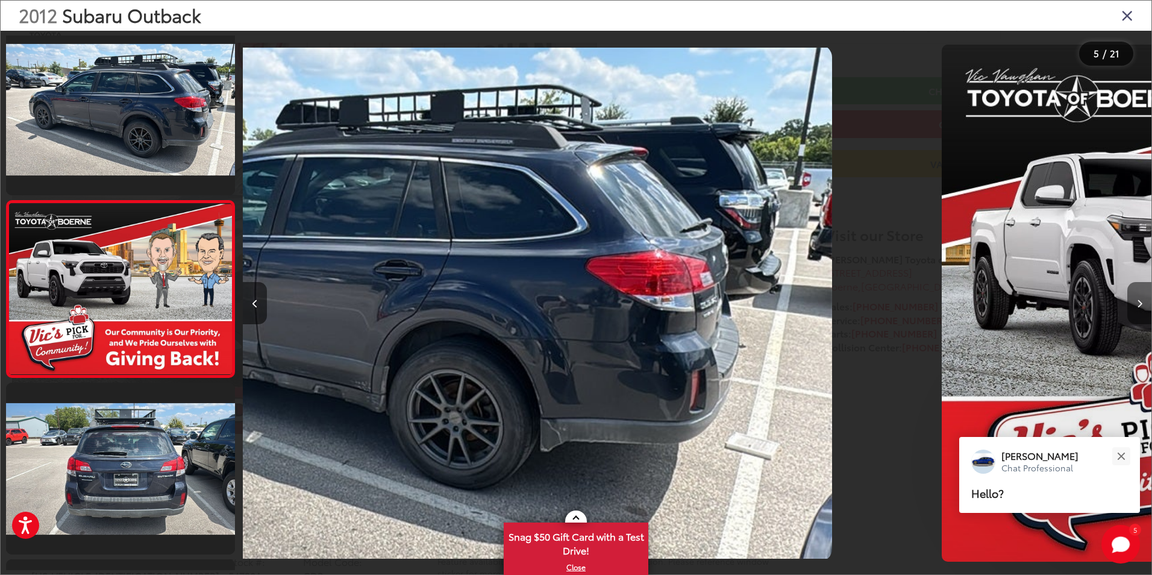
scroll to position [563, 0]
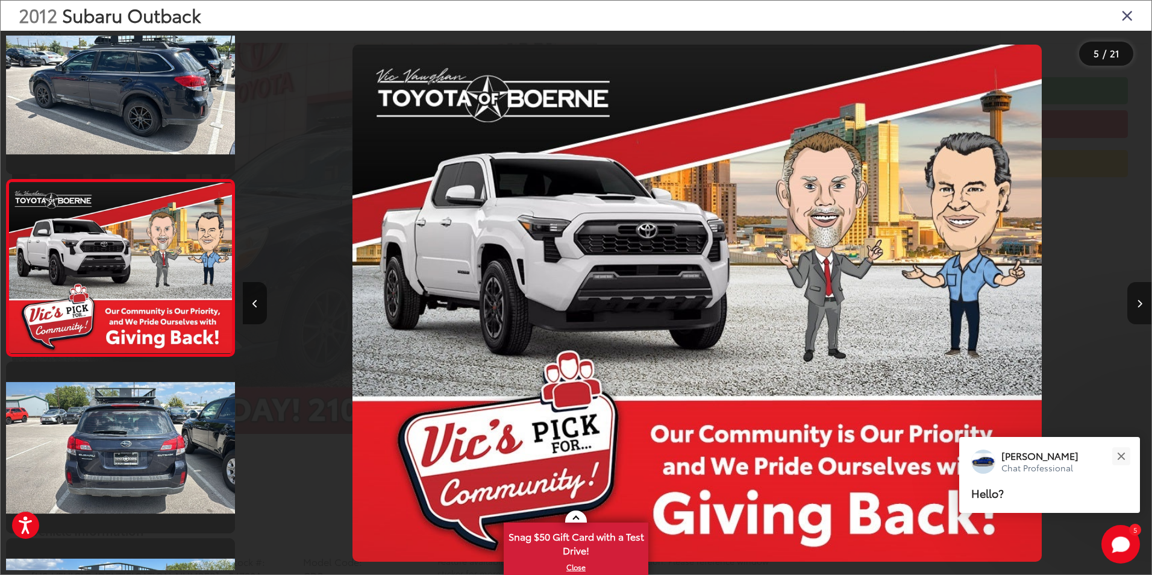
click at [1136, 307] on button "Next image" at bounding box center [1139, 303] width 24 height 42
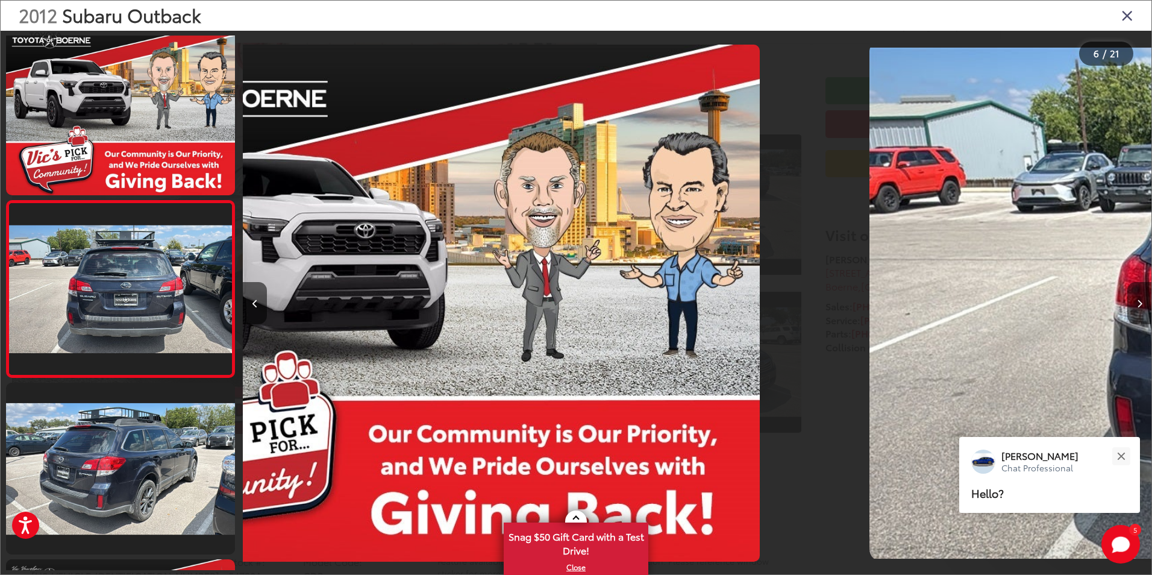
scroll to position [740, 0]
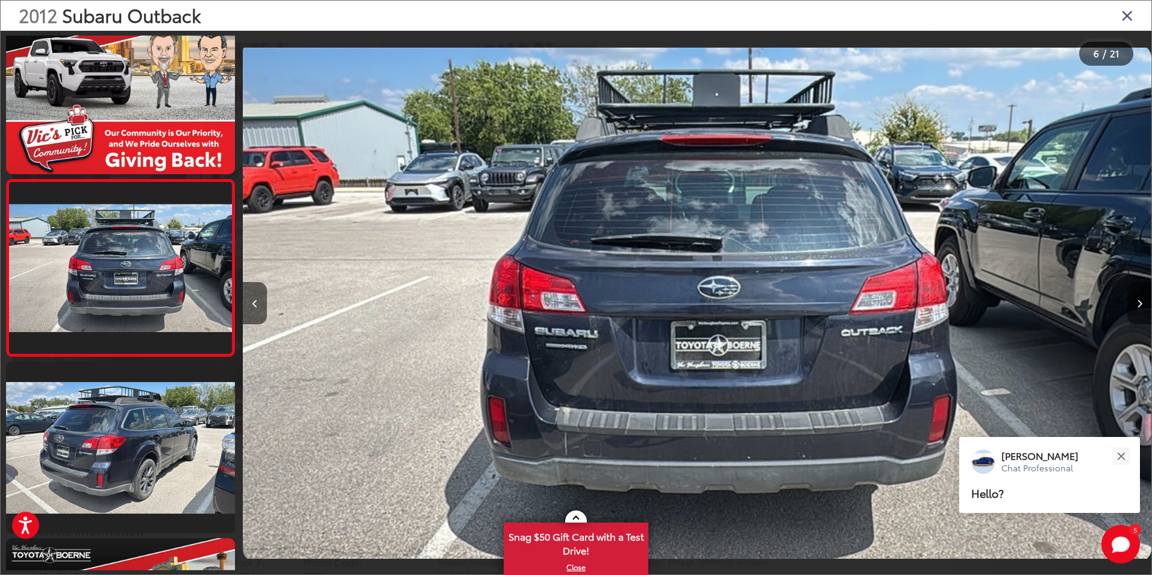
click at [1136, 307] on button "Next image" at bounding box center [1139, 303] width 24 height 42
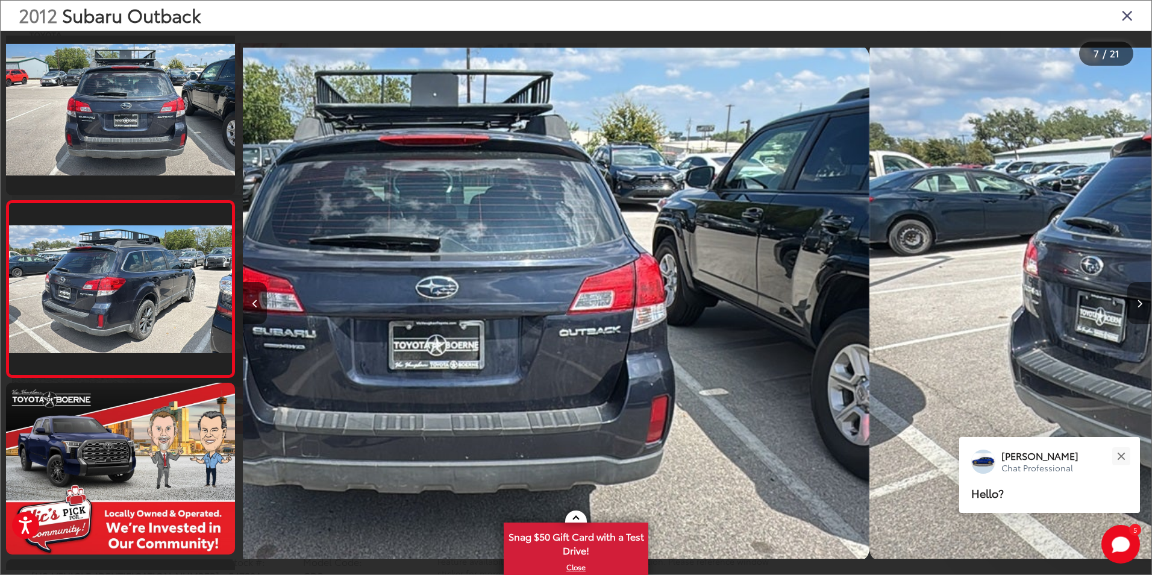
scroll to position [917, 0]
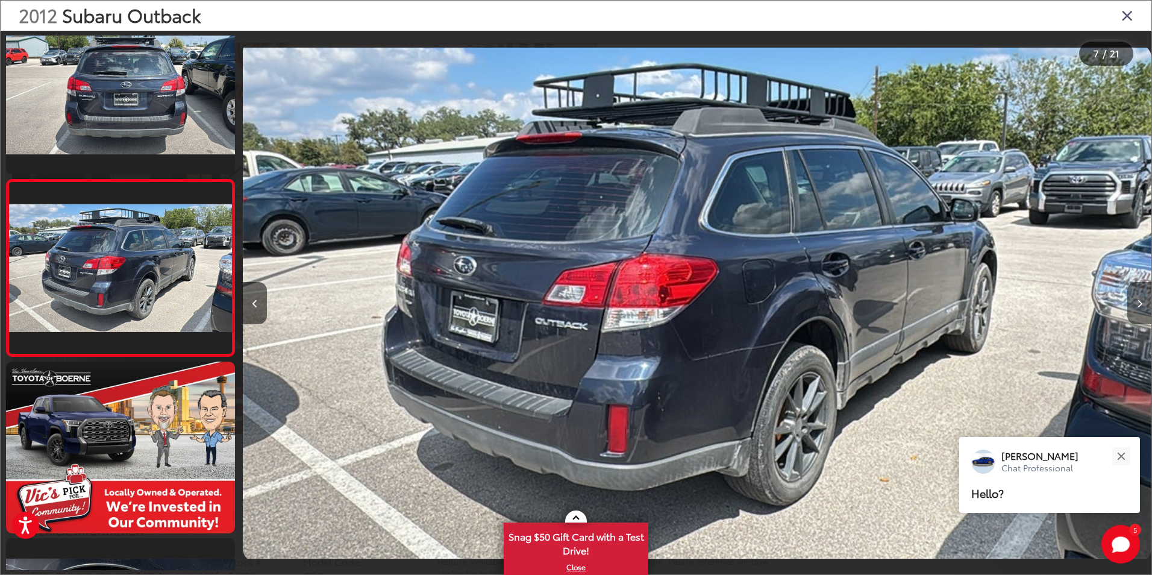
click at [1136, 307] on button "Next image" at bounding box center [1139, 303] width 24 height 42
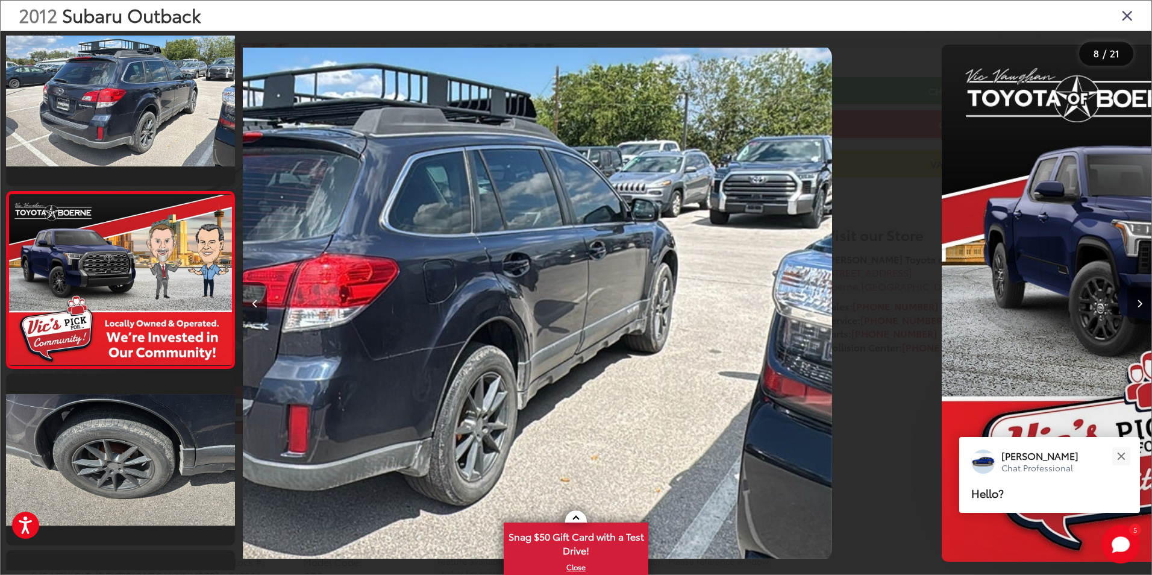
scroll to position [1093, 0]
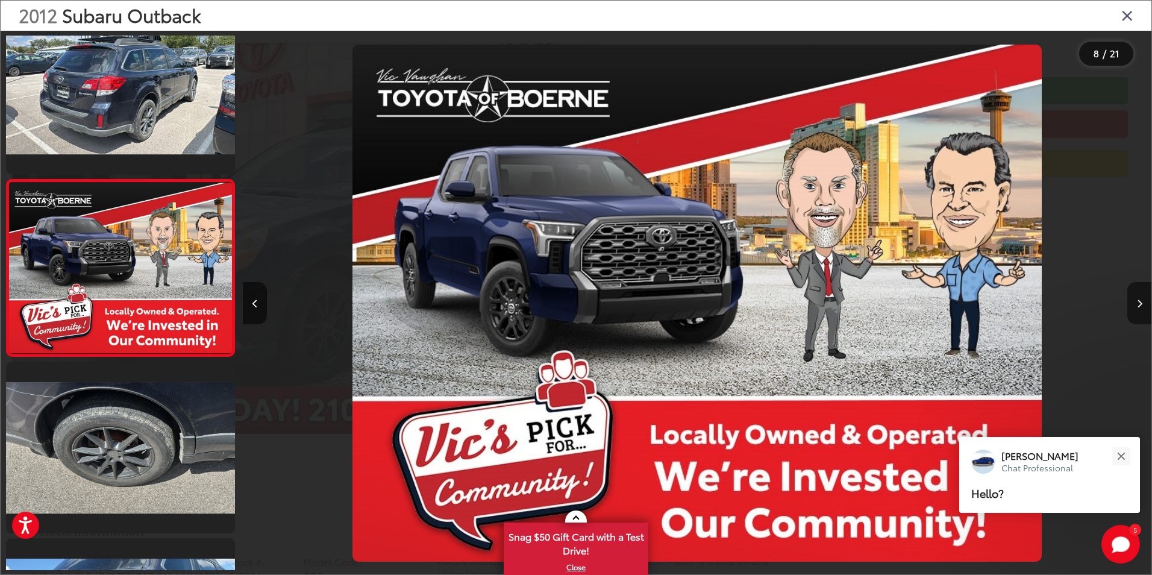
click at [1136, 307] on button "Next image" at bounding box center [1139, 303] width 24 height 42
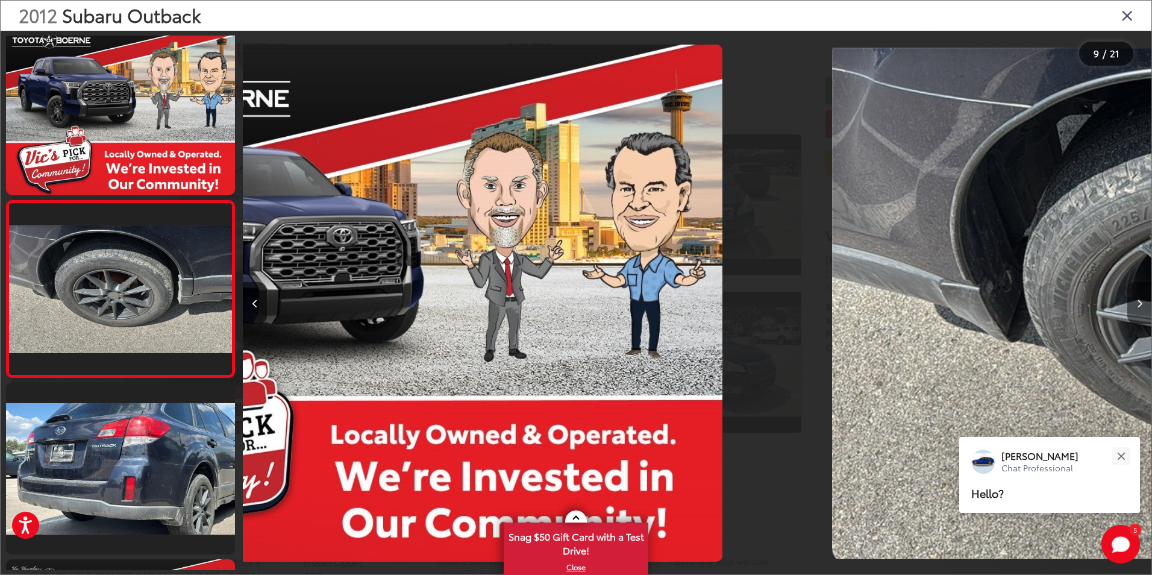
scroll to position [0, 0]
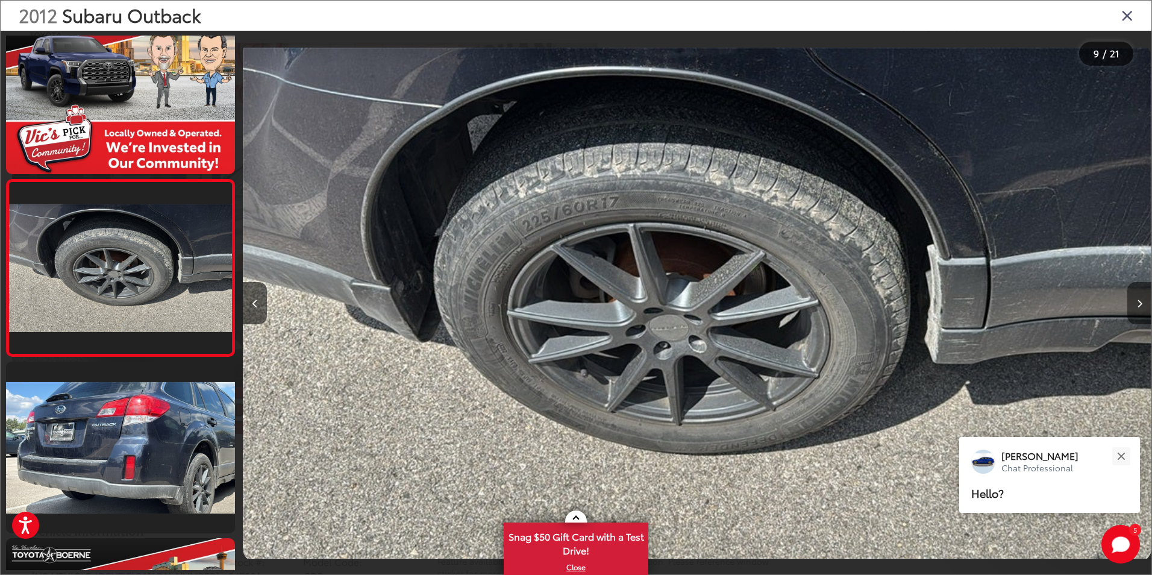
click at [1136, 307] on button "Next image" at bounding box center [1139, 303] width 24 height 42
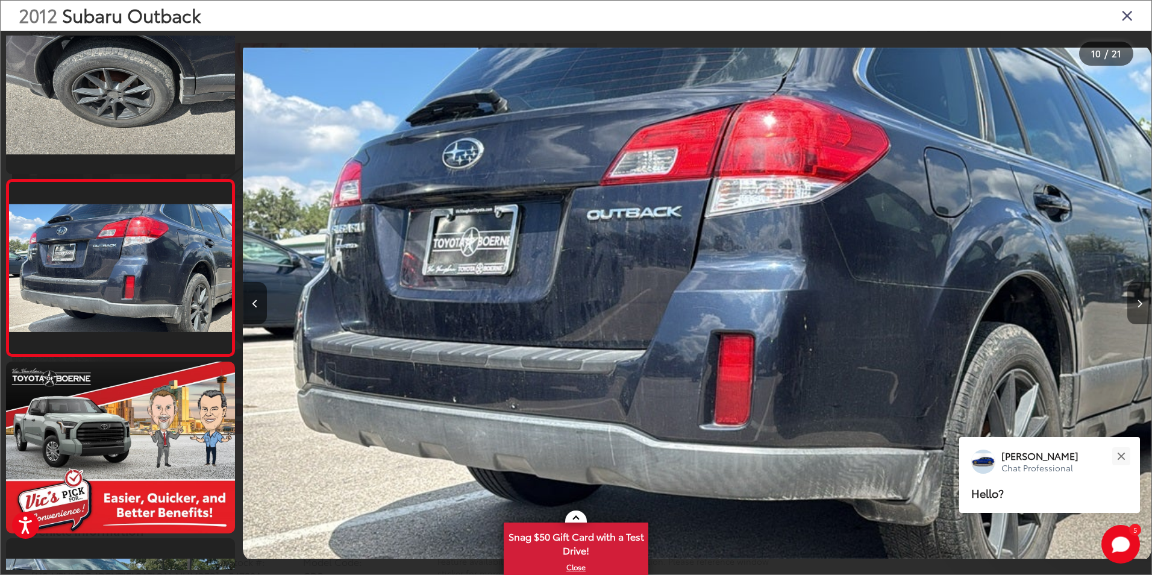
click at [1136, 307] on button "Next image" at bounding box center [1139, 303] width 24 height 42
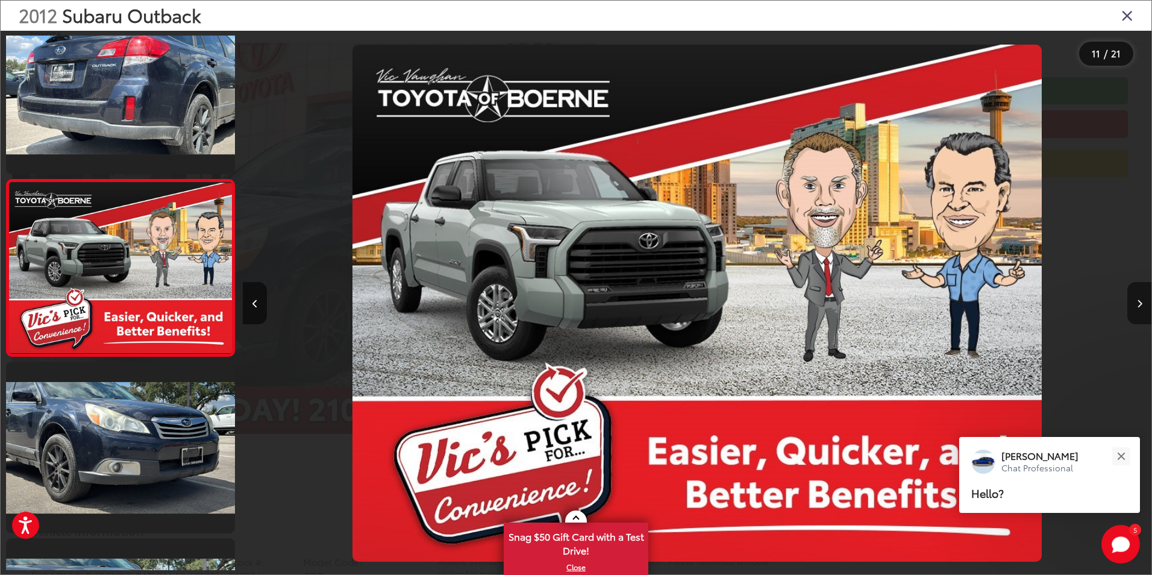
click at [1136, 307] on button "Next image" at bounding box center [1139, 303] width 24 height 42
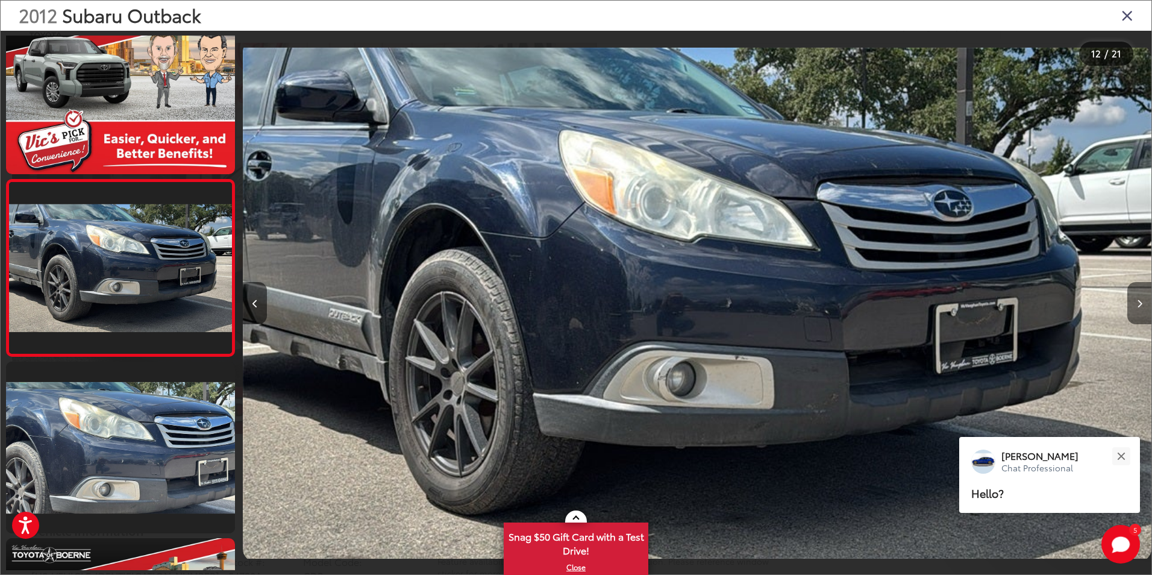
click at [1139, 306] on icon "Next image" at bounding box center [1139, 303] width 5 height 8
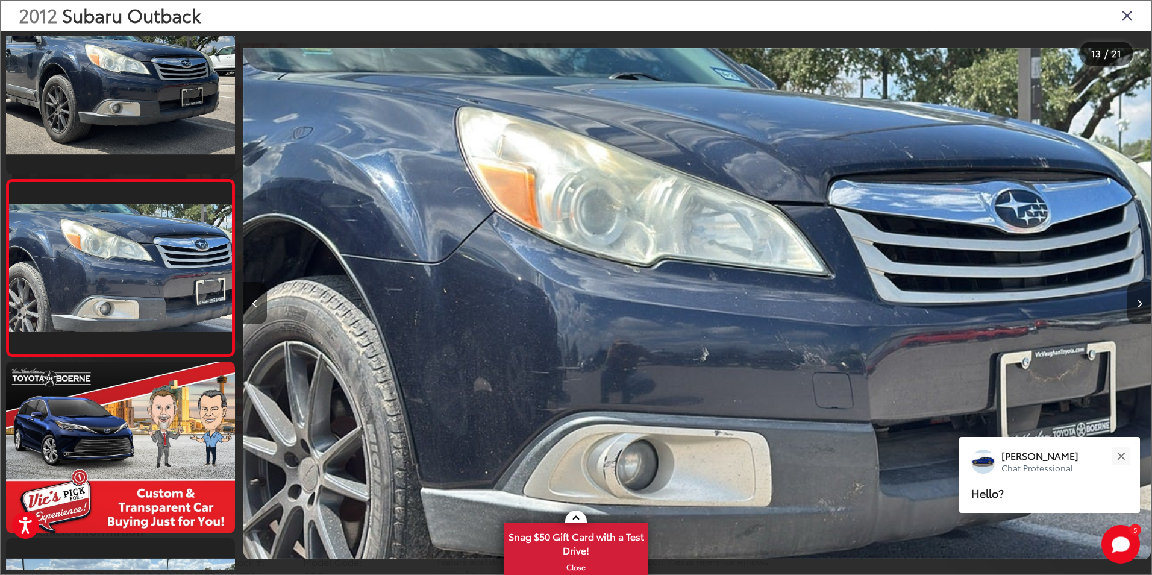
click at [1139, 306] on icon "Next image" at bounding box center [1139, 303] width 5 height 8
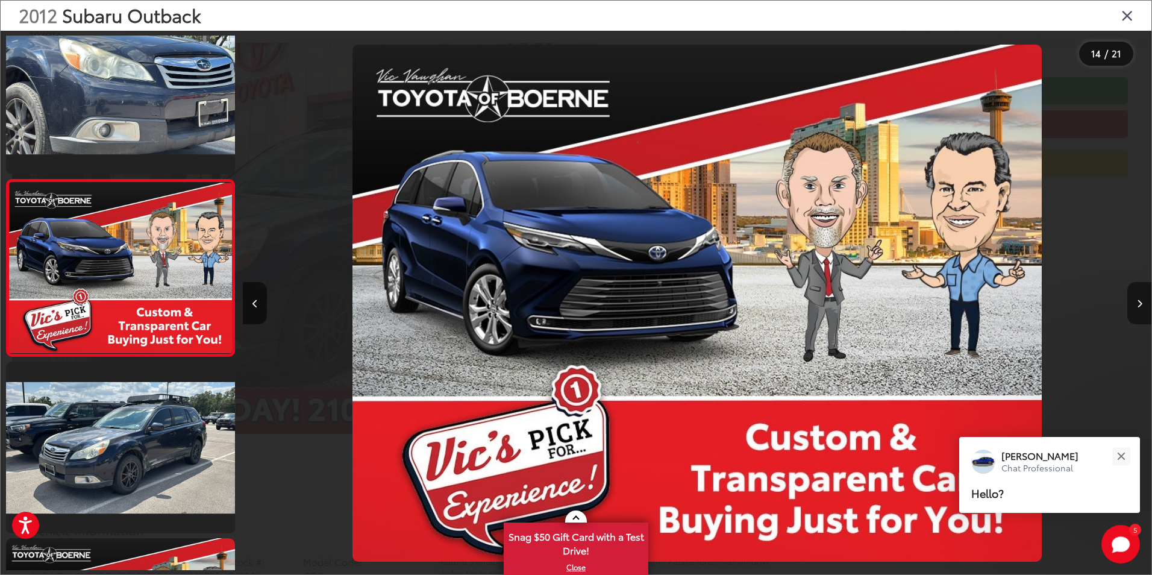
click at [1139, 306] on icon "Next image" at bounding box center [1139, 303] width 5 height 8
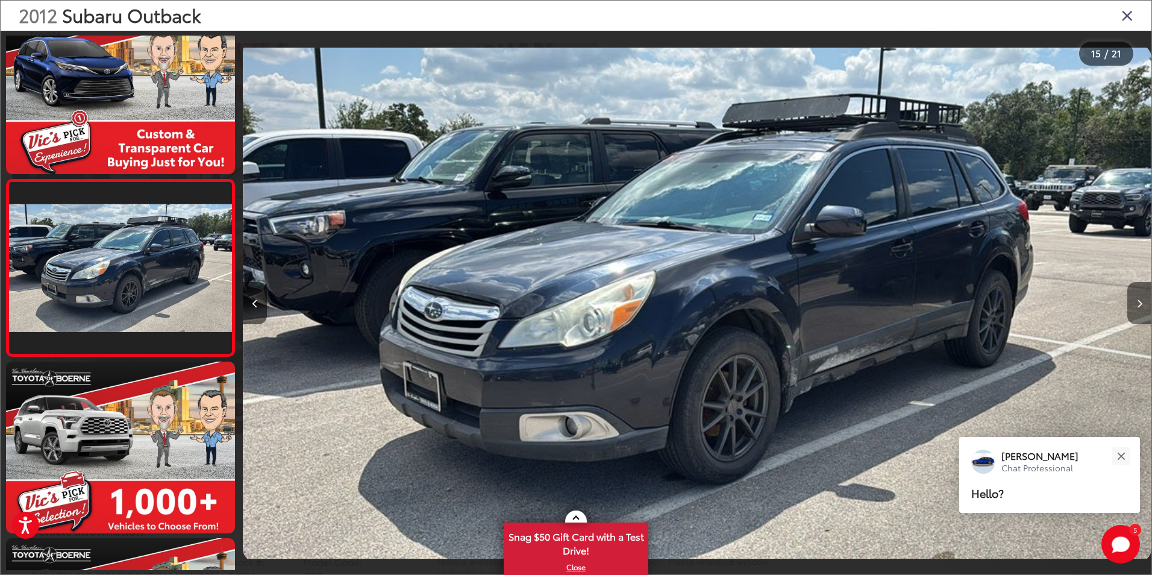
click at [1139, 306] on icon "Next image" at bounding box center [1139, 303] width 5 height 8
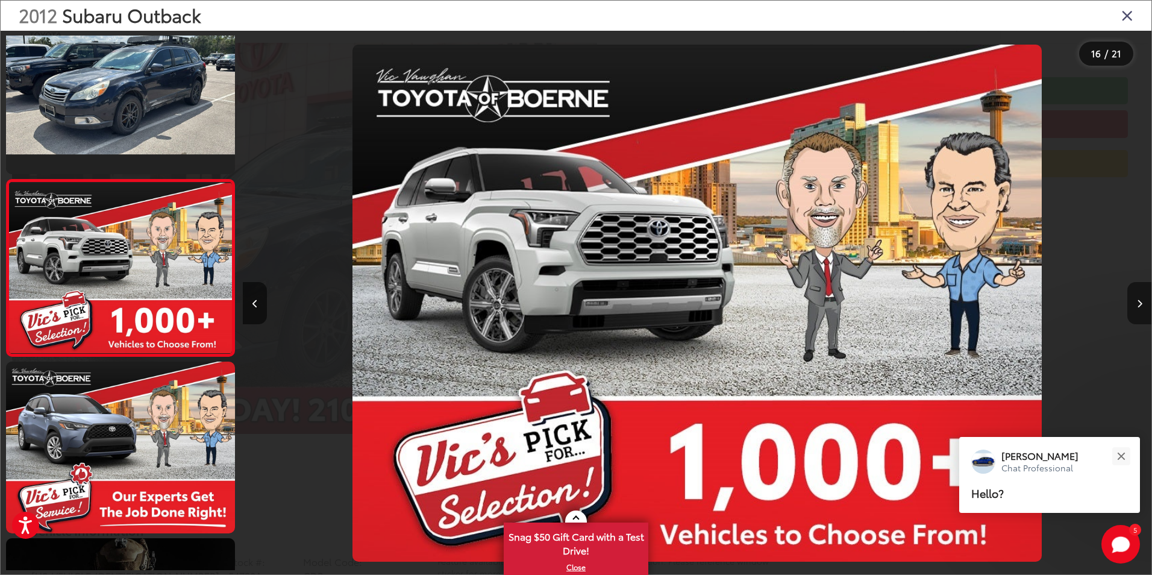
click at [1139, 306] on icon "Next image" at bounding box center [1139, 303] width 5 height 8
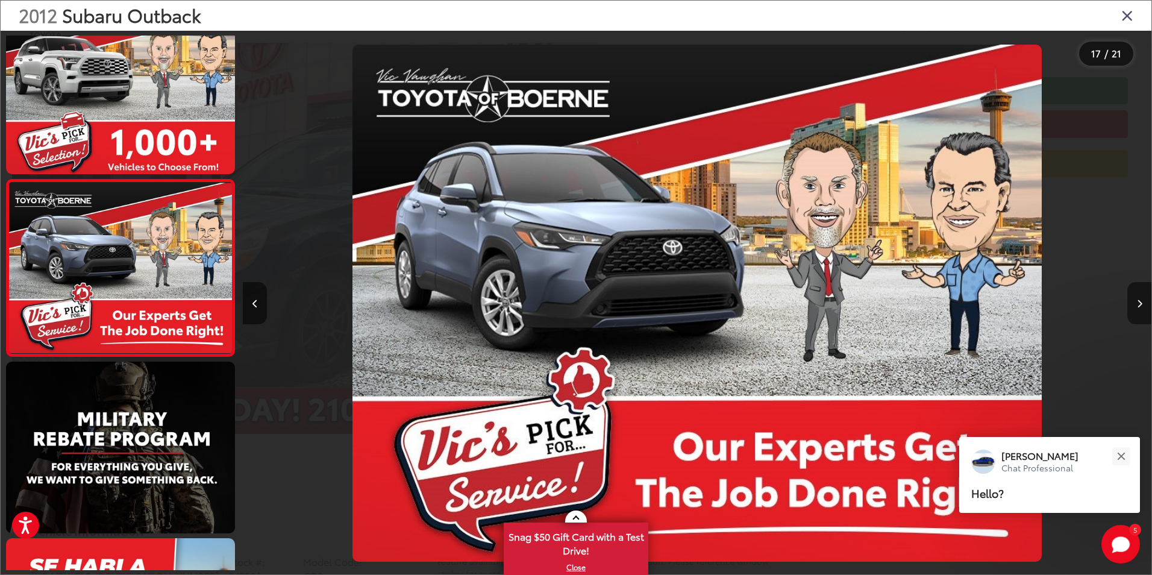
click at [1139, 306] on icon "Next image" at bounding box center [1139, 303] width 5 height 8
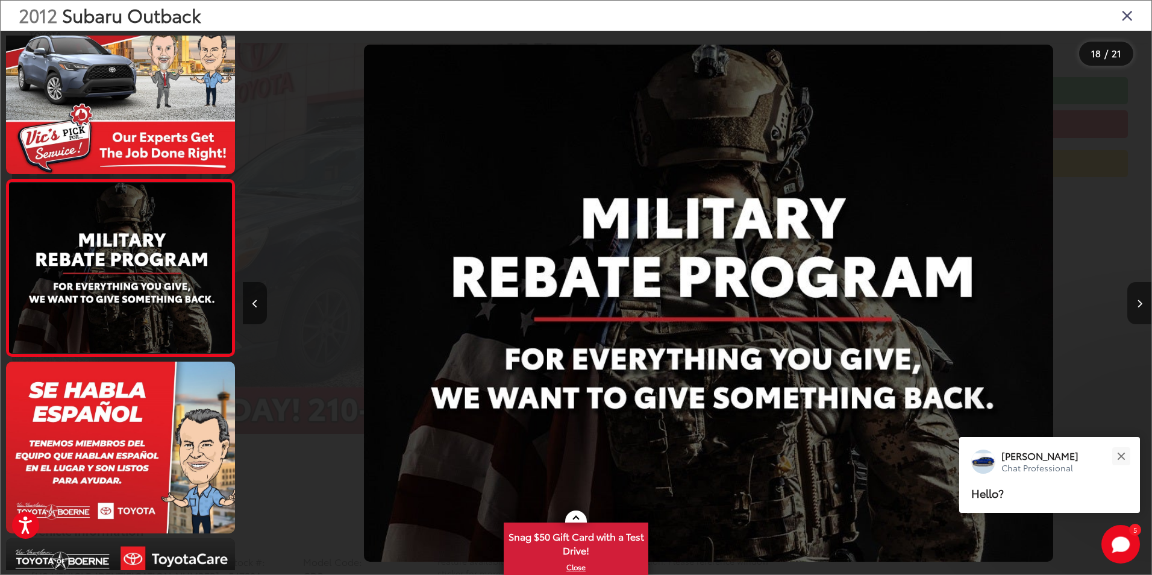
click at [1139, 306] on icon "Next image" at bounding box center [1139, 303] width 5 height 8
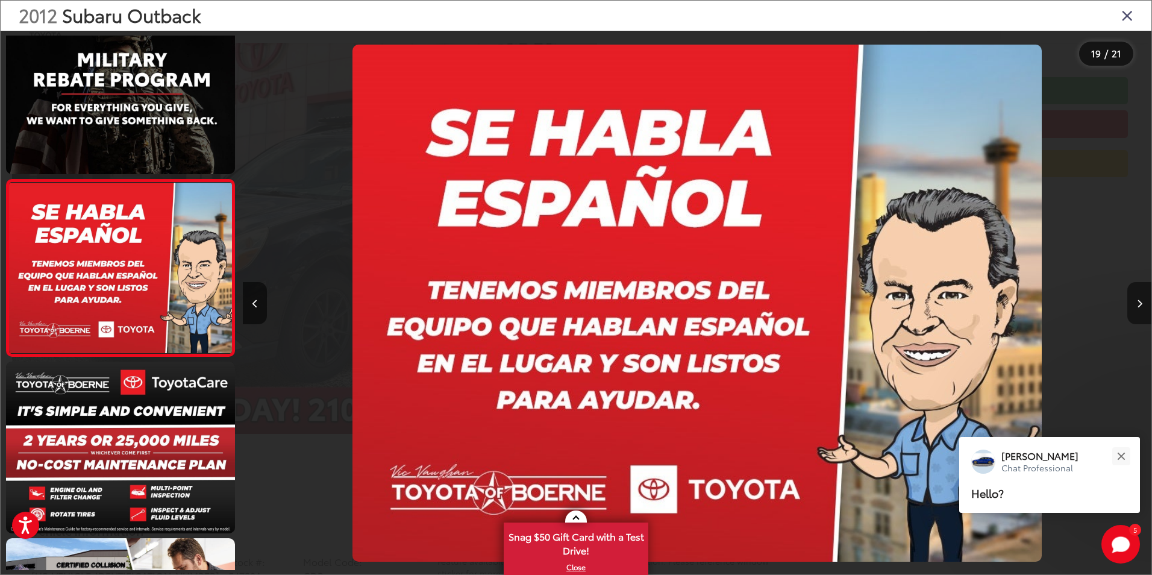
click at [1139, 306] on icon "Next image" at bounding box center [1139, 303] width 5 height 8
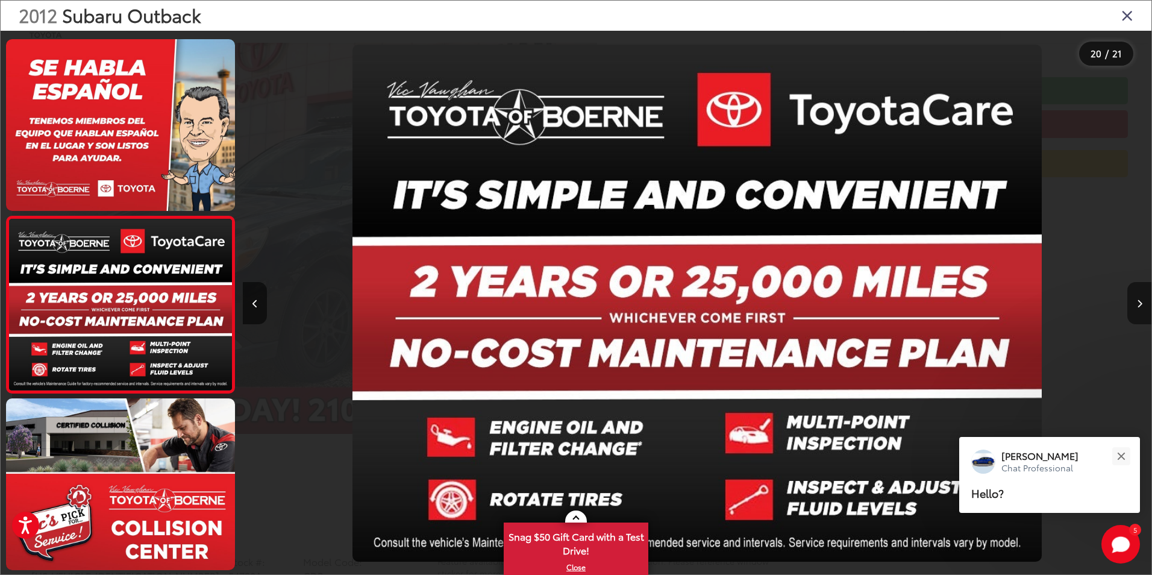
click at [1139, 306] on icon "Next image" at bounding box center [1139, 303] width 5 height 8
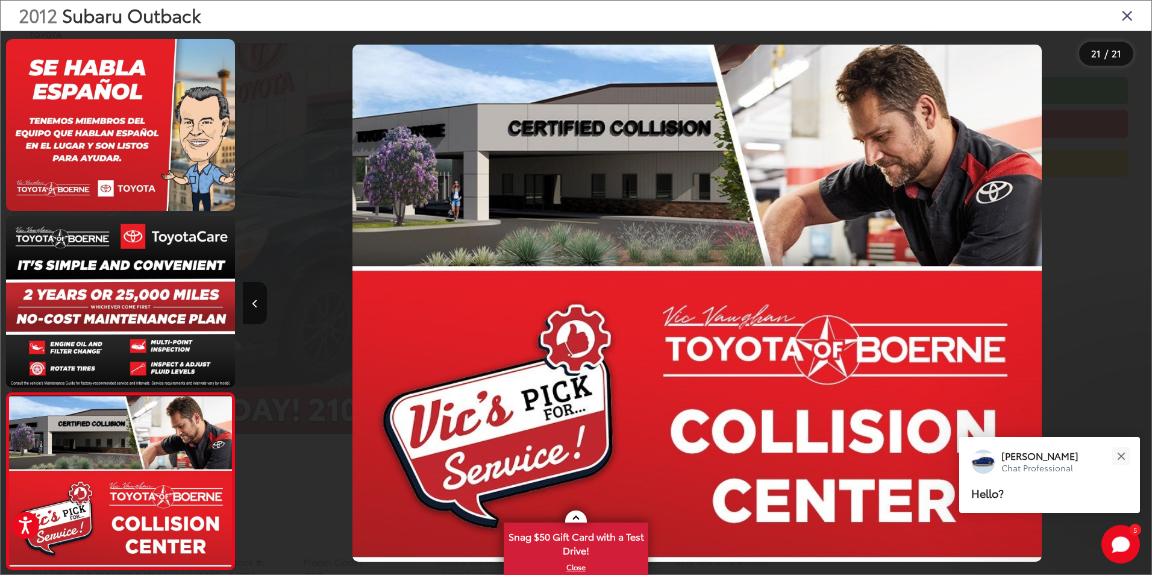
click at [1139, 306] on div at bounding box center [1037, 303] width 227 height 545
click at [1130, 14] on icon "Close gallery" at bounding box center [1127, 15] width 12 height 16
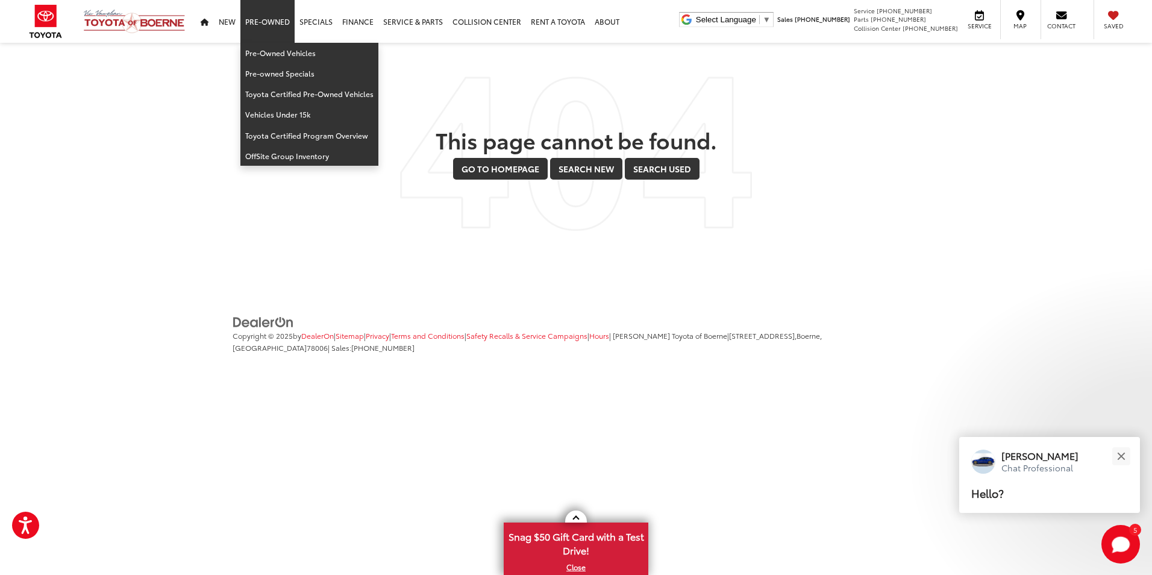
click at [266, 20] on link "Pre-Owned" at bounding box center [267, 21] width 54 height 43
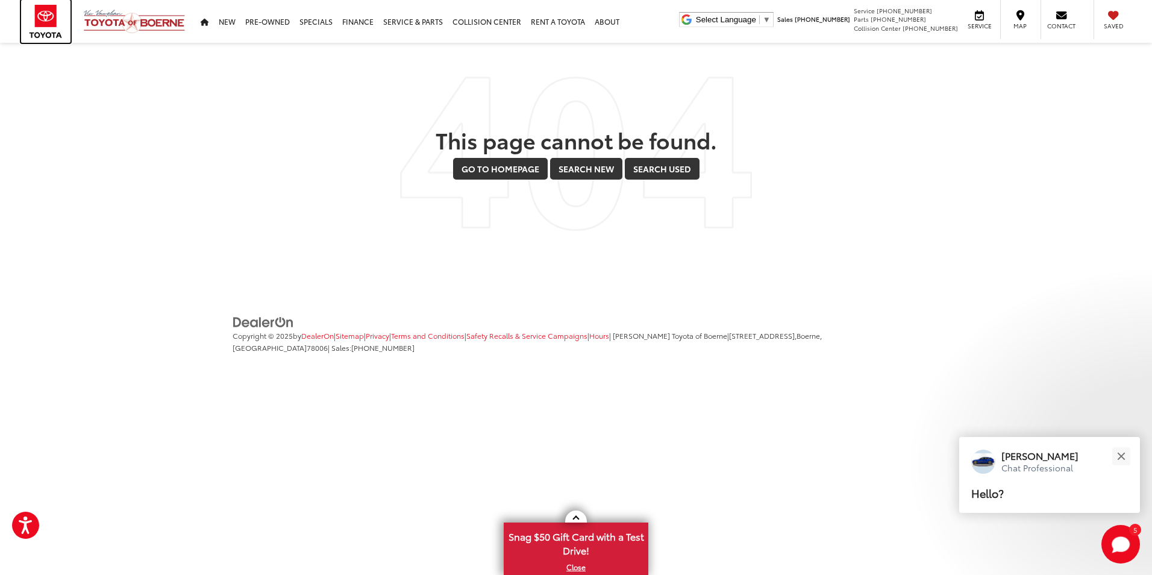
drag, startPoint x: 70, startPoint y: 23, endPoint x: 101, endPoint y: 26, distance: 30.9
click at [70, 23] on img at bounding box center [45, 21] width 49 height 43
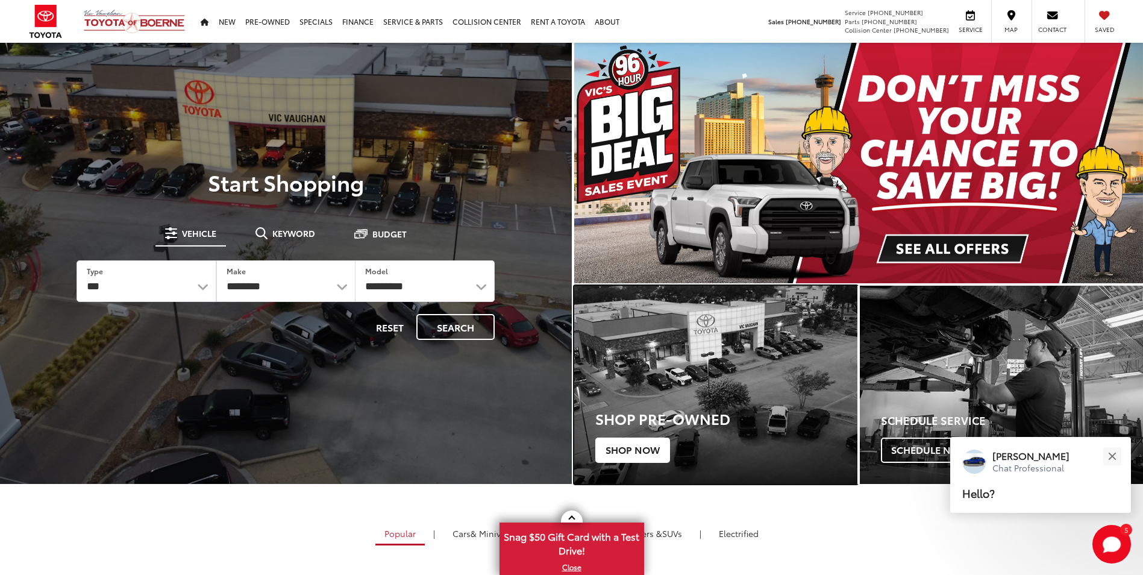
click at [644, 447] on span "Shop Now" at bounding box center [632, 449] width 75 height 25
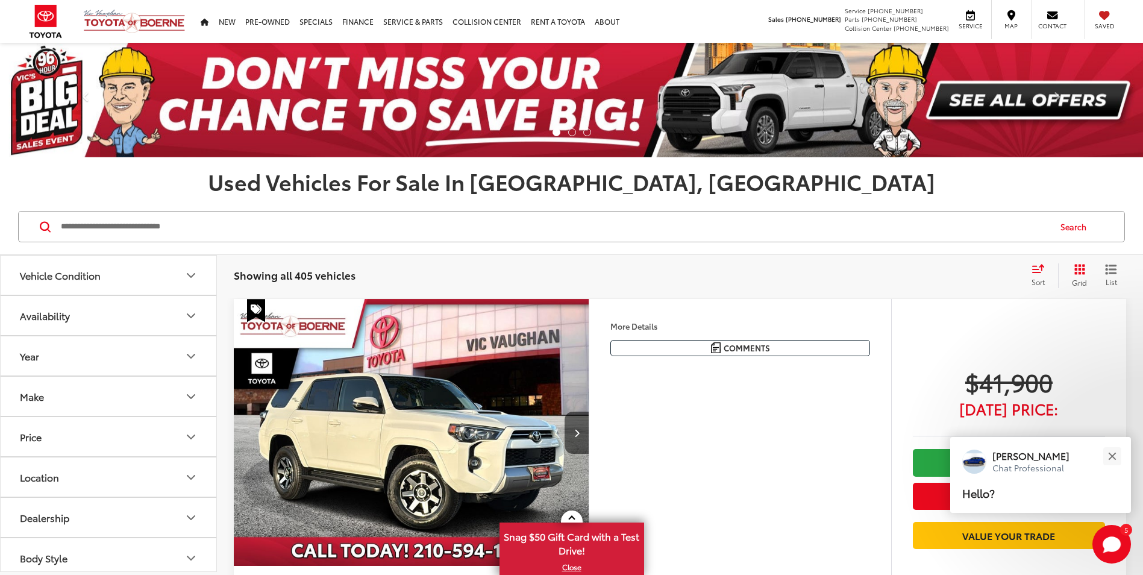
scroll to position [60, 0]
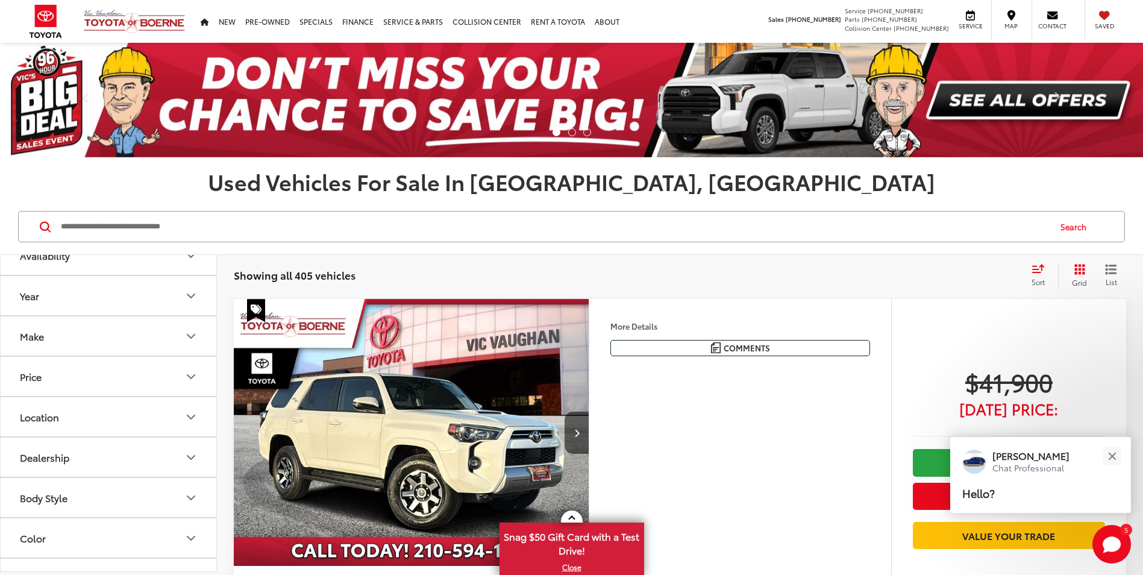
click at [71, 507] on button "Body Style" at bounding box center [109, 497] width 217 height 39
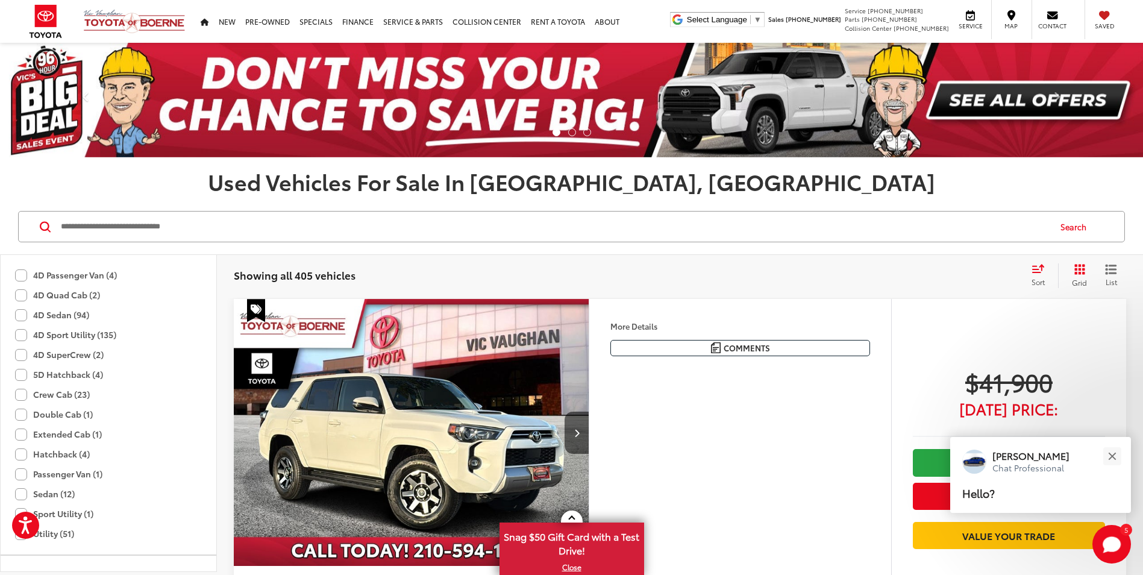
scroll to position [482, 0]
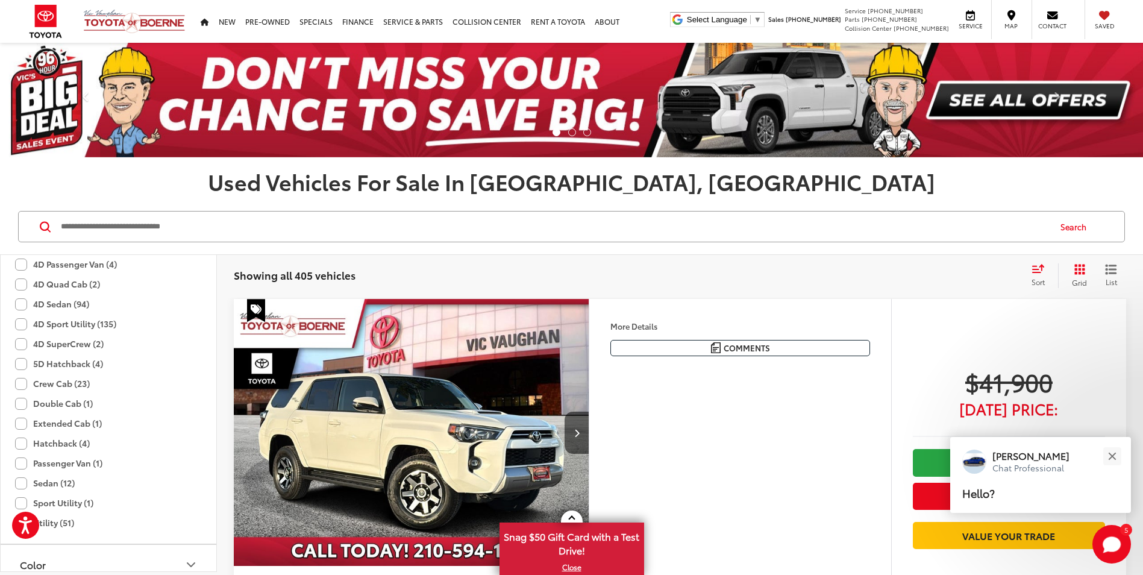
click at [21, 385] on label "Crew Cab (23)" at bounding box center [52, 384] width 75 height 20
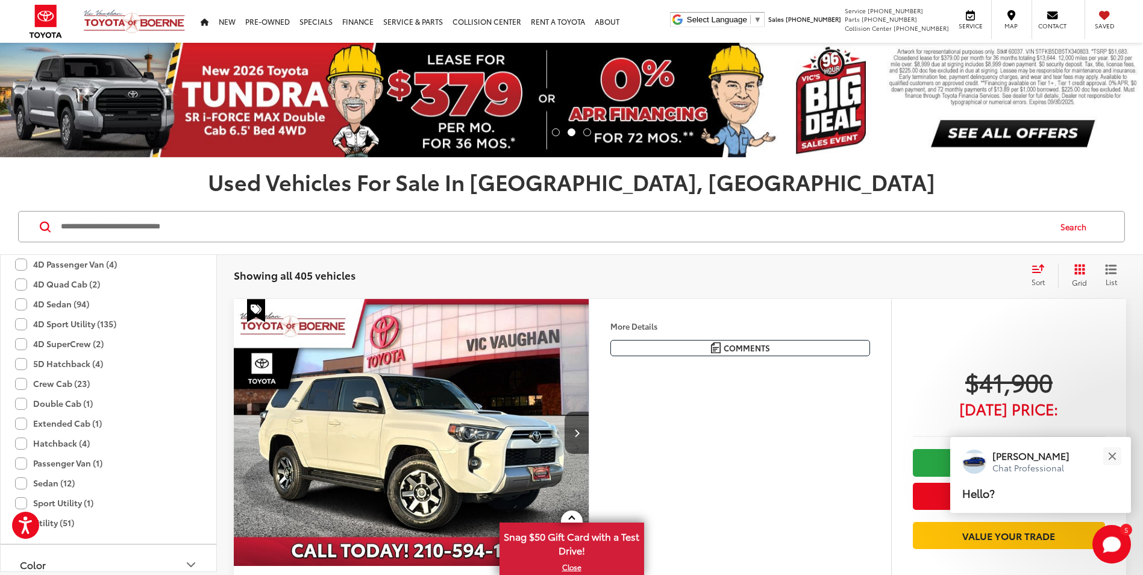
click at [22, 406] on label "Double Cab (1)" at bounding box center [54, 403] width 78 height 20
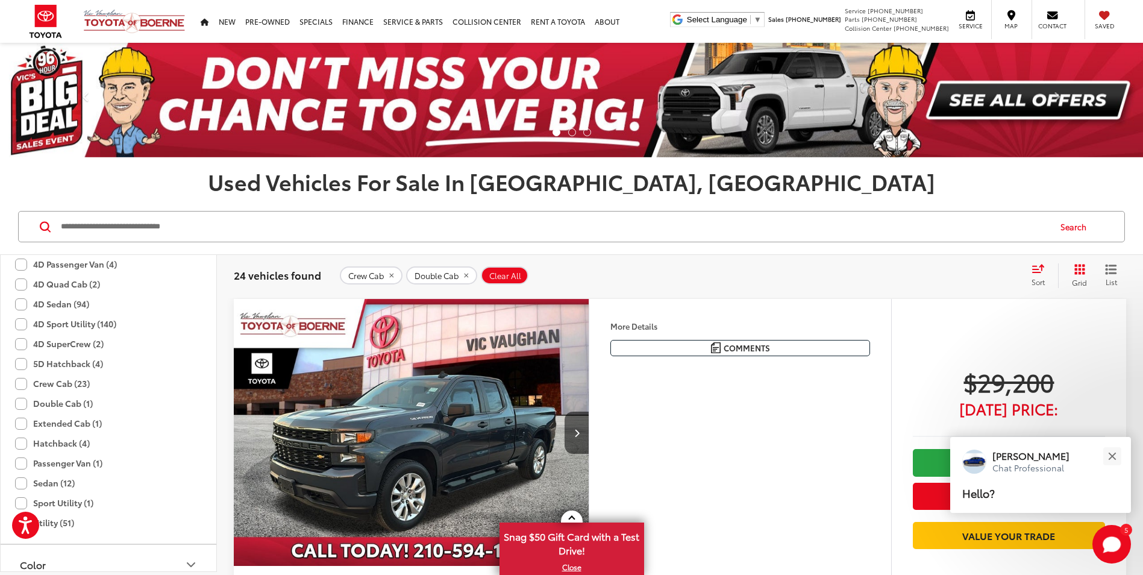
click at [24, 425] on label "Extended Cab (1)" at bounding box center [58, 423] width 87 height 20
click at [24, 440] on label "Sport Utility (1)" at bounding box center [54, 443] width 78 height 20
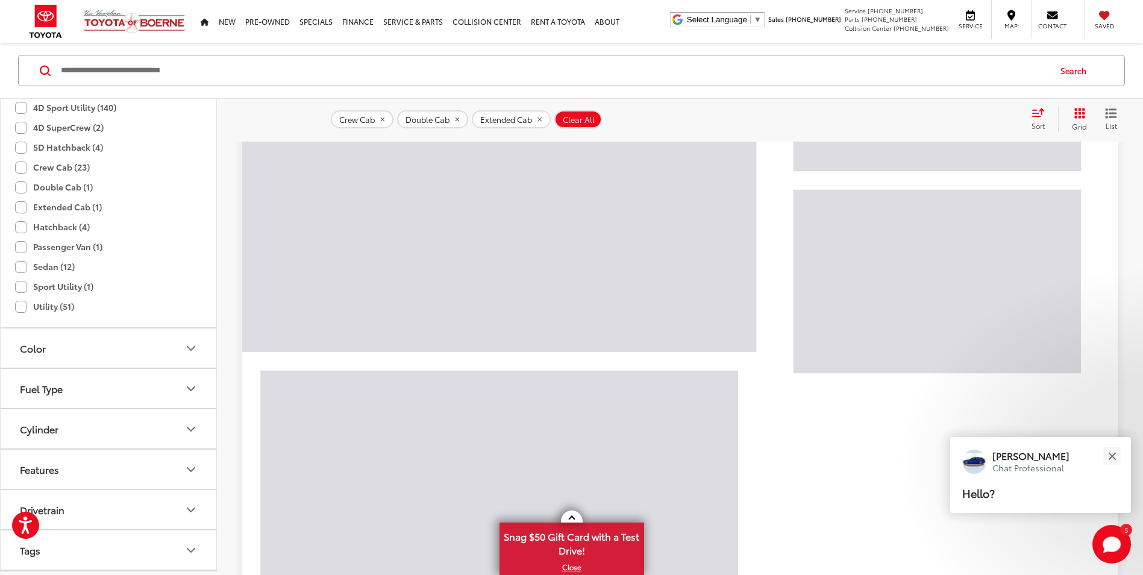
scroll to position [0, 0]
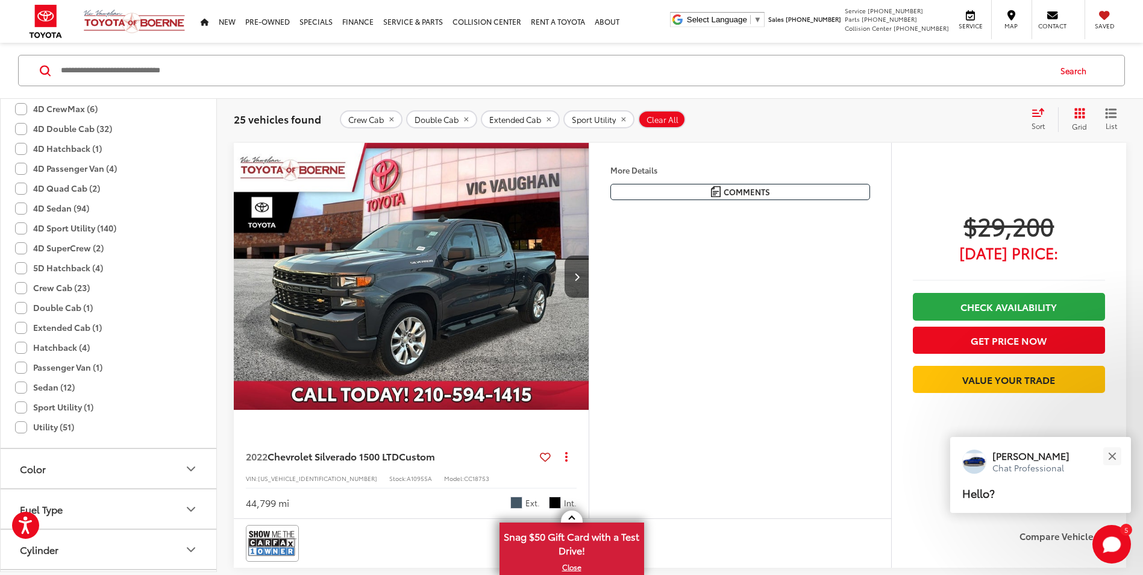
scroll to position [362, 0]
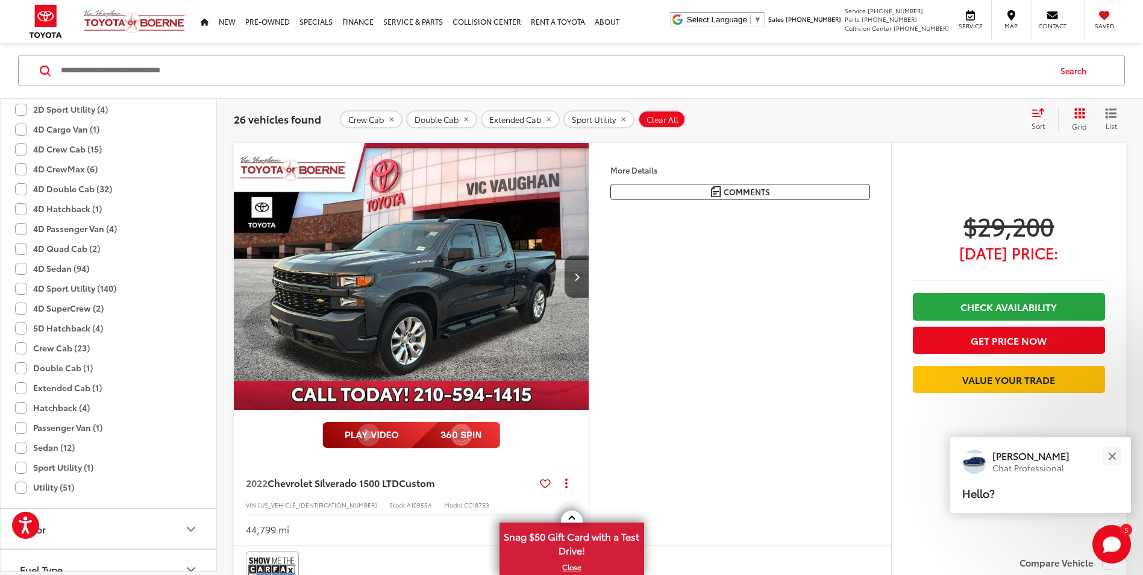
click at [24, 155] on label "4D Crew Cab (15)" at bounding box center [58, 149] width 87 height 20
click at [21, 169] on label "4D CrewMax (6)" at bounding box center [56, 169] width 83 height 20
click at [24, 190] on label "4D Double Cab (32)" at bounding box center [63, 189] width 97 height 20
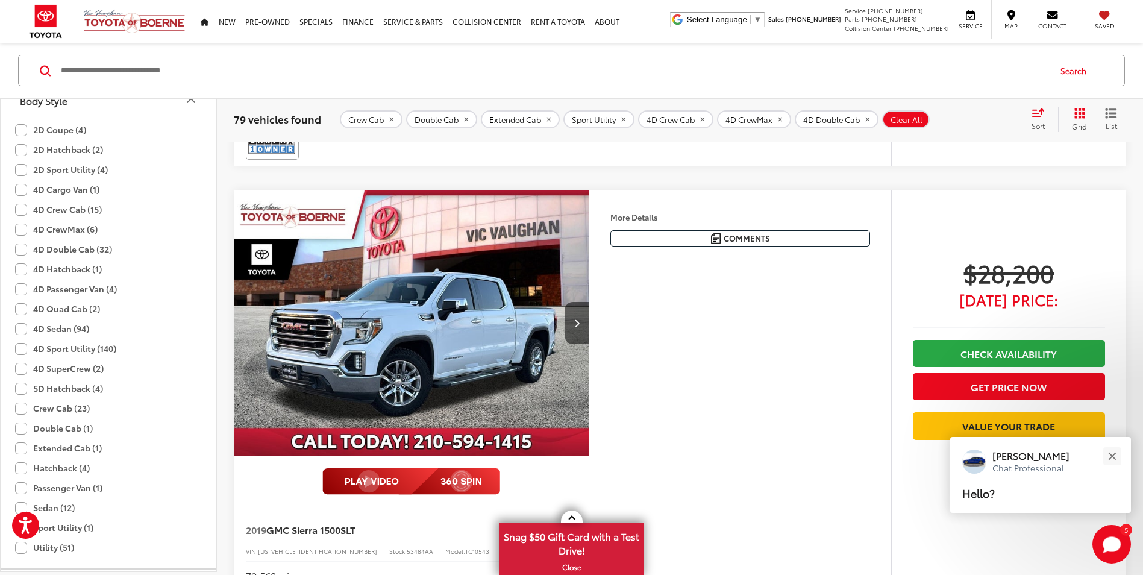
scroll to position [578, 0]
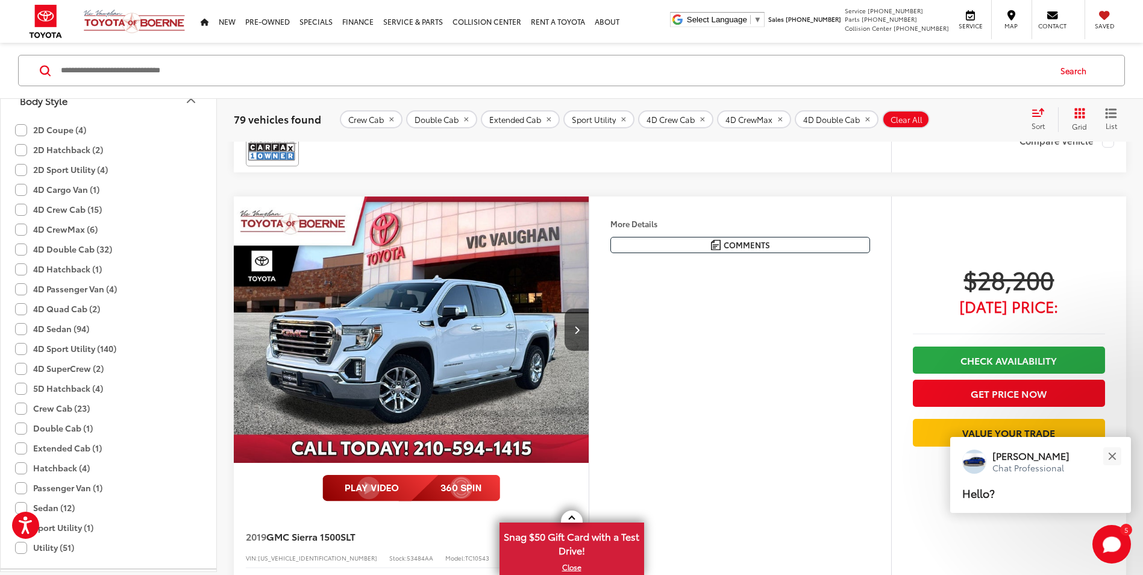
click at [1033, 116] on icon "Select sort value" at bounding box center [1038, 112] width 11 height 7
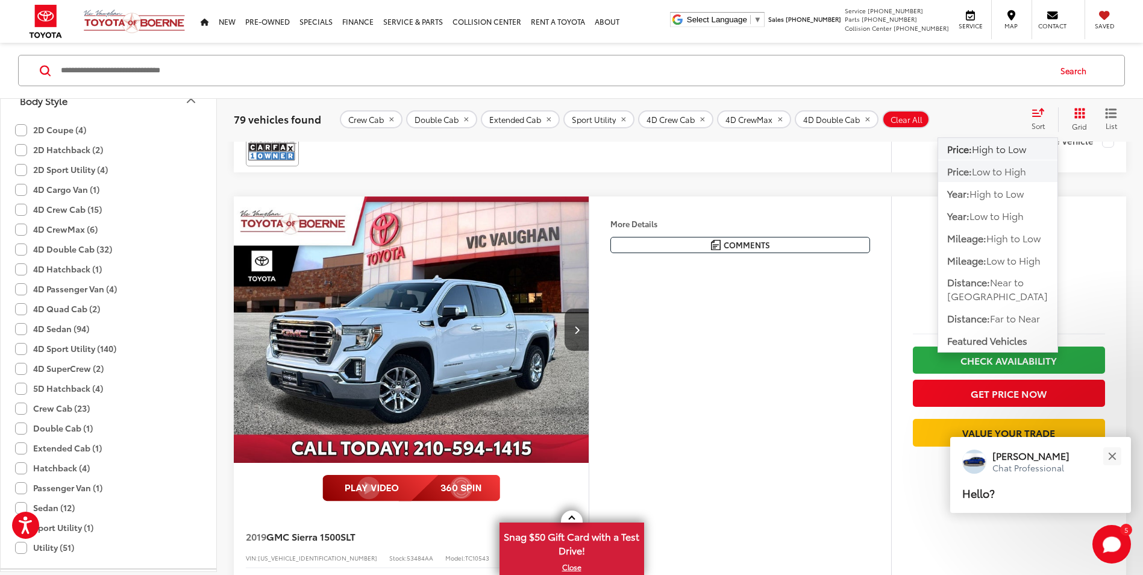
click at [989, 172] on span "Low to High" at bounding box center [999, 171] width 54 height 14
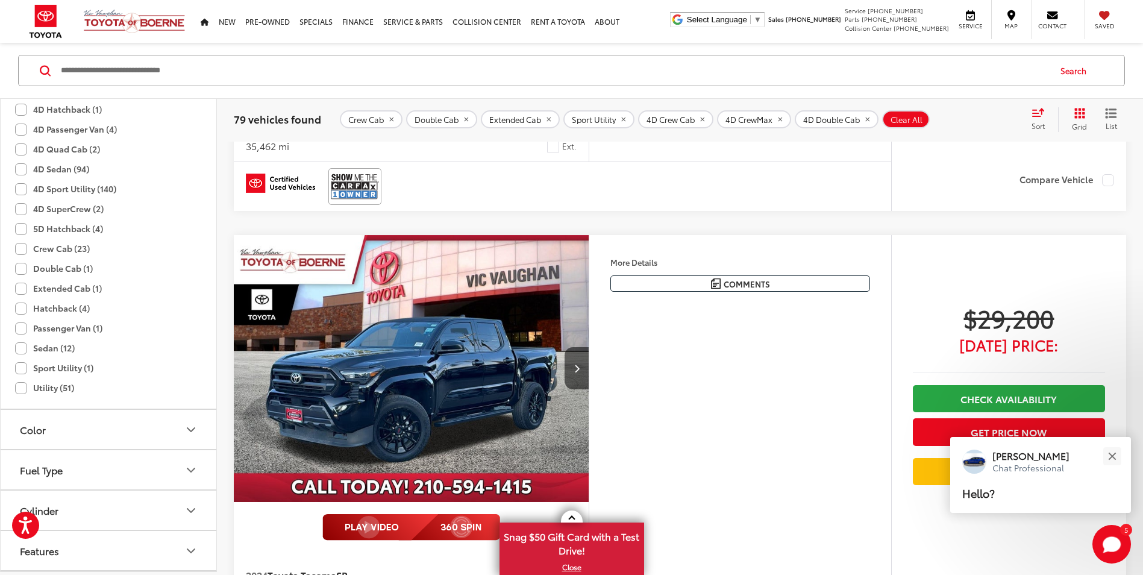
scroll to position [482, 0]
click at [23, 345] on label "Sport Utility (1)" at bounding box center [54, 347] width 78 height 20
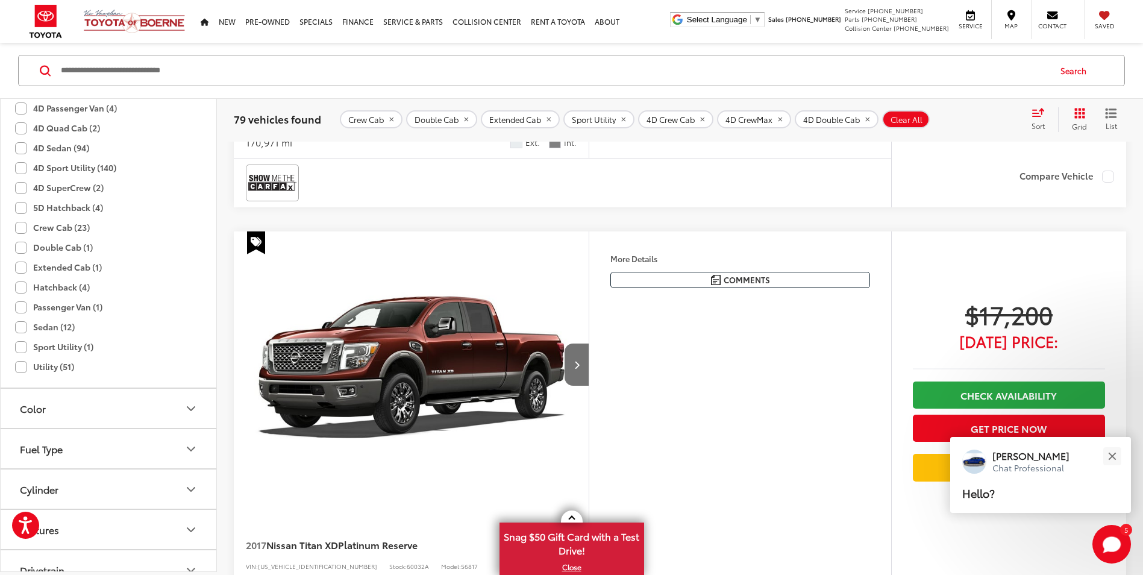
click at [24, 268] on label "Extended Cab (1)" at bounding box center [58, 267] width 87 height 20
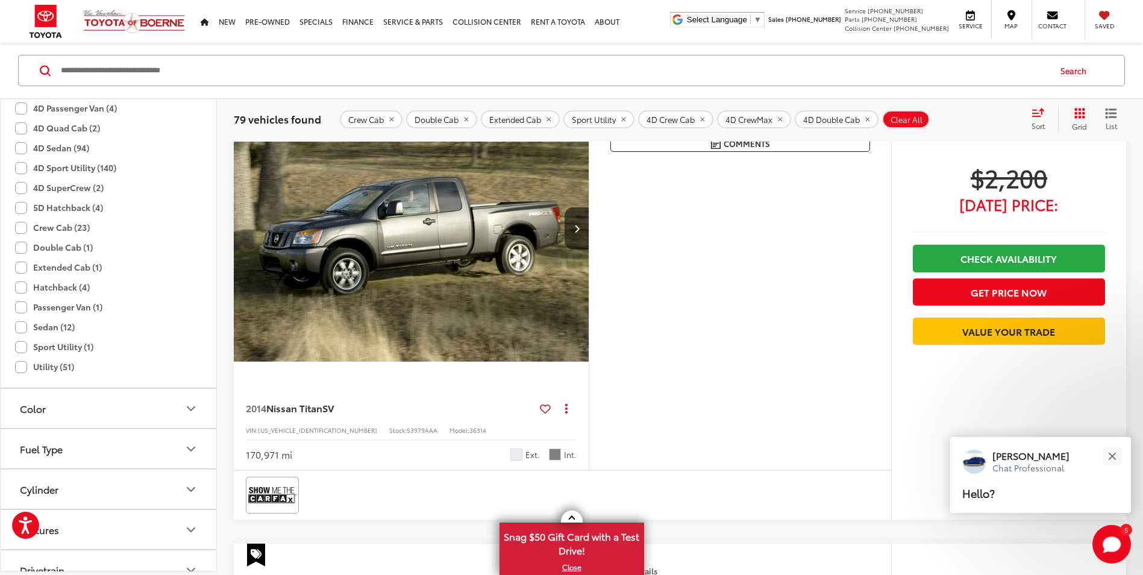
scroll to position [156, 0]
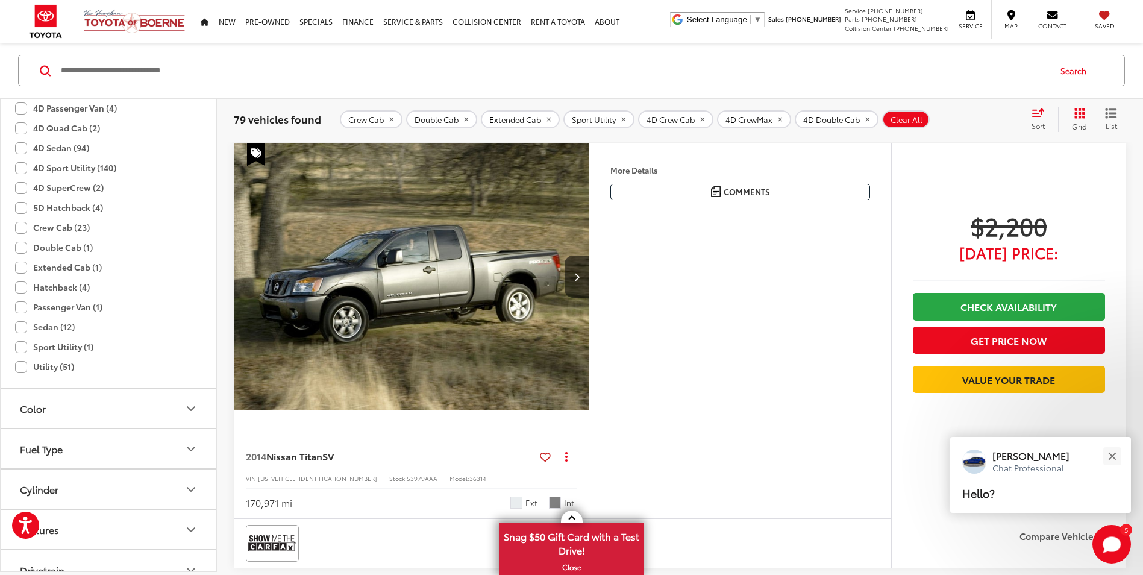
click at [22, 250] on label "Double Cab (1)" at bounding box center [54, 247] width 78 height 20
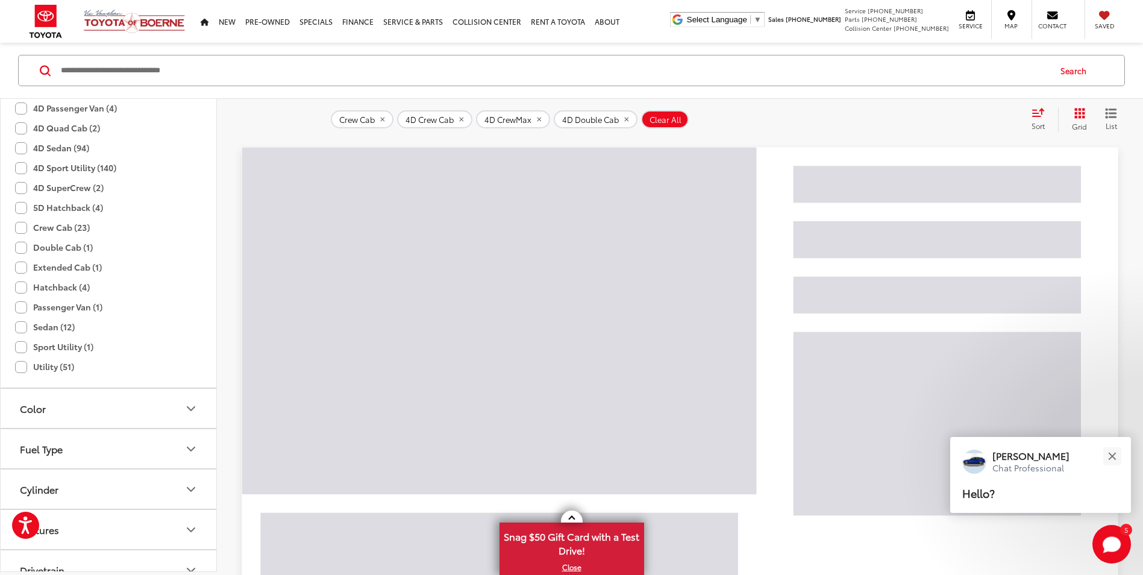
click at [21, 231] on label "Crew Cab (23)" at bounding box center [52, 228] width 75 height 20
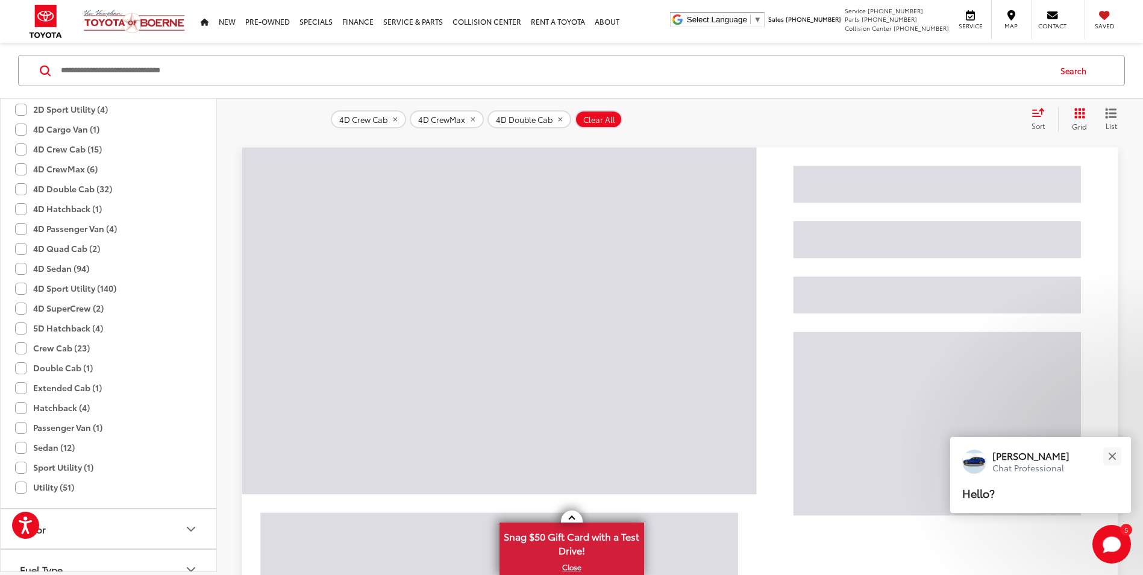
click at [23, 153] on label "4D Crew Cab (15)" at bounding box center [58, 149] width 87 height 20
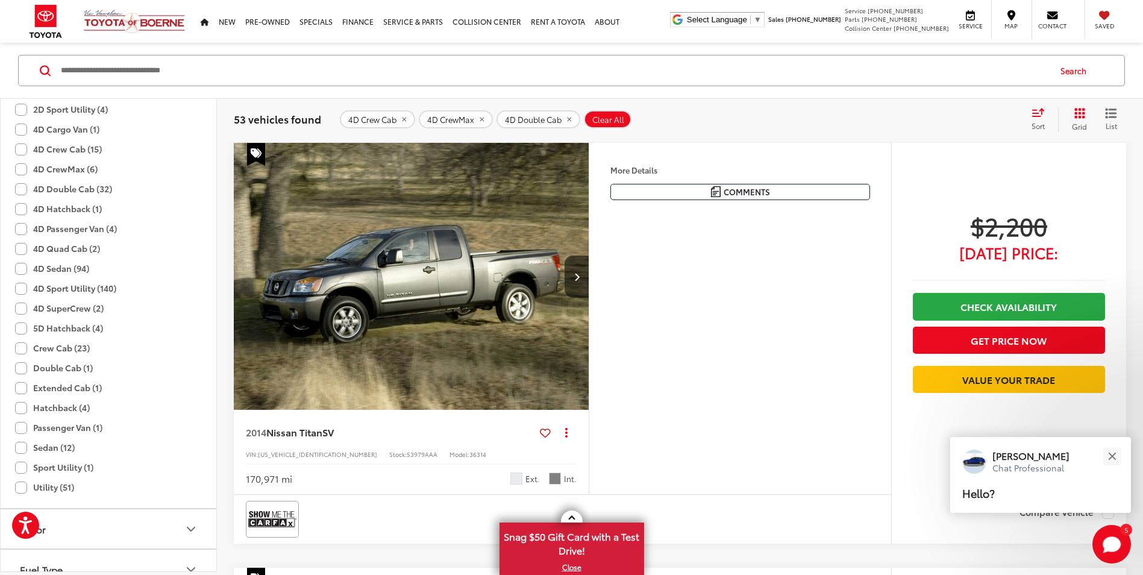
click at [24, 167] on label "4D CrewMax (6)" at bounding box center [56, 169] width 83 height 20
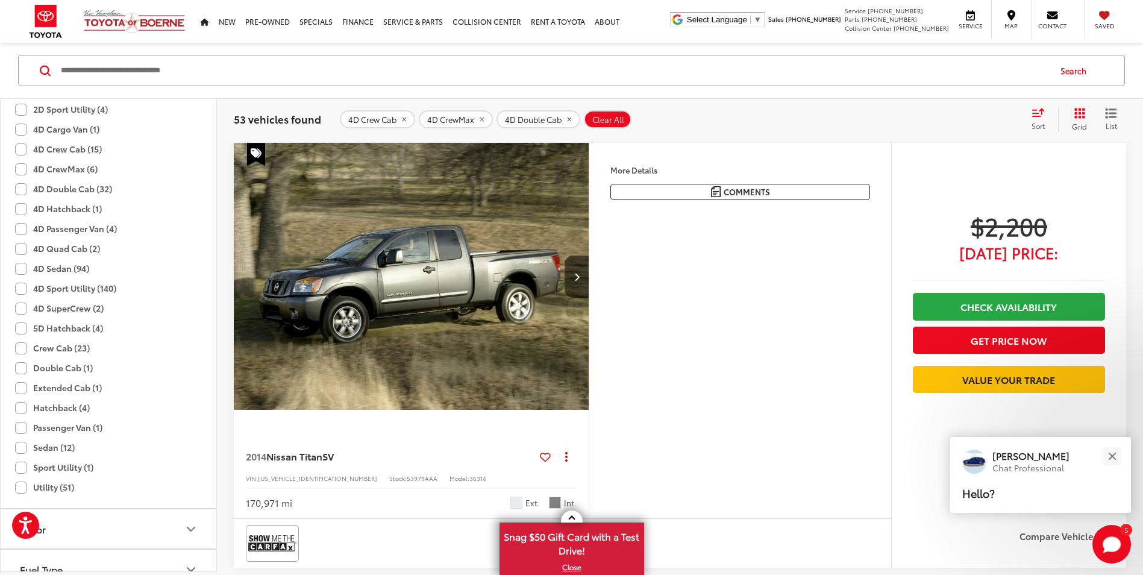
click at [20, 190] on label "4D Double Cab (32)" at bounding box center [63, 189] width 97 height 20
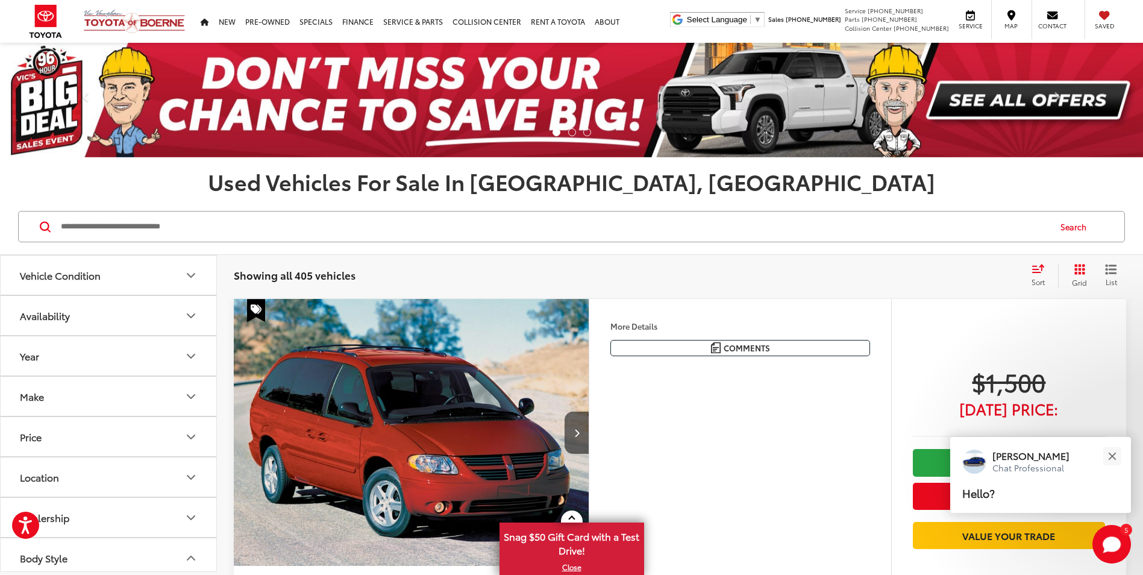
click at [92, 400] on button "Make" at bounding box center [109, 396] width 217 height 39
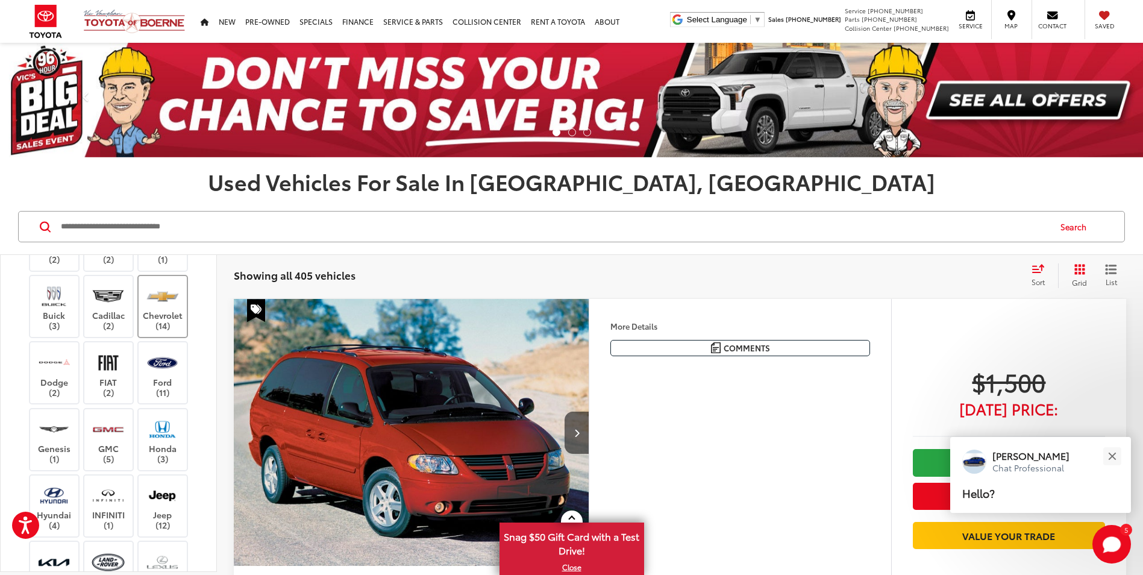
click at [149, 331] on label "Chevrolet (14)" at bounding box center [163, 306] width 49 height 49
click at [161, 397] on label "Ford (11)" at bounding box center [163, 372] width 49 height 49
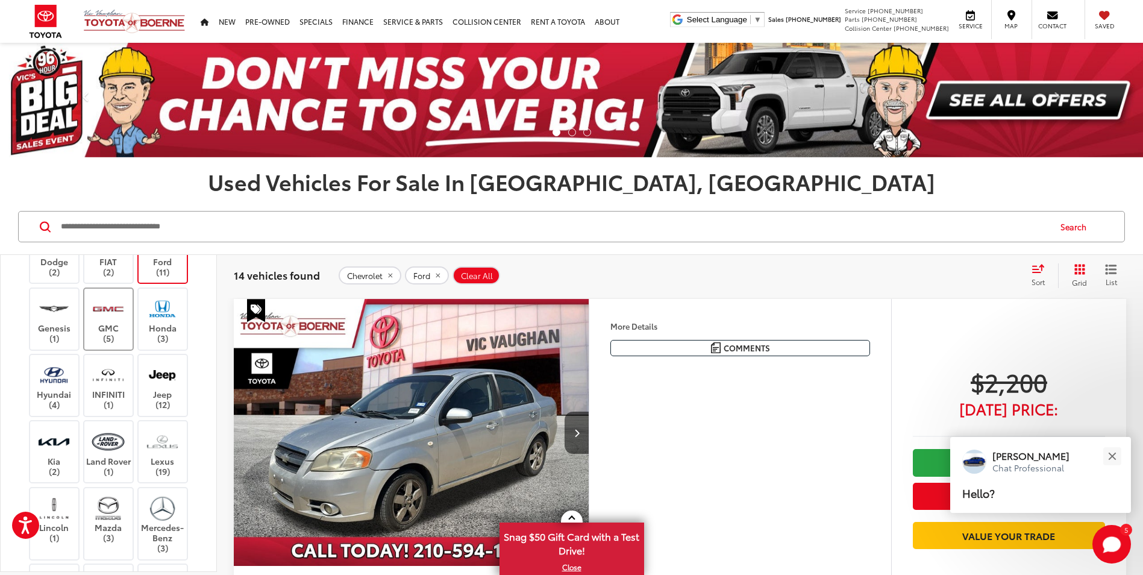
click at [119, 323] on img at bounding box center [108, 309] width 33 height 28
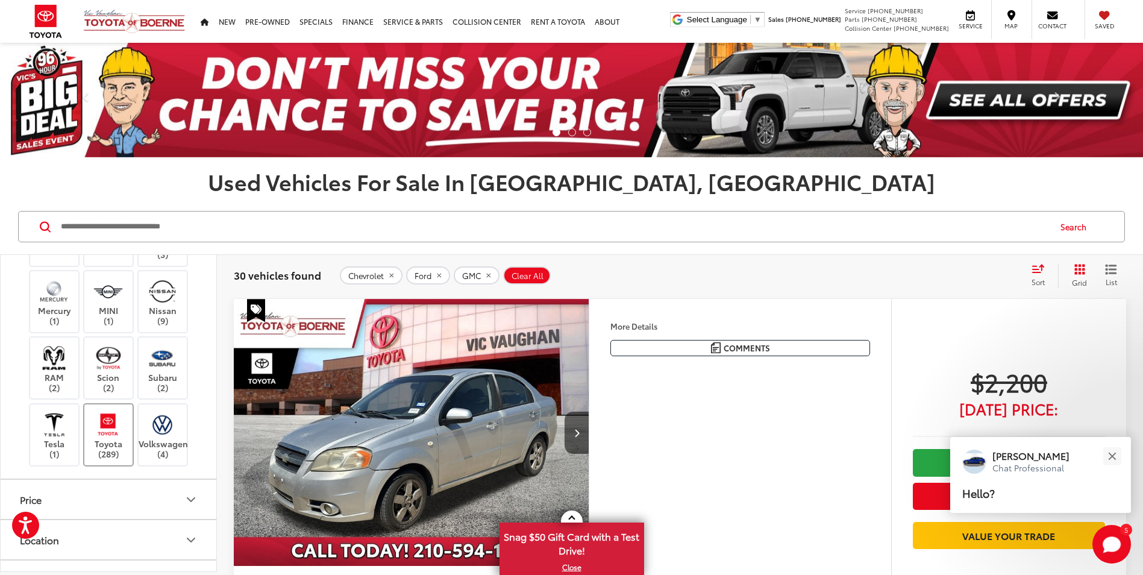
scroll to position [603, 0]
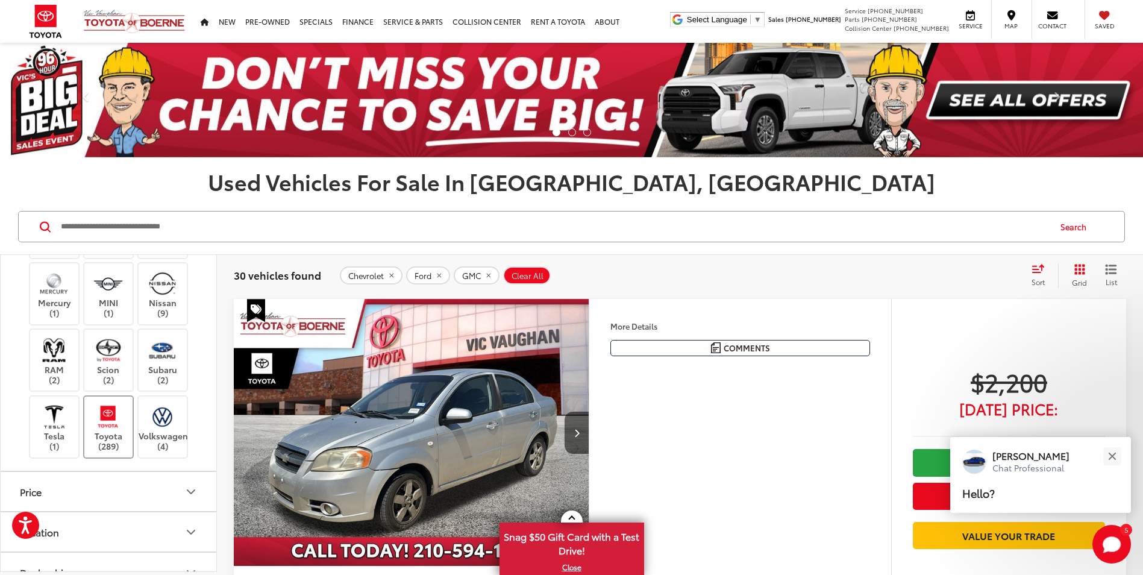
click at [120, 451] on label "Toyota (289)" at bounding box center [108, 427] width 49 height 49
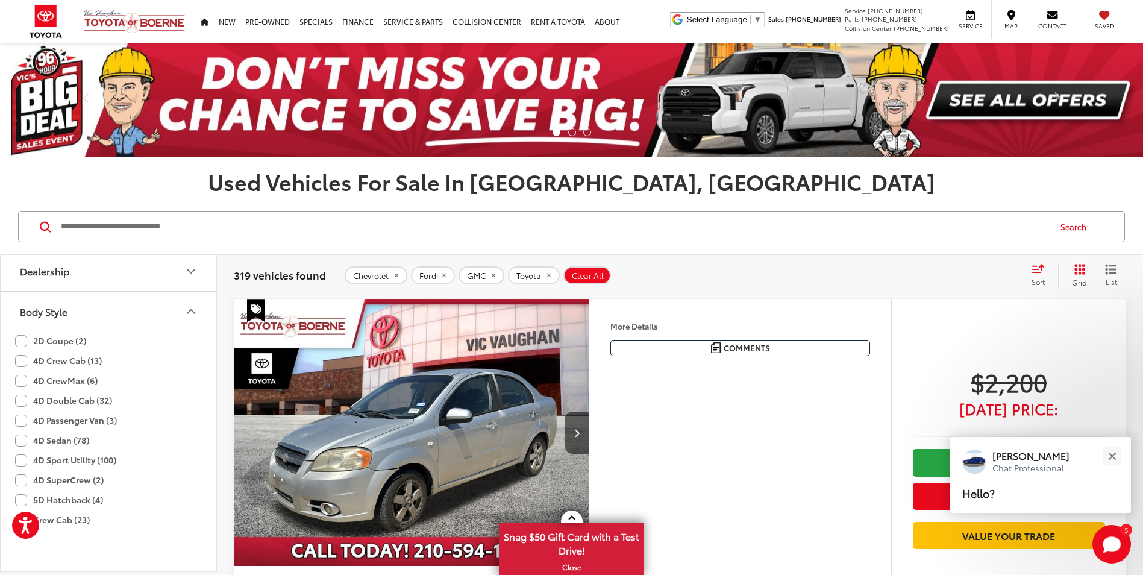
scroll to position [844, 0]
click at [184, 379] on icon "Body Style" at bounding box center [191, 372] width 14 height 14
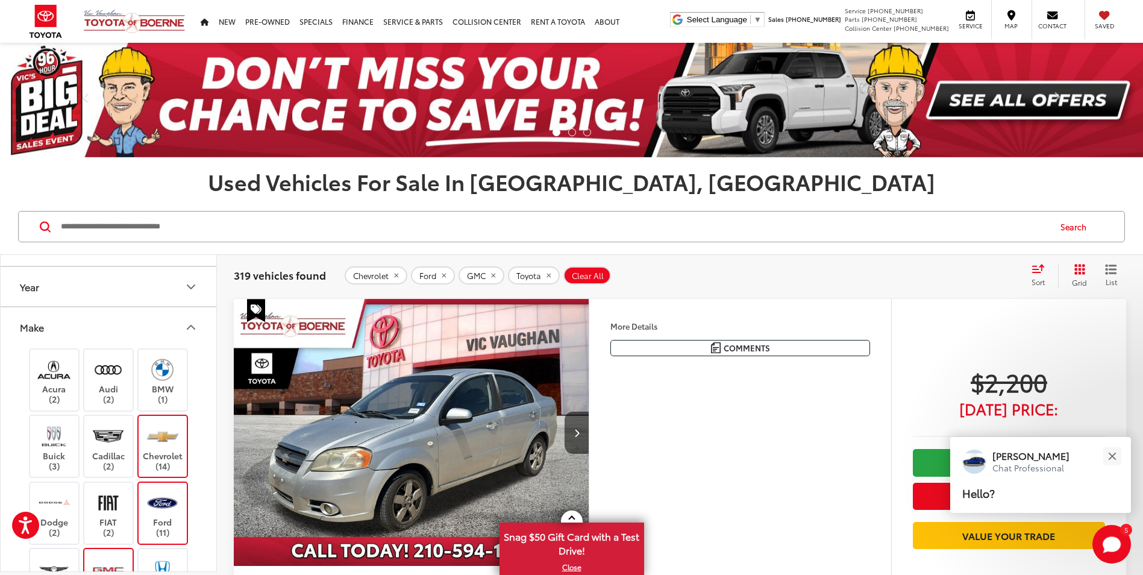
scroll to position [0, 0]
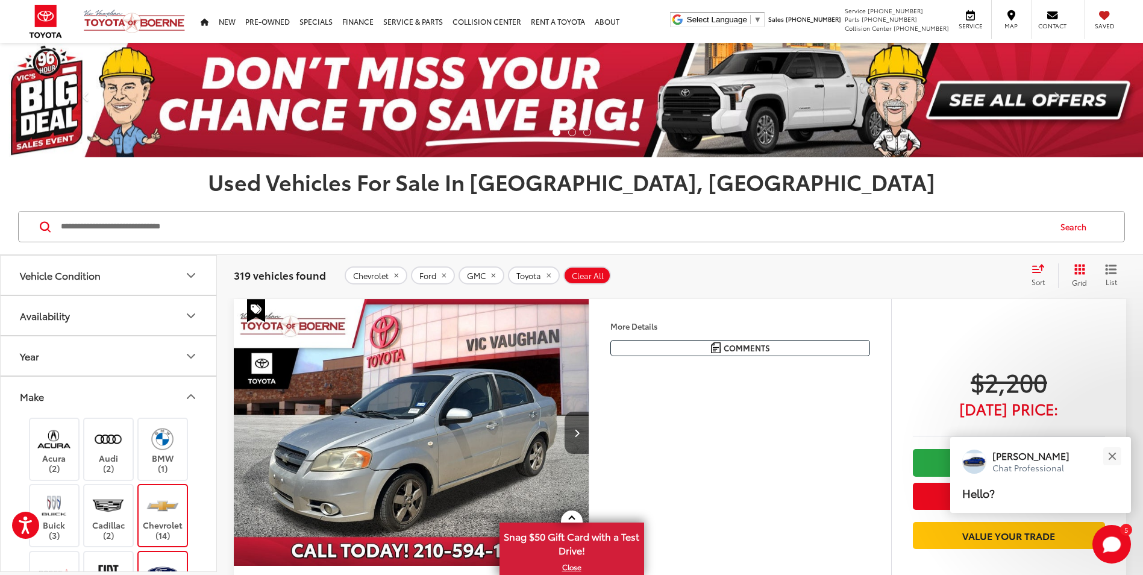
click at [191, 390] on icon "Make" at bounding box center [191, 396] width 14 height 14
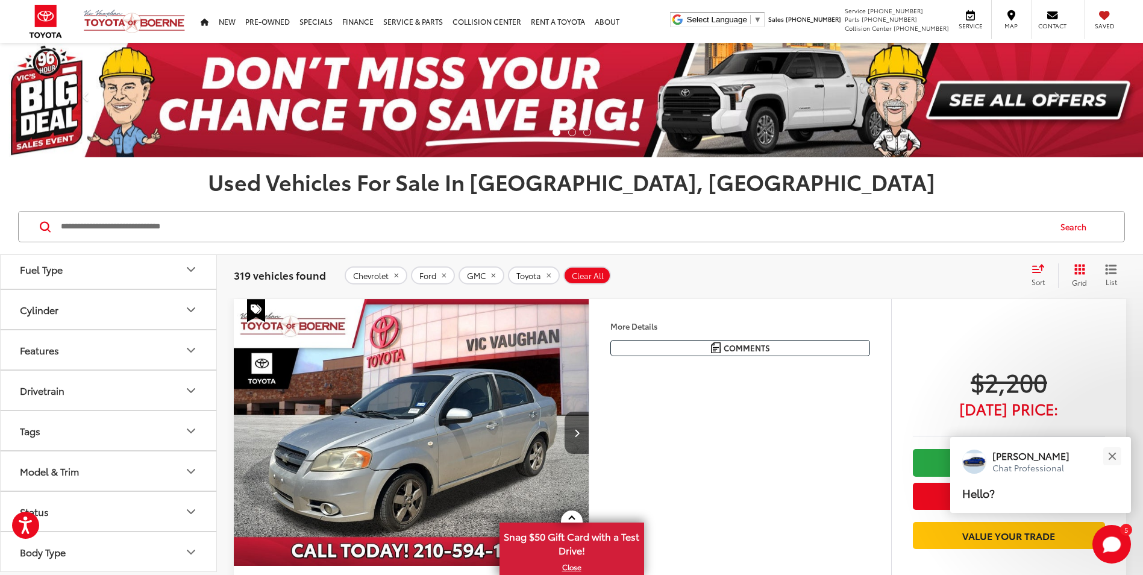
scroll to position [370, 0]
drag, startPoint x: 112, startPoint y: 463, endPoint x: 129, endPoint y: 463, distance: 16.9
click at [114, 463] on button "Model & Trim" at bounding box center [109, 470] width 217 height 39
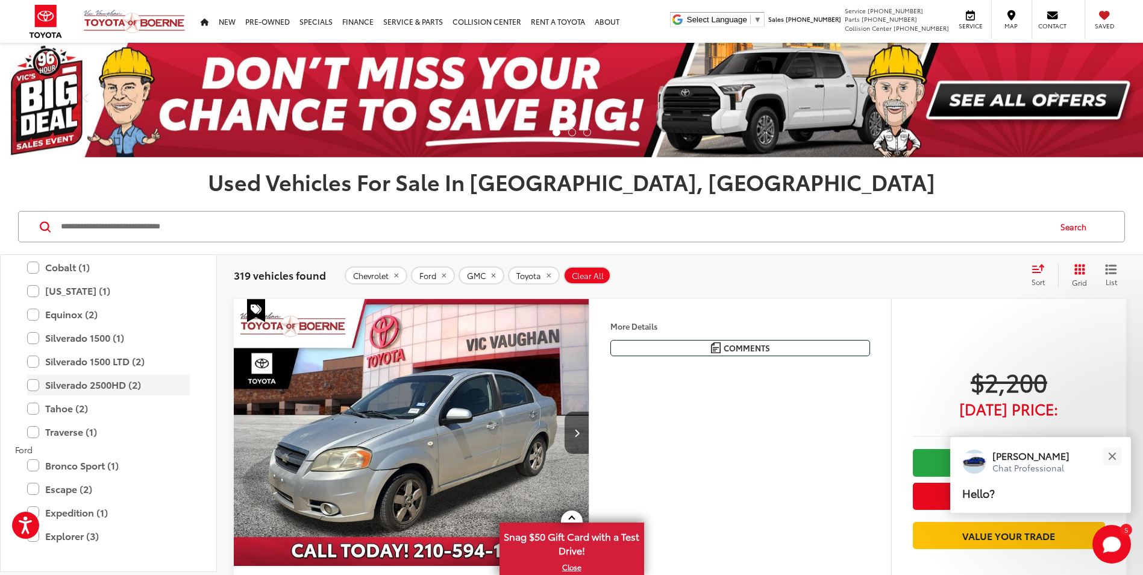
scroll to position [671, 0]
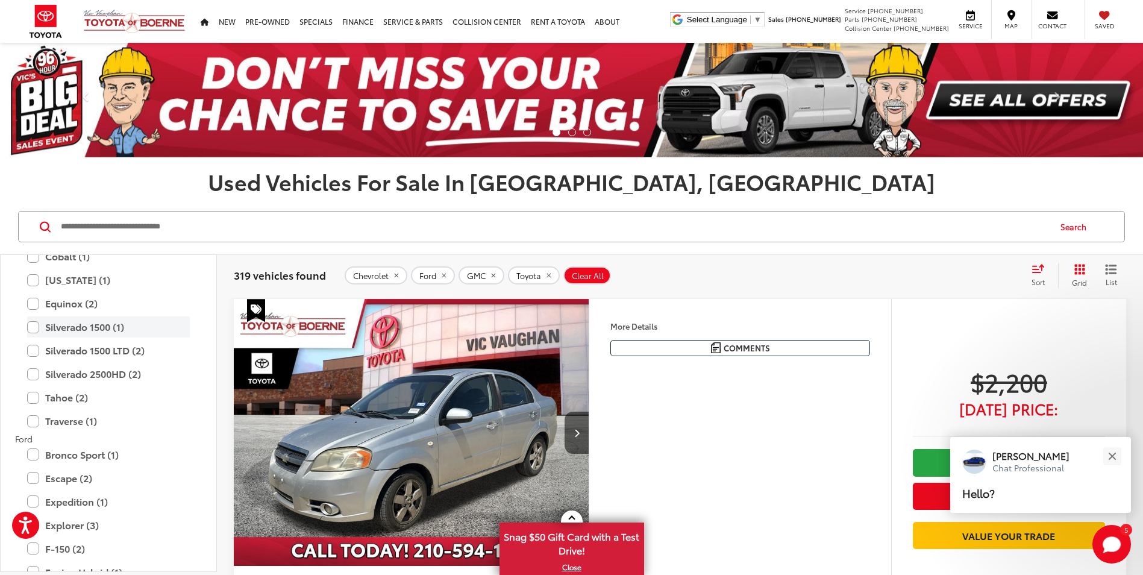
click at [39, 325] on label "Silverado 1500 (1)" at bounding box center [108, 326] width 163 height 21
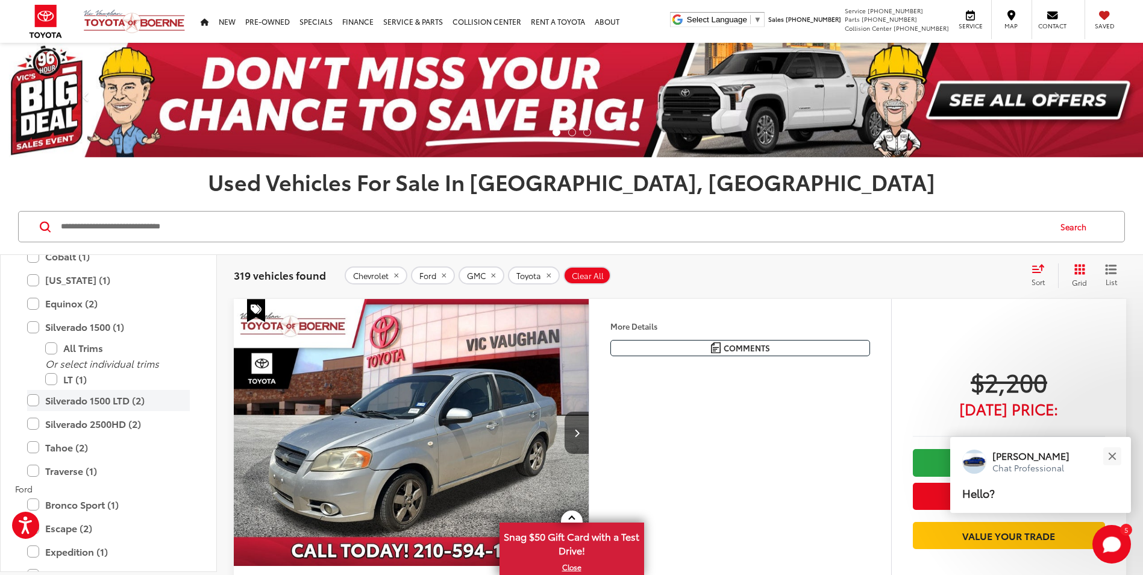
click at [37, 398] on label "Silverado 1500 LTD (2)" at bounding box center [108, 400] width 163 height 21
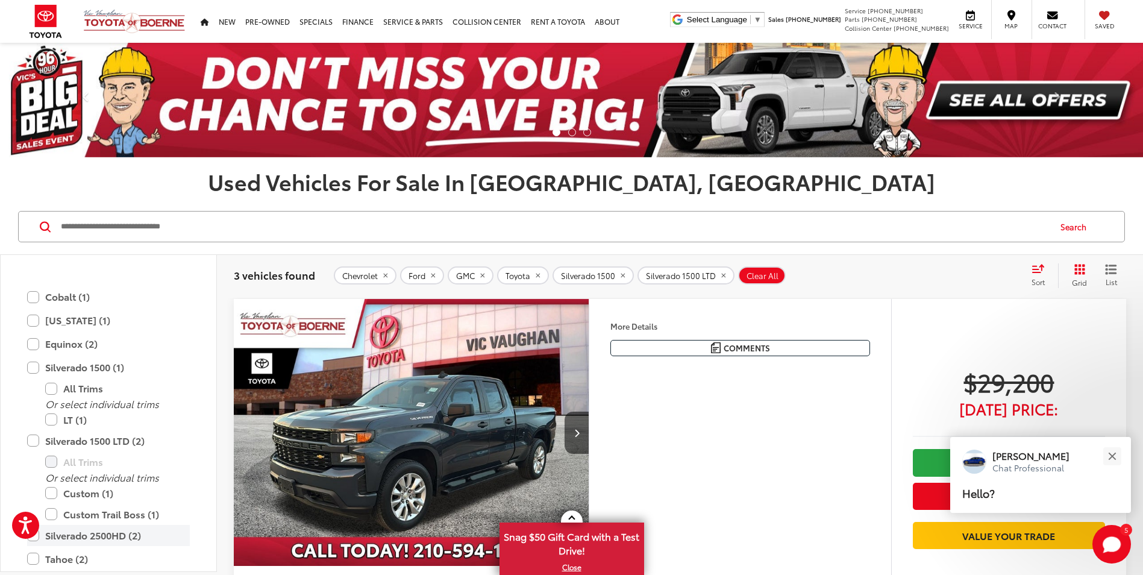
click at [30, 525] on label "Silverado 2500HD (2)" at bounding box center [108, 535] width 163 height 21
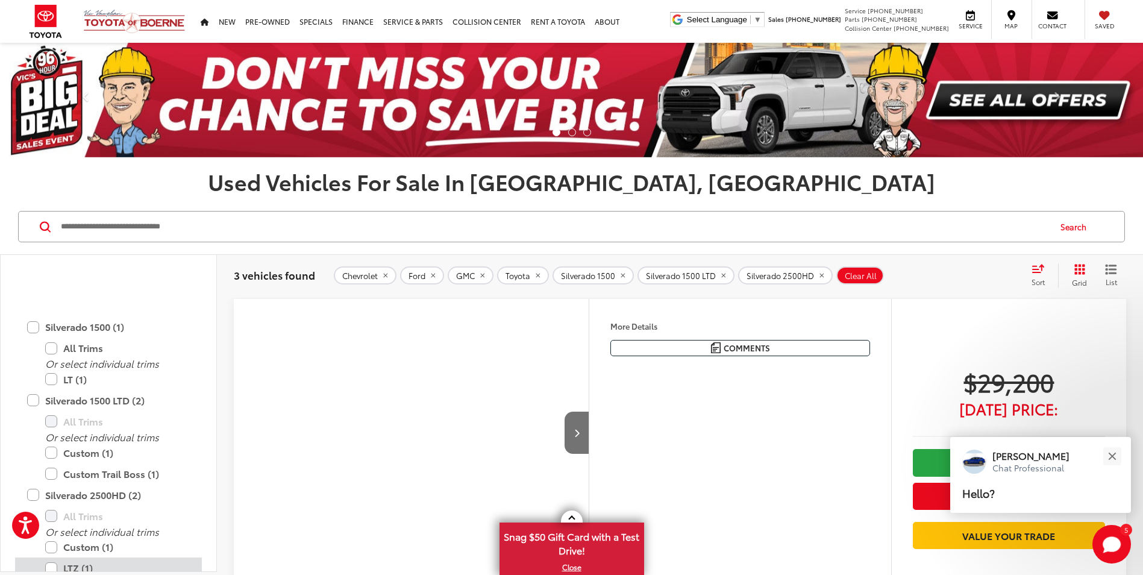
scroll to position [792, 0]
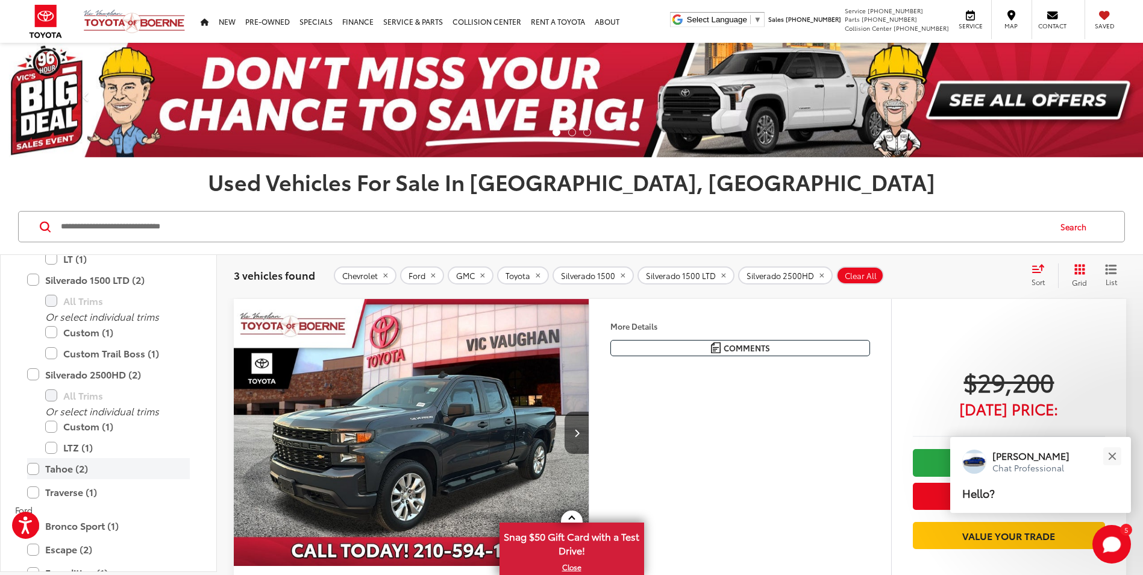
click at [36, 474] on label "Tahoe (2)" at bounding box center [108, 468] width 163 height 21
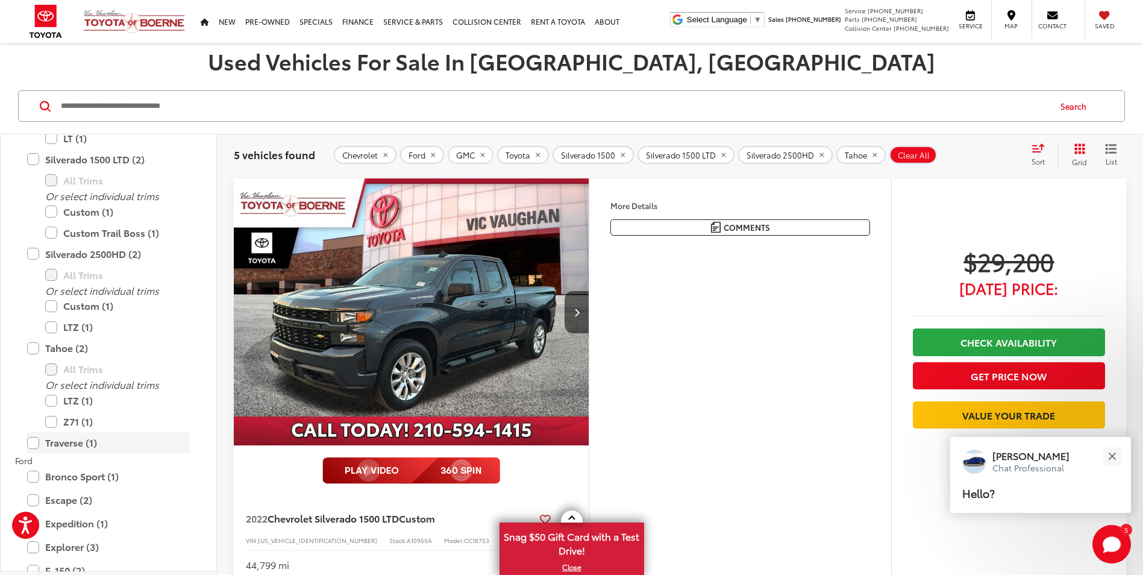
click at [32, 450] on label "Traverse (1)" at bounding box center [108, 442] width 163 height 21
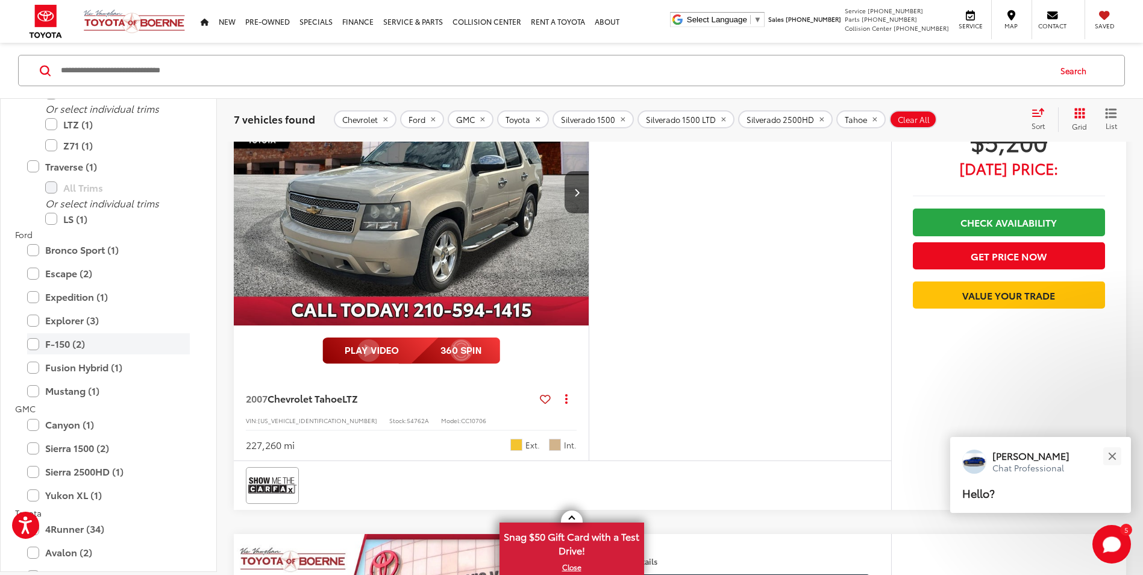
scroll to position [241, 0]
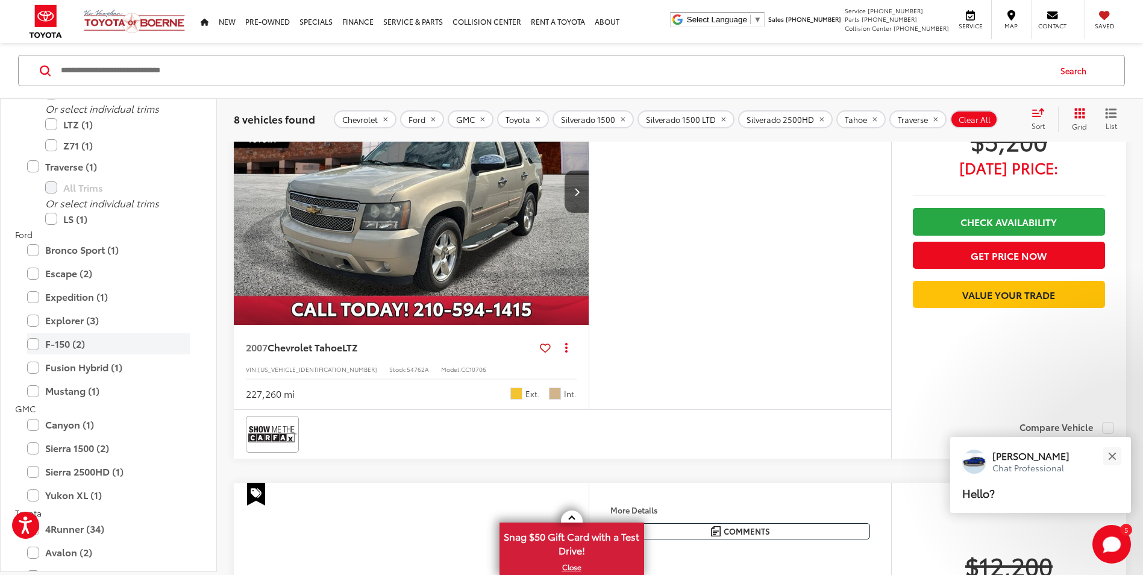
click at [36, 342] on label "F-150 (2)" at bounding box center [108, 343] width 163 height 21
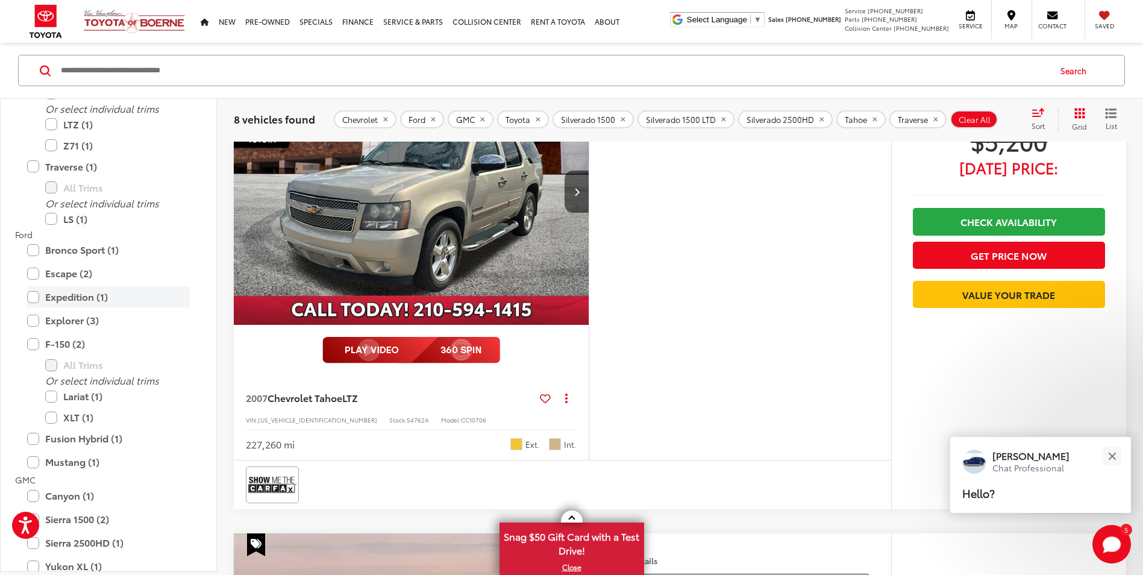
scroll to position [156, 0]
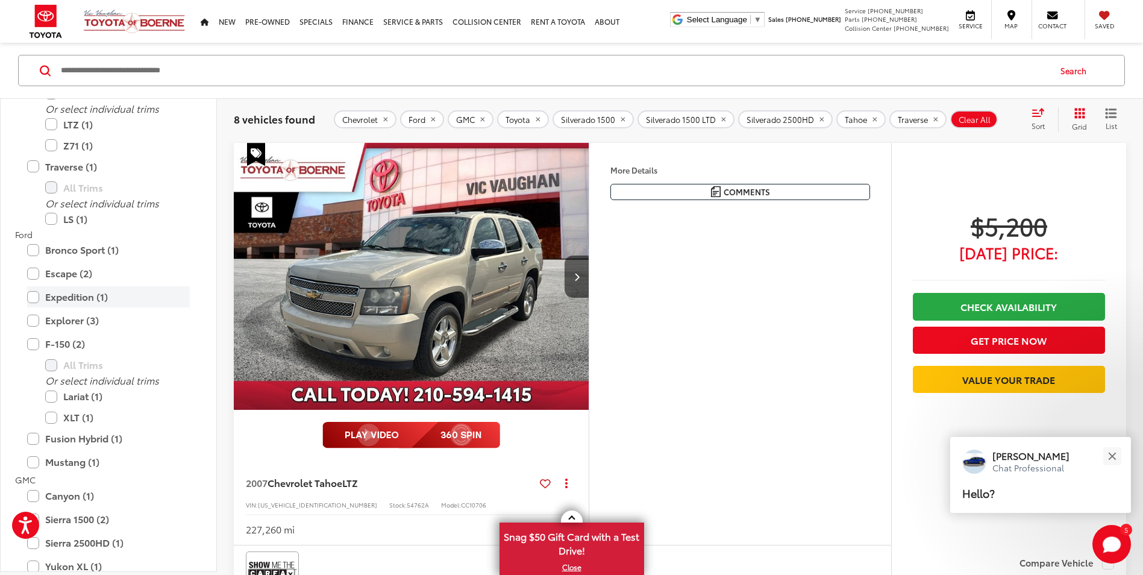
click at [32, 297] on label "Expedition (1)" at bounding box center [108, 296] width 163 height 21
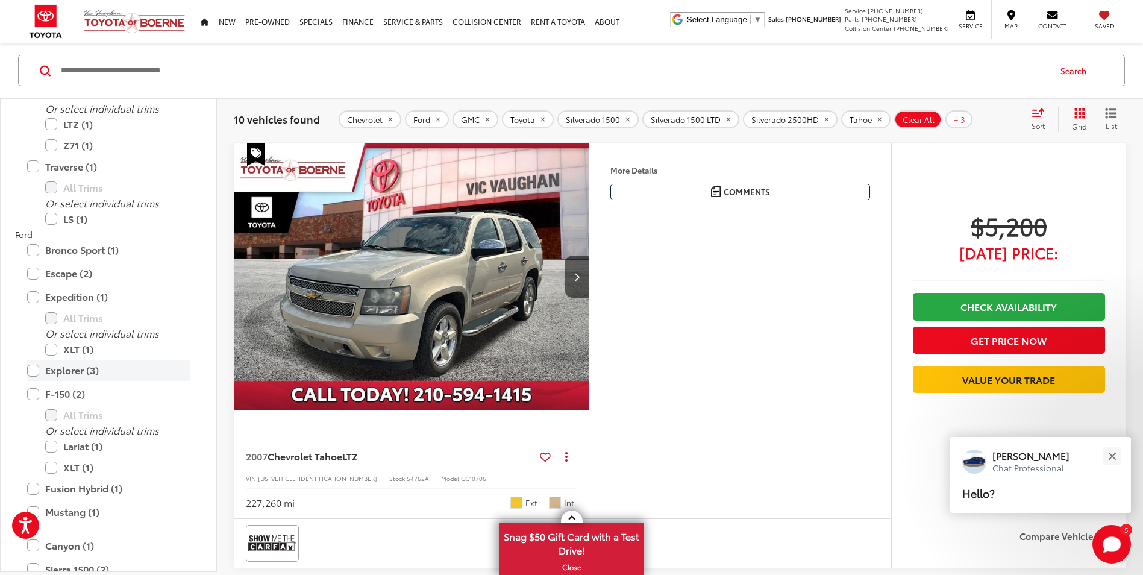
click at [30, 369] on label "Explorer (3)" at bounding box center [108, 370] width 163 height 21
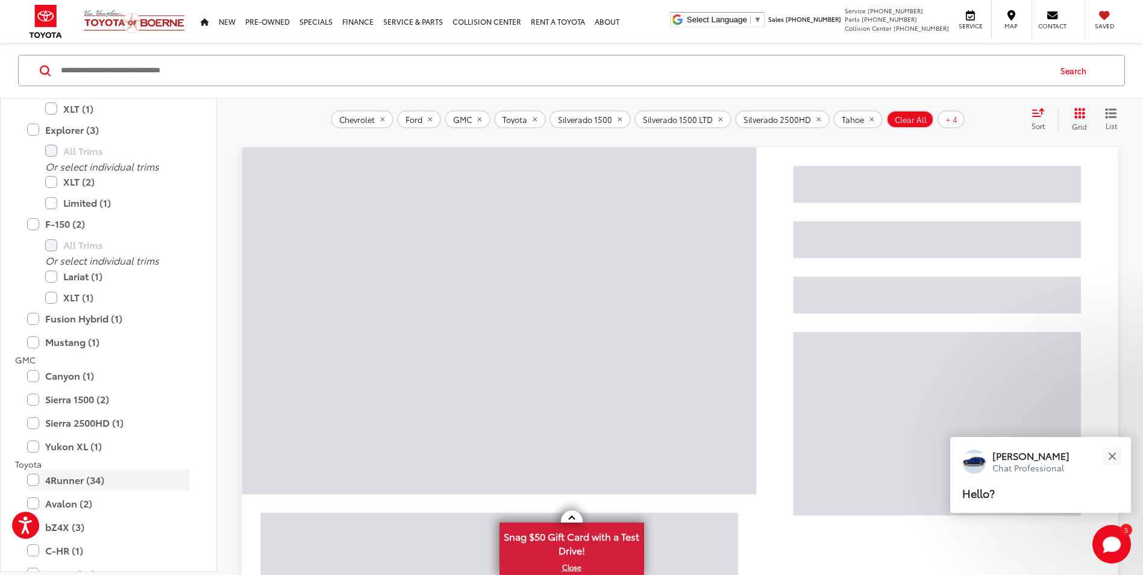
scroll to position [971, 0]
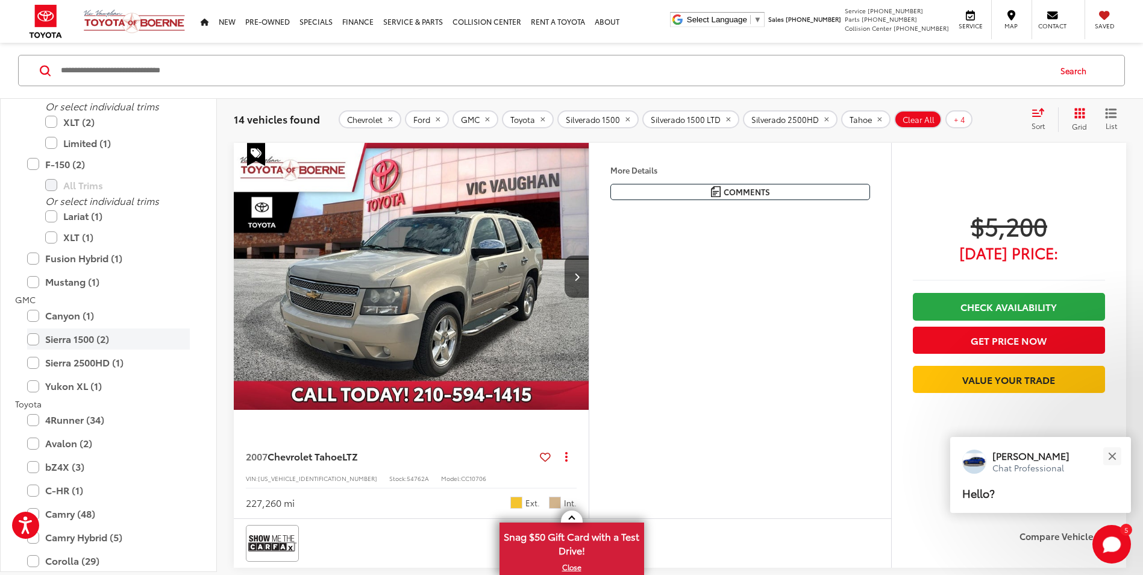
click at [39, 340] on label "Sierra 1500 (2)" at bounding box center [108, 338] width 163 height 21
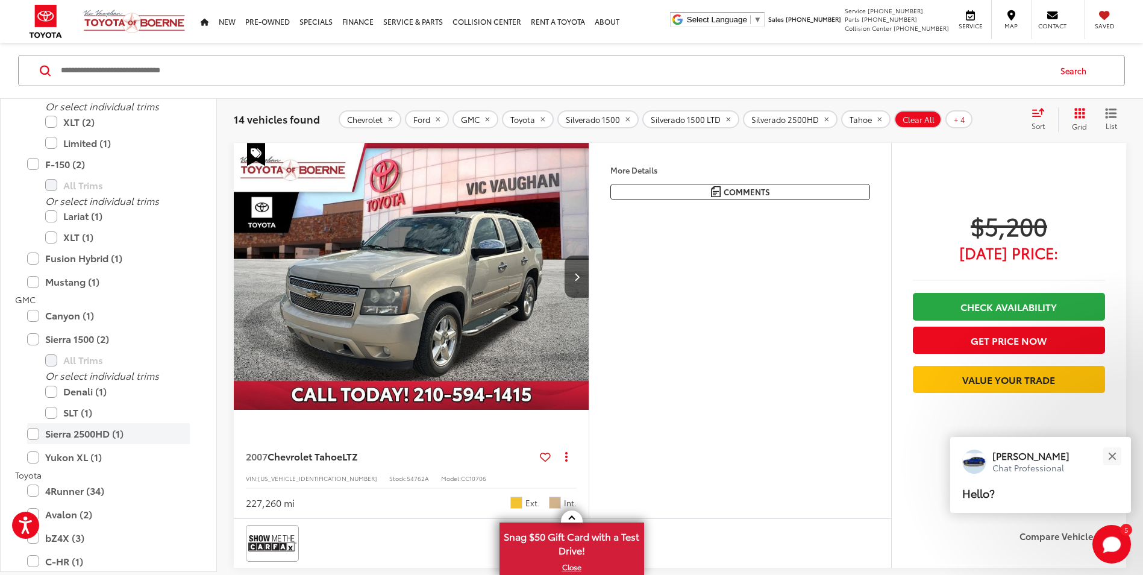
click at [36, 437] on label "Sierra 2500HD (1)" at bounding box center [108, 433] width 163 height 21
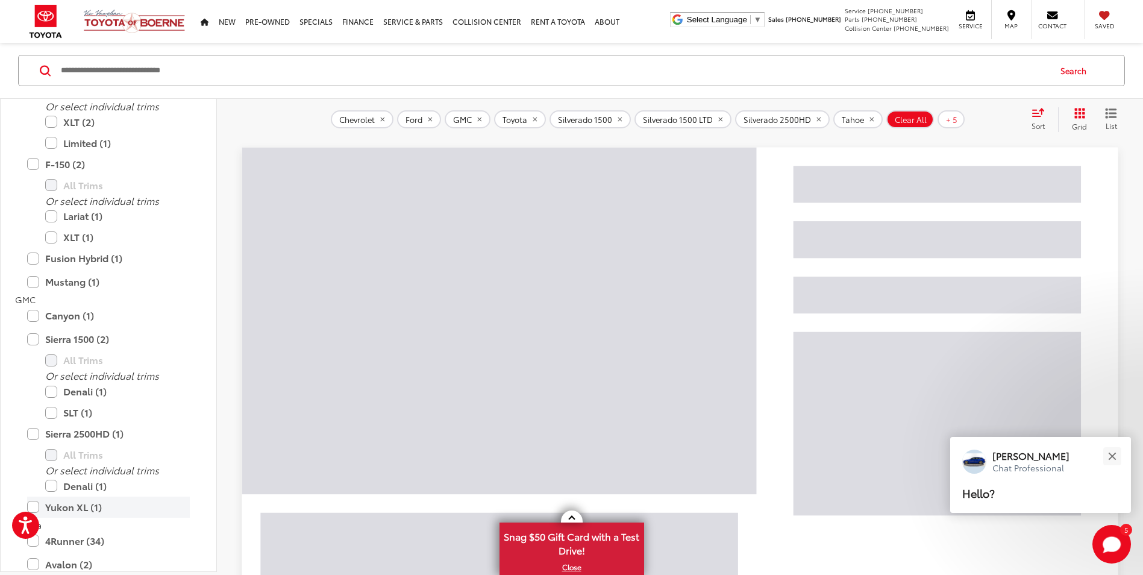
click at [36, 504] on label "Yukon XL (1)" at bounding box center [108, 507] width 163 height 21
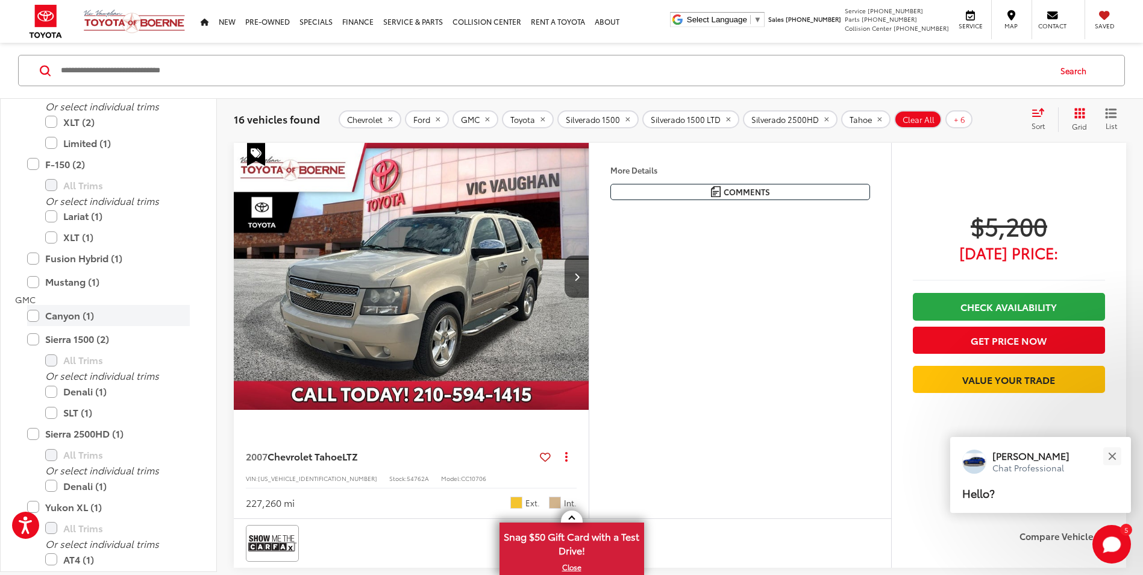
drag, startPoint x: 33, startPoint y: 318, endPoint x: 40, endPoint y: 316, distance: 6.7
click at [34, 318] on label "Canyon (1)" at bounding box center [108, 315] width 163 height 21
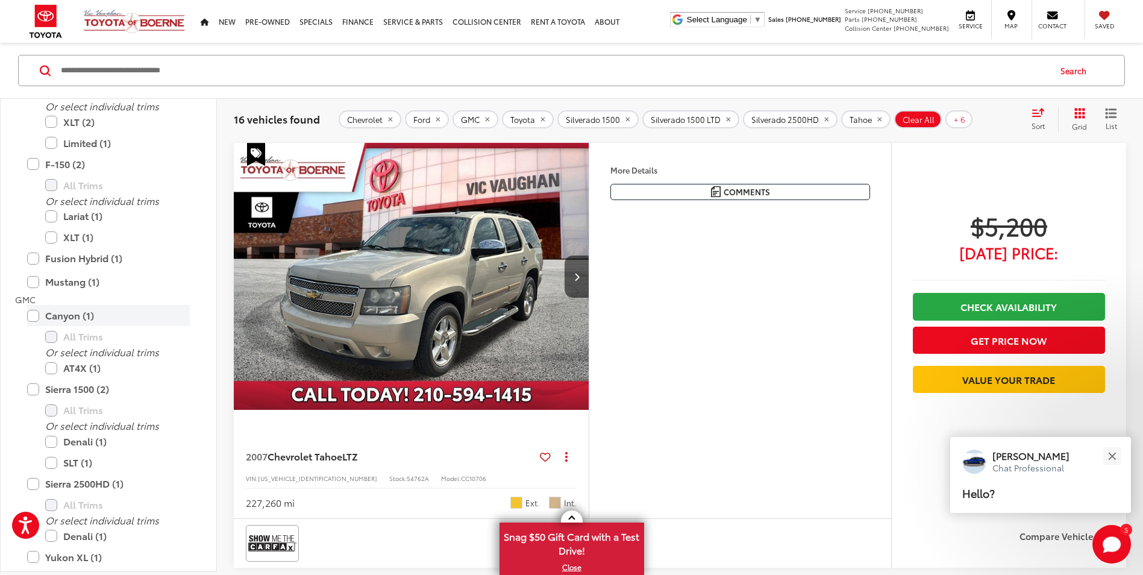
scroll to position [58, 0]
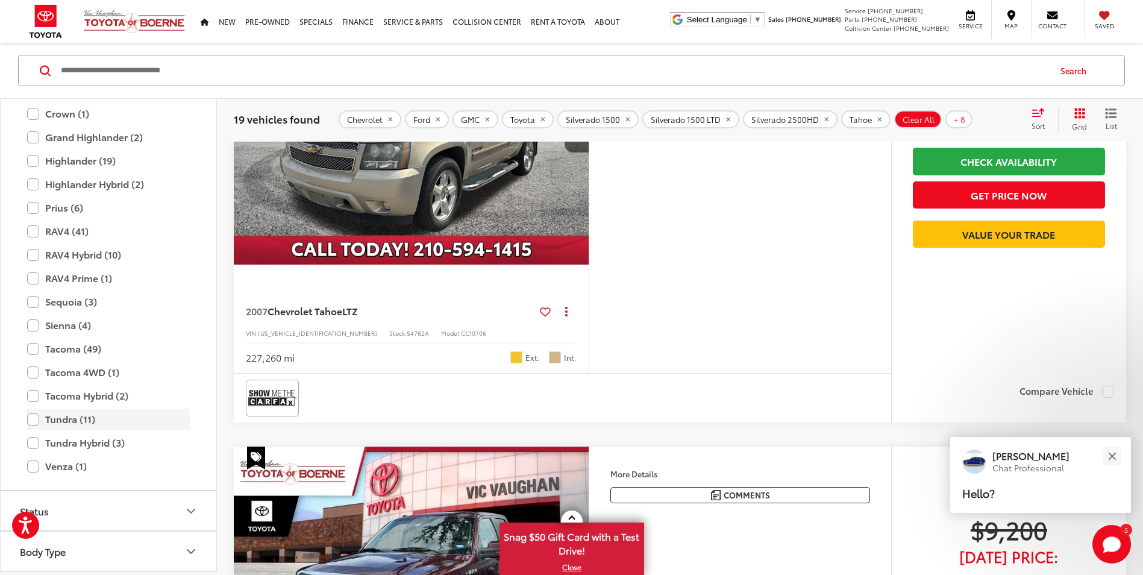
click at [35, 423] on label "Tundra (11)" at bounding box center [108, 419] width 163 height 21
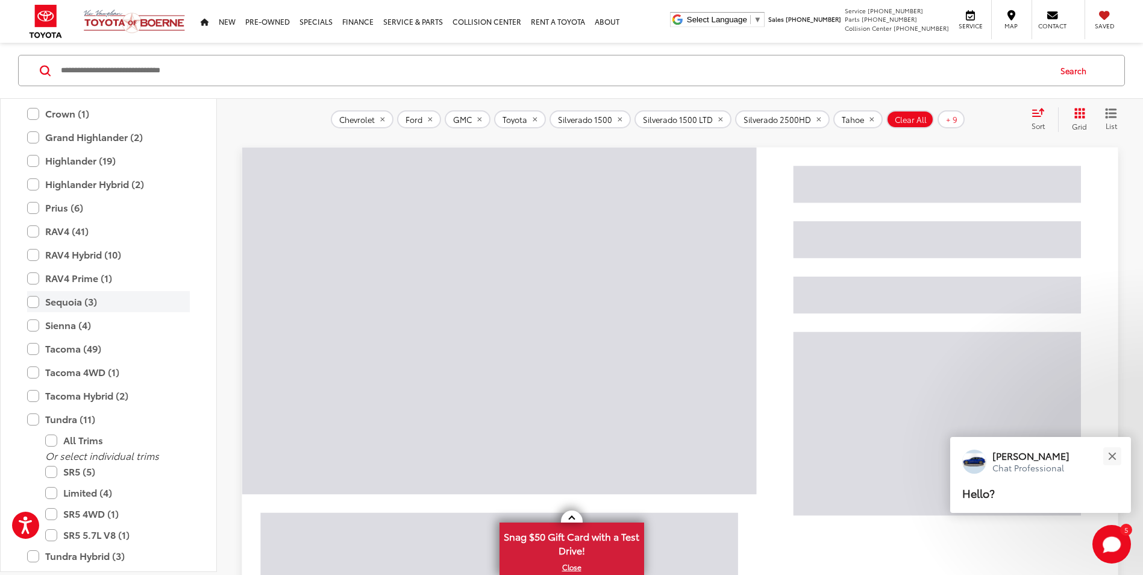
click at [38, 308] on label "Sequoia (3)" at bounding box center [108, 301] width 163 height 21
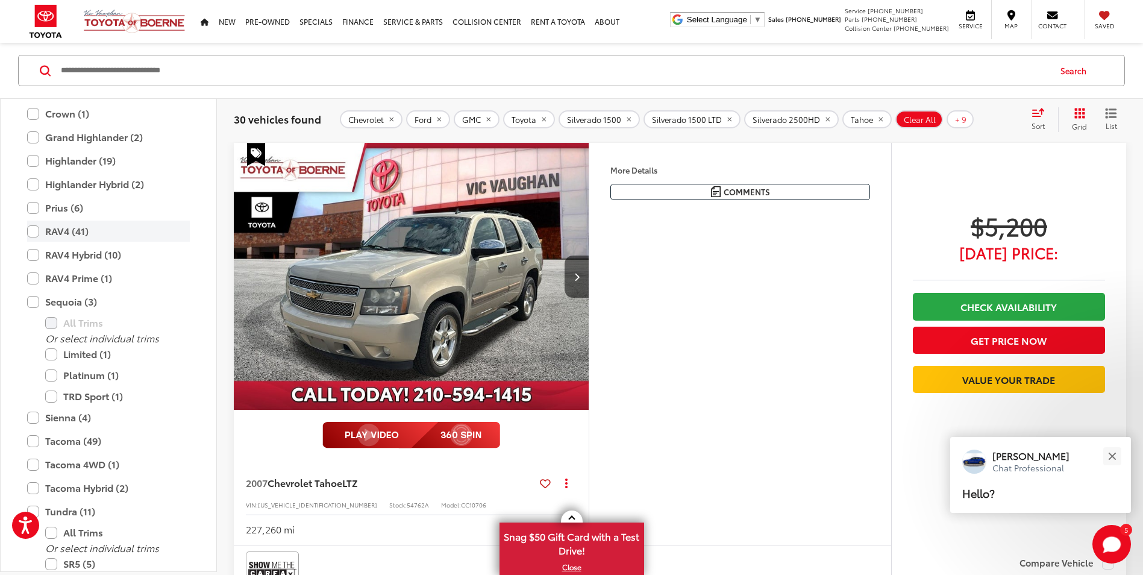
click at [31, 231] on label "RAV4 (41)" at bounding box center [108, 231] width 163 height 21
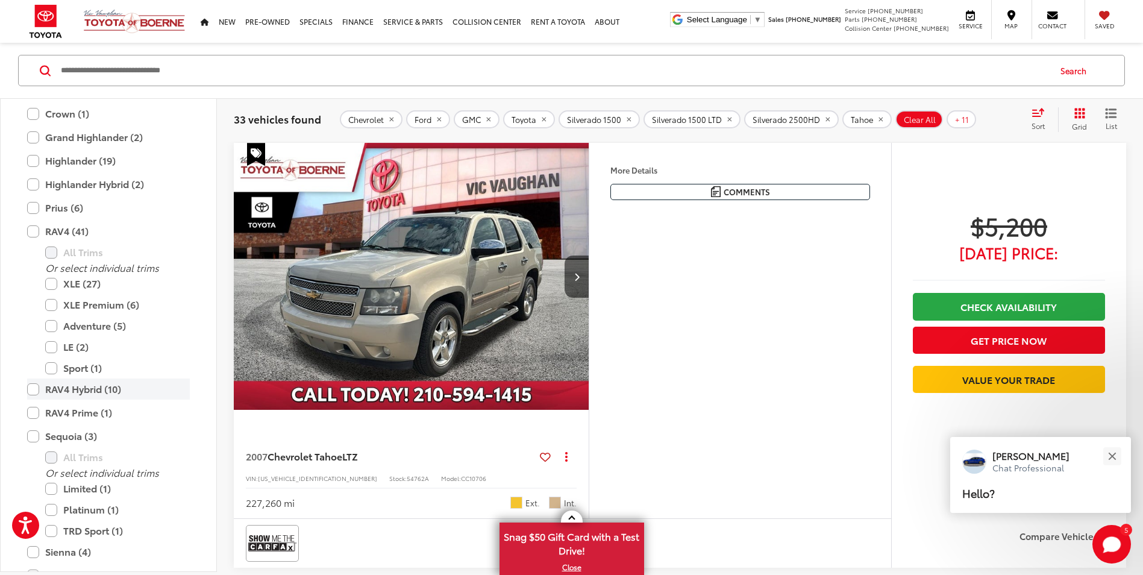
click at [34, 389] on label "RAV4 Hybrid (10)" at bounding box center [108, 388] width 163 height 21
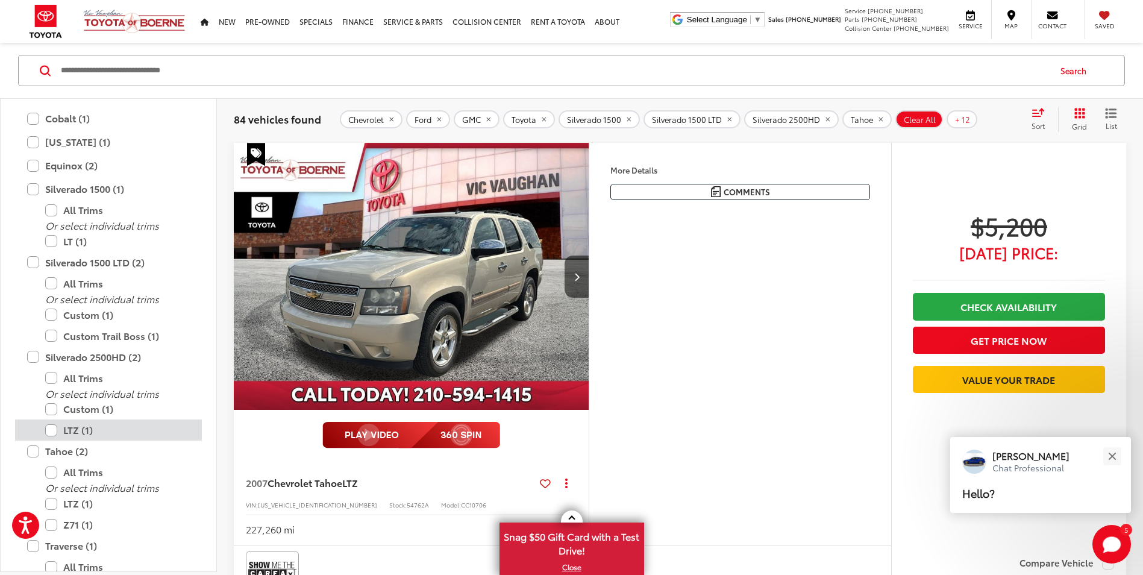
scroll to position [647, 0]
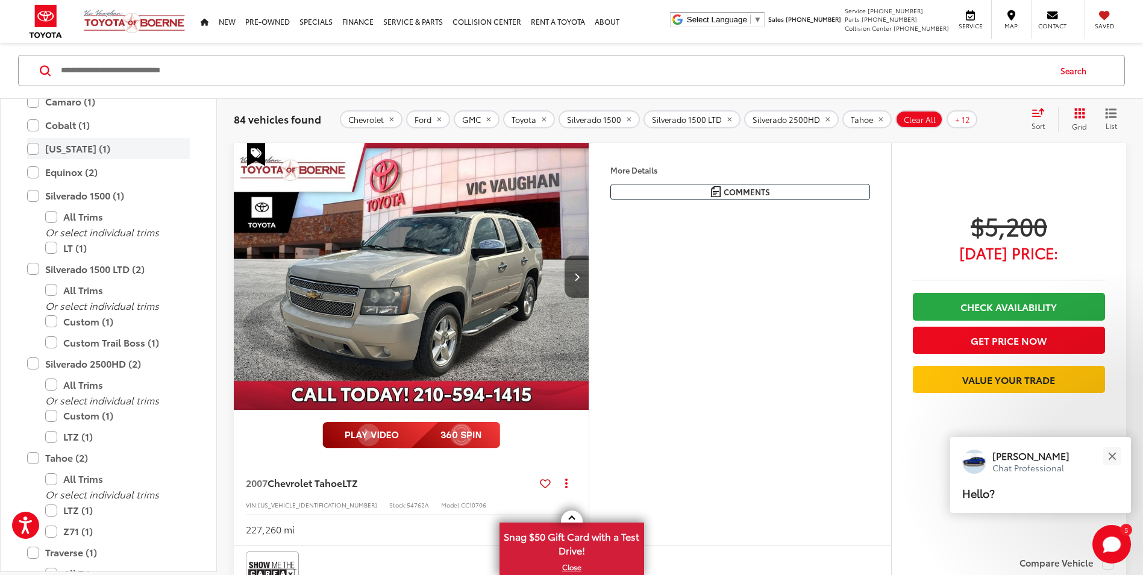
click at [39, 151] on label "[US_STATE] (1)" at bounding box center [108, 148] width 163 height 21
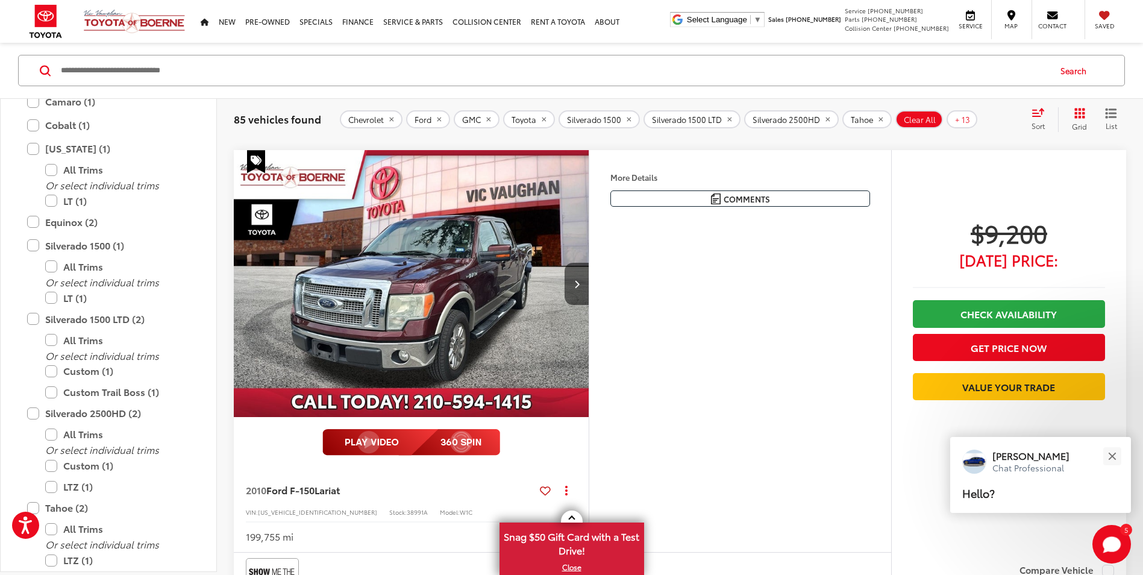
scroll to position [1120, 0]
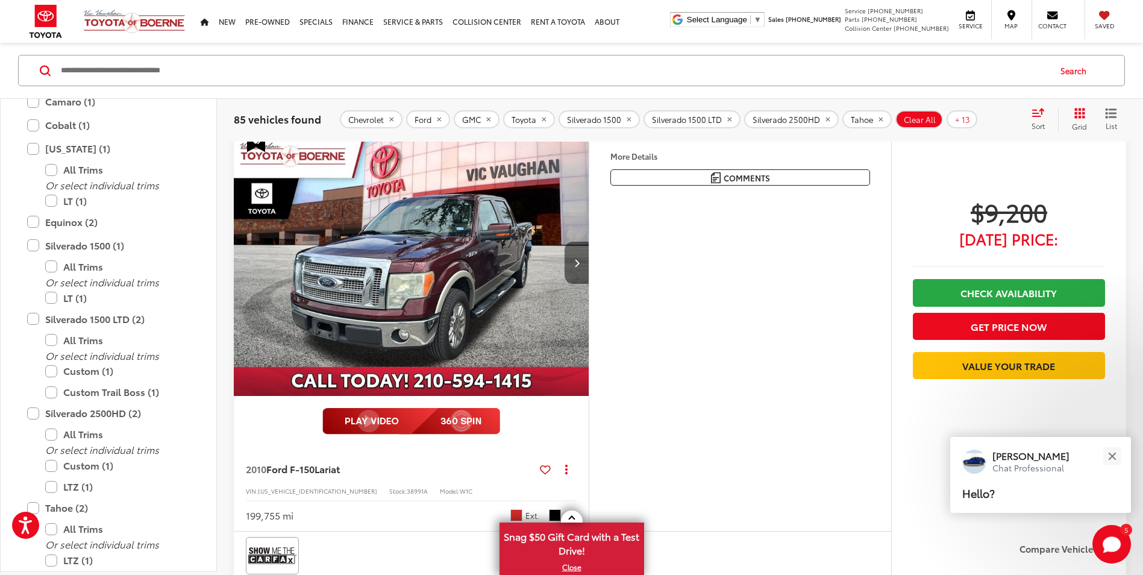
click at [583, 270] on button "Next image" at bounding box center [577, 263] width 24 height 42
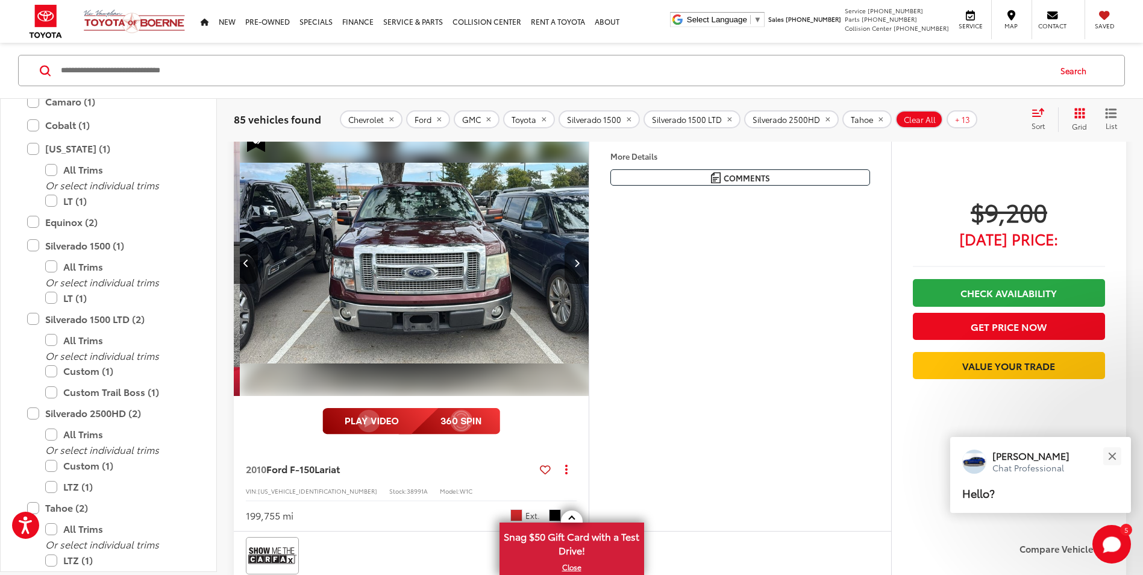
scroll to position [0, 357]
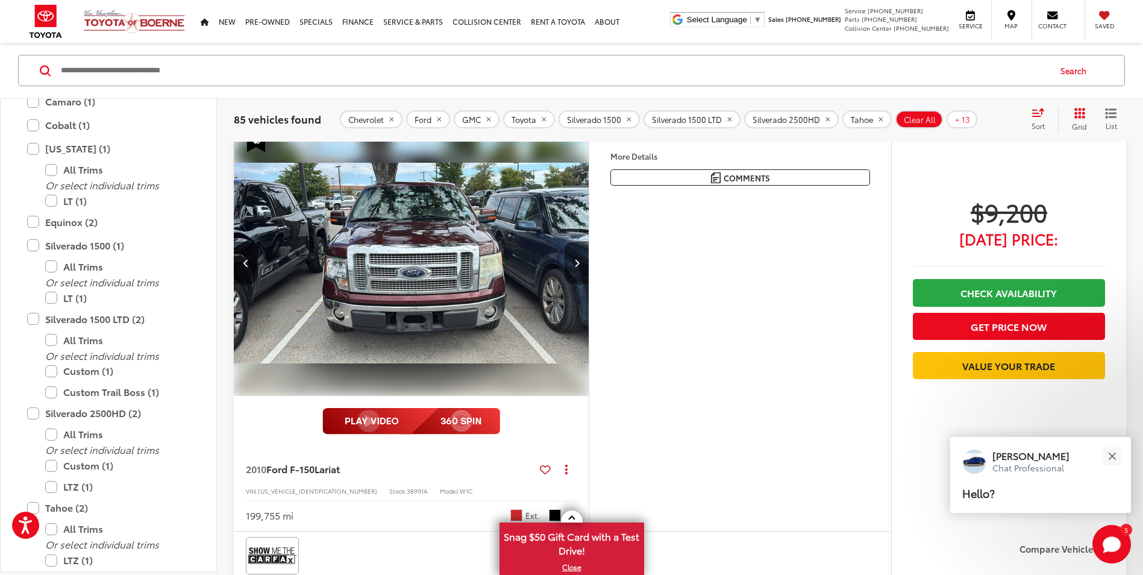
click at [589, 265] on div "More Details Comments Dealer Comments 2010 Ford F-150 Lariat Royal Red Metallic…" at bounding box center [740, 329] width 302 height 401
click at [577, 263] on icon "Next image" at bounding box center [576, 263] width 5 height 8
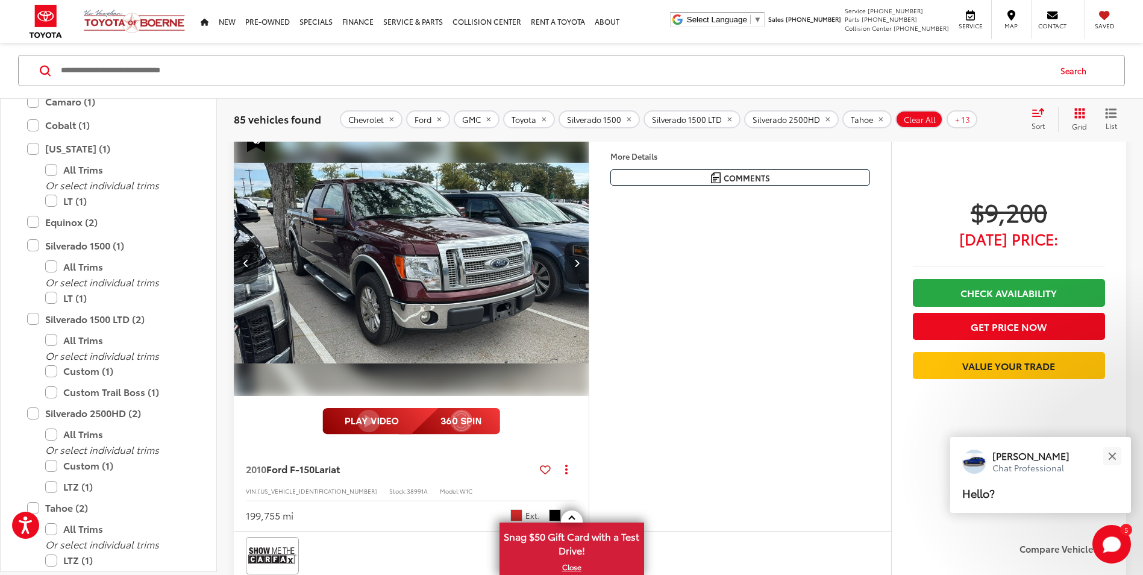
click at [578, 264] on icon "Next image" at bounding box center [576, 263] width 5 height 8
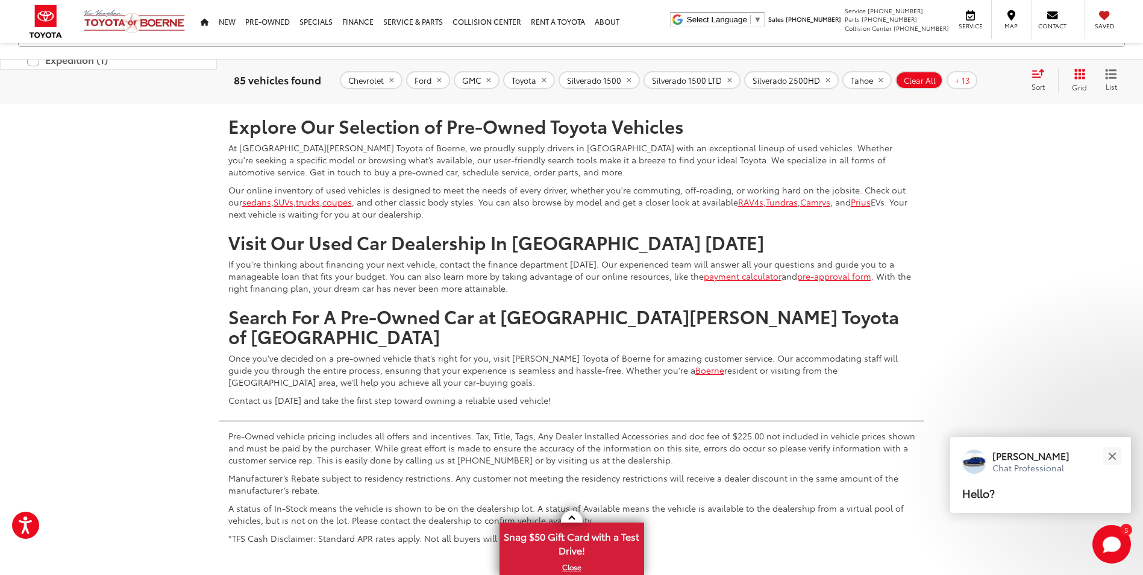
scroll to position [5640, 0]
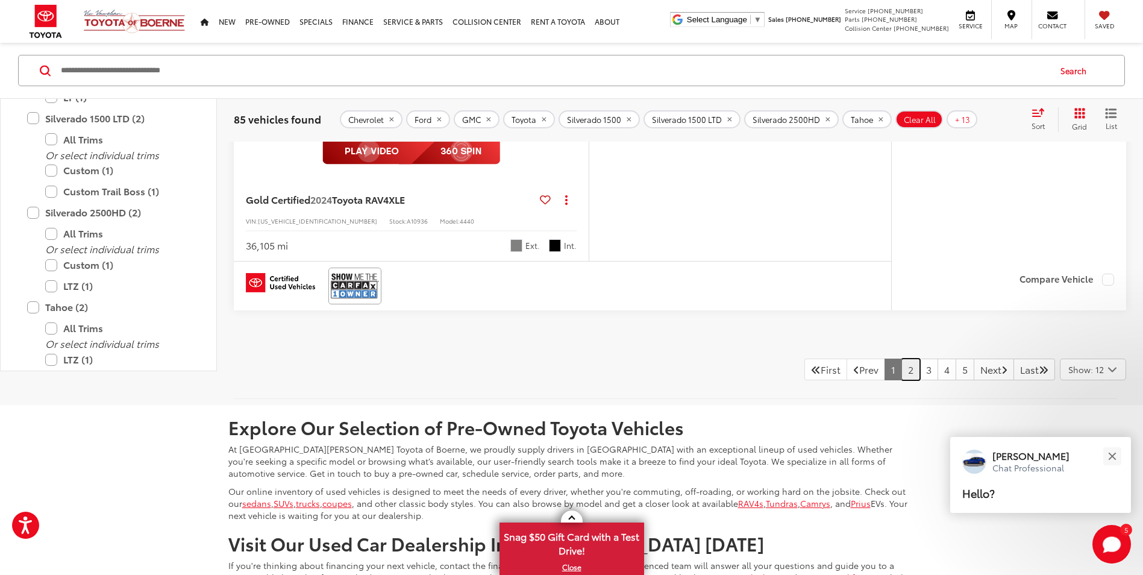
click at [901, 374] on link "2" at bounding box center [910, 370] width 19 height 22
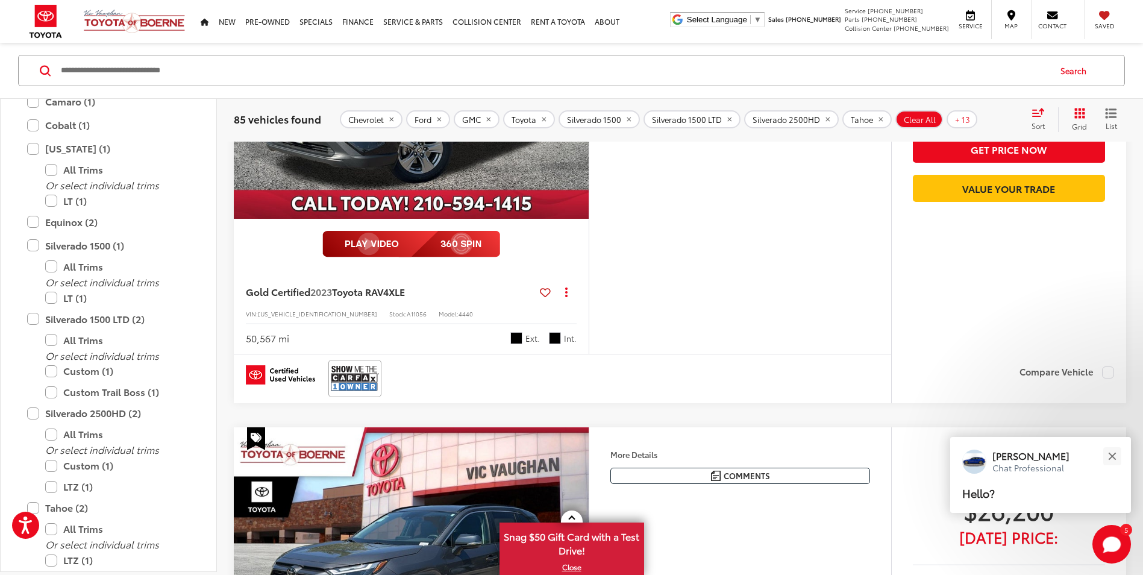
scroll to position [1301, 0]
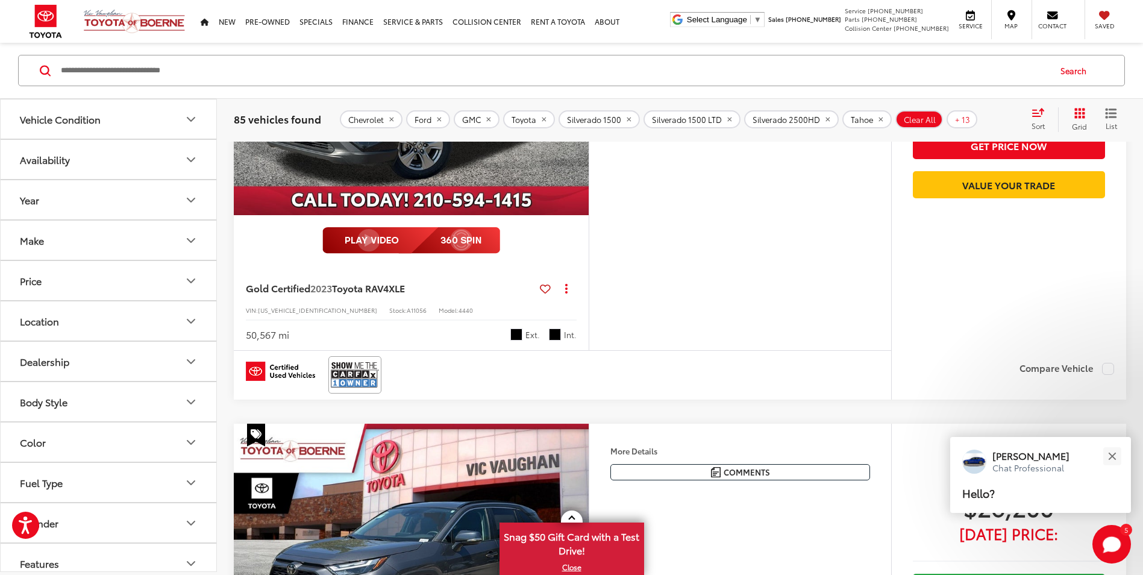
scroll to position [647, 0]
